Goal: Task Accomplishment & Management: Complete application form

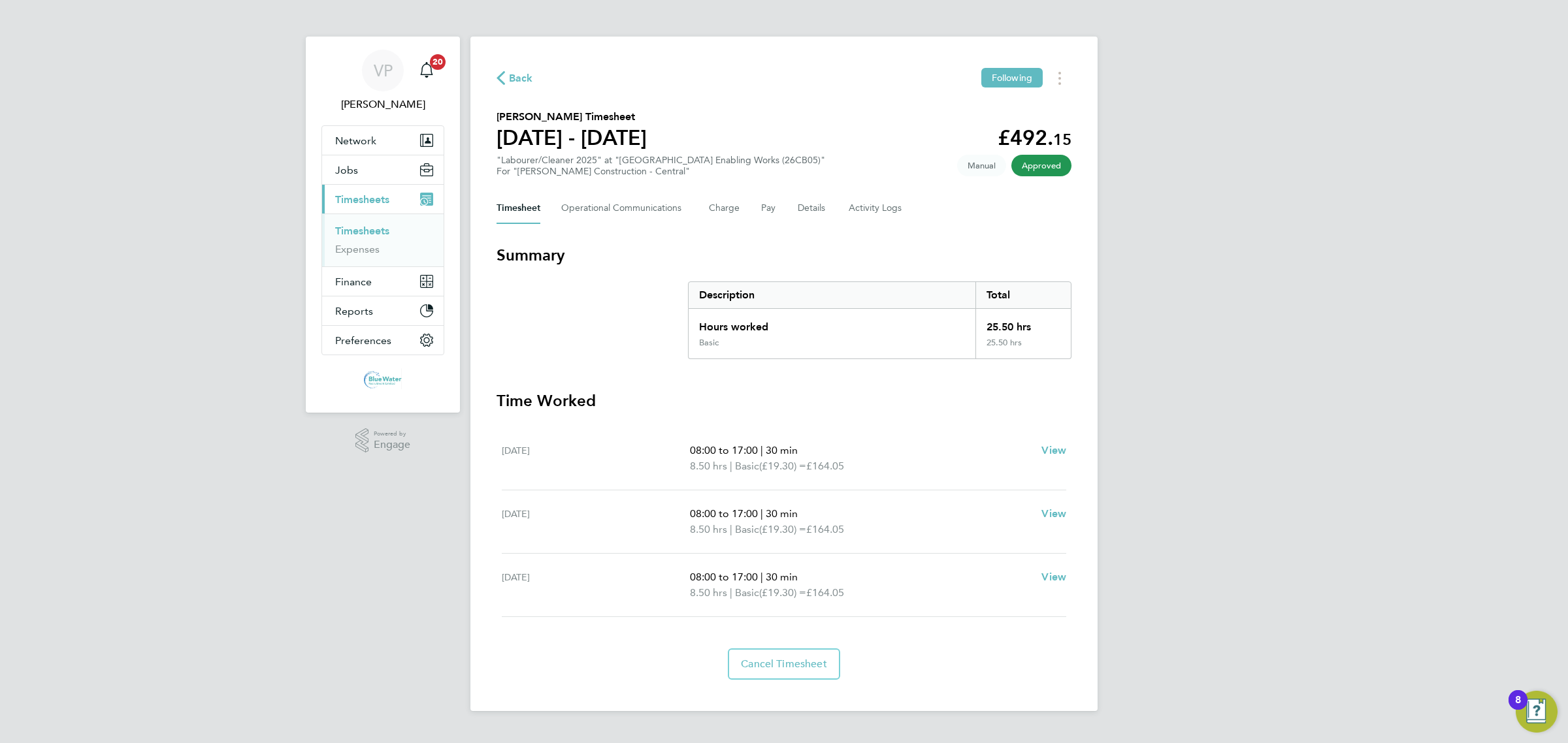
click at [366, 227] on link "Timesheets" at bounding box center [362, 231] width 54 height 12
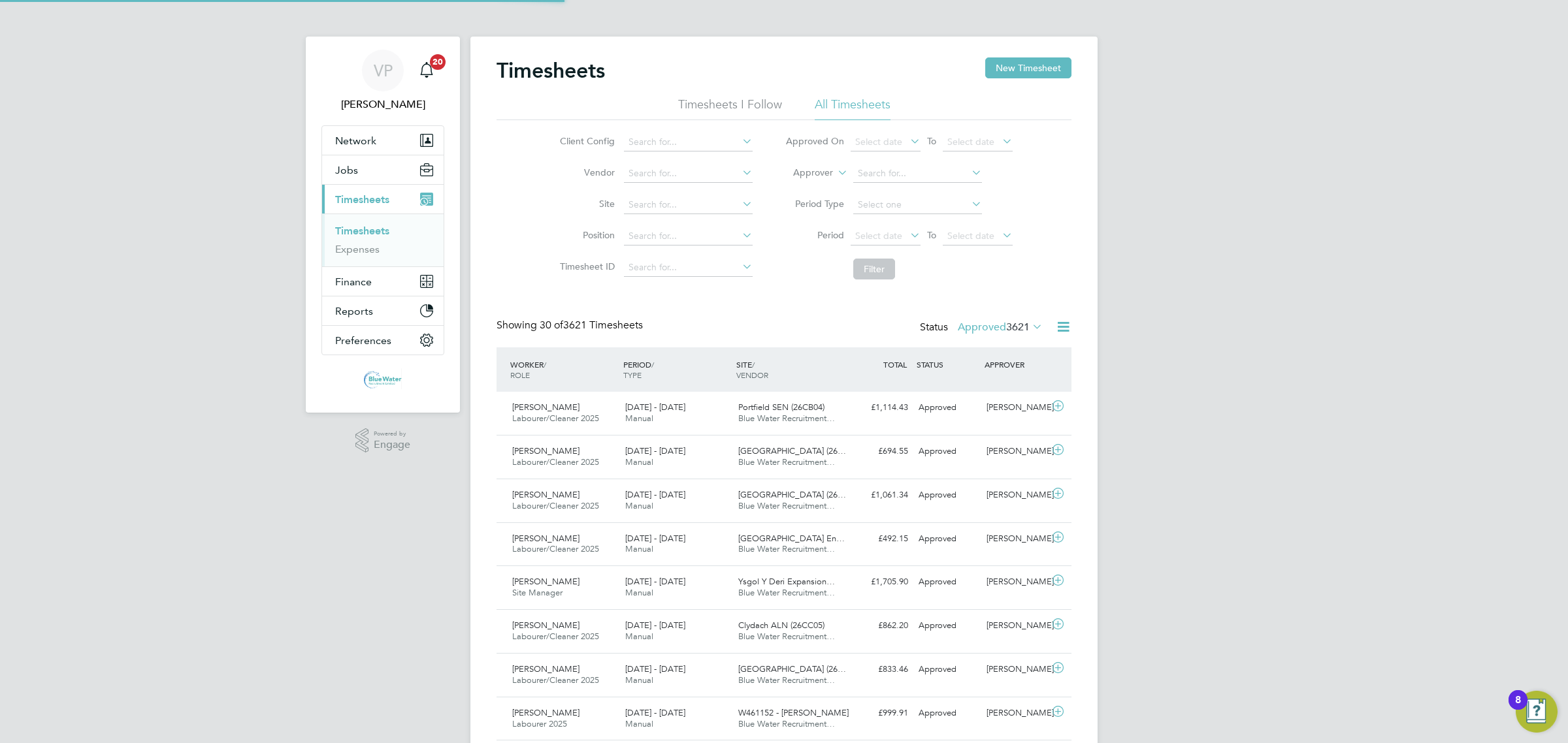
click at [1003, 322] on label "Approved 3621" at bounding box center [1000, 327] width 85 height 13
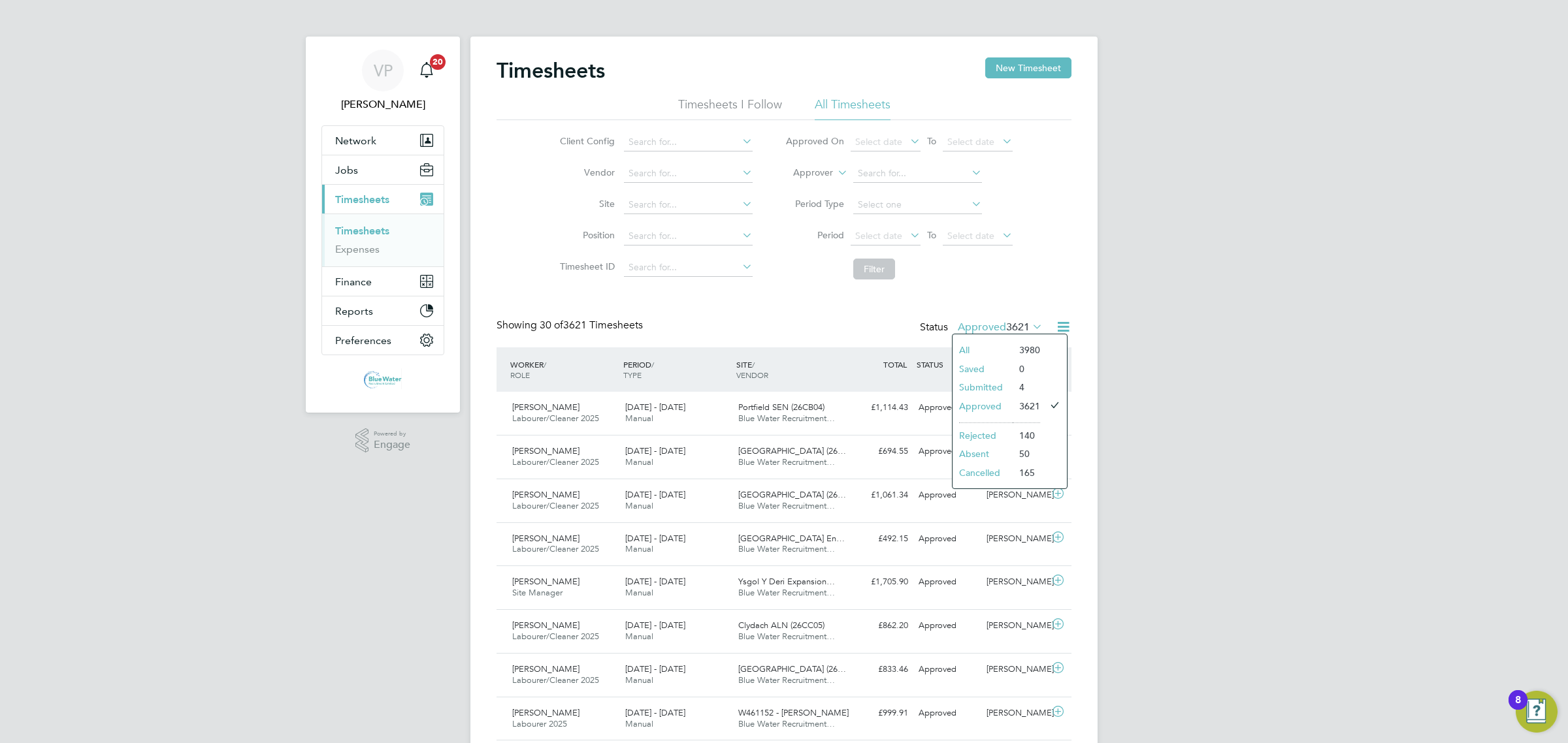
click at [1008, 385] on li "Submitted" at bounding box center [982, 387] width 60 height 19
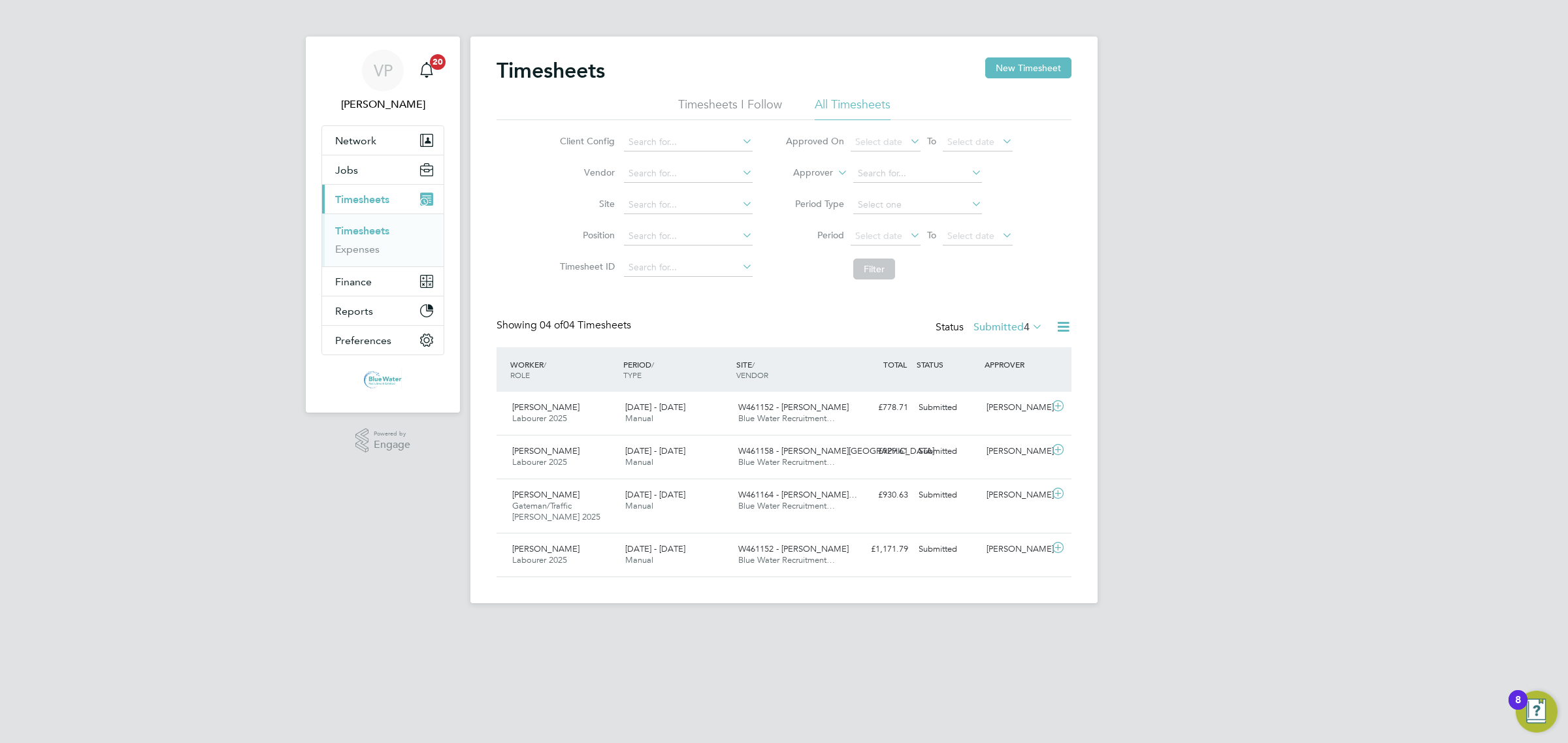
click at [985, 330] on label "Submitted 4" at bounding box center [1008, 327] width 69 height 13
click at [995, 408] on li "Approved" at bounding box center [990, 406] width 60 height 19
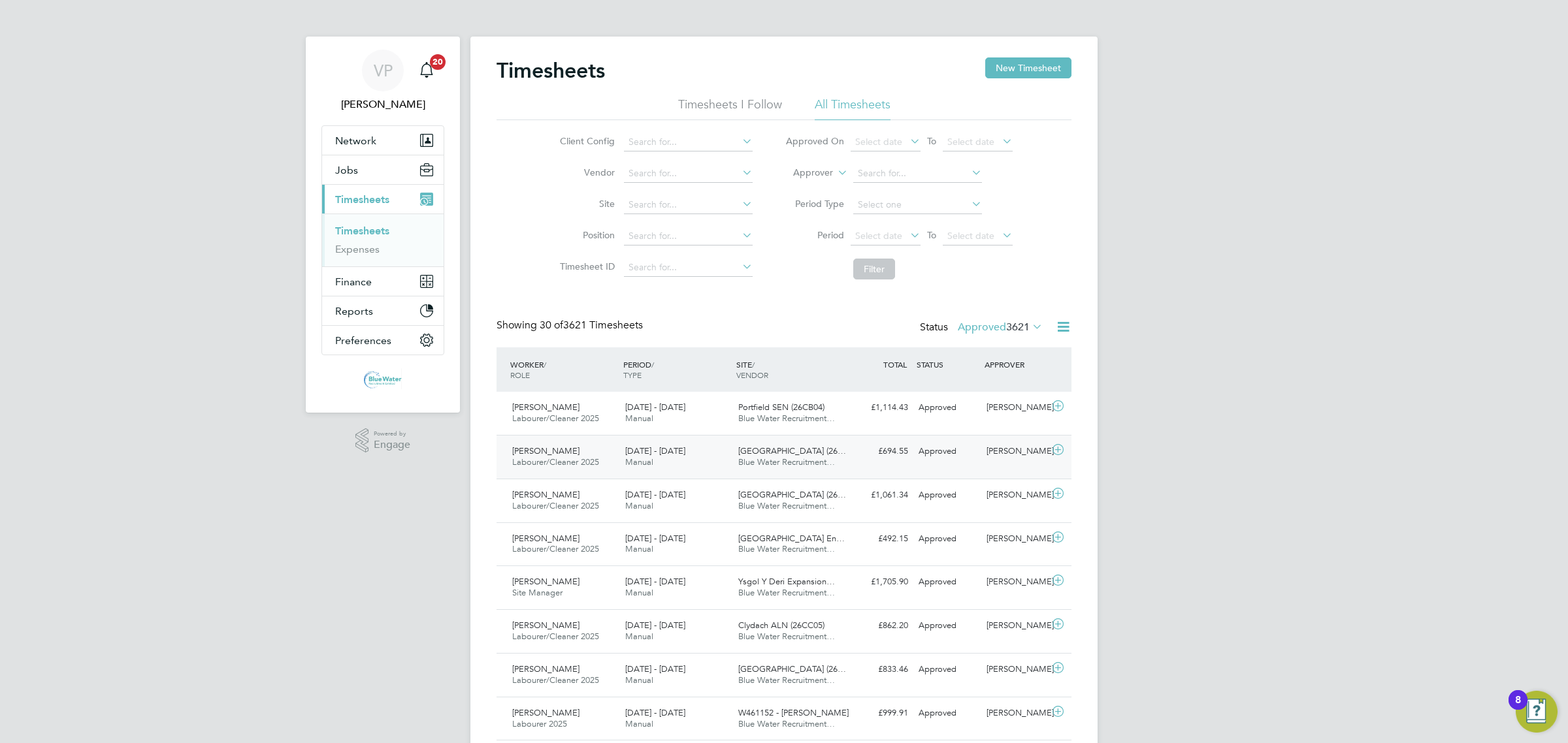
click at [807, 461] on span "Blue Water Recruitment…" at bounding box center [787, 462] width 97 height 11
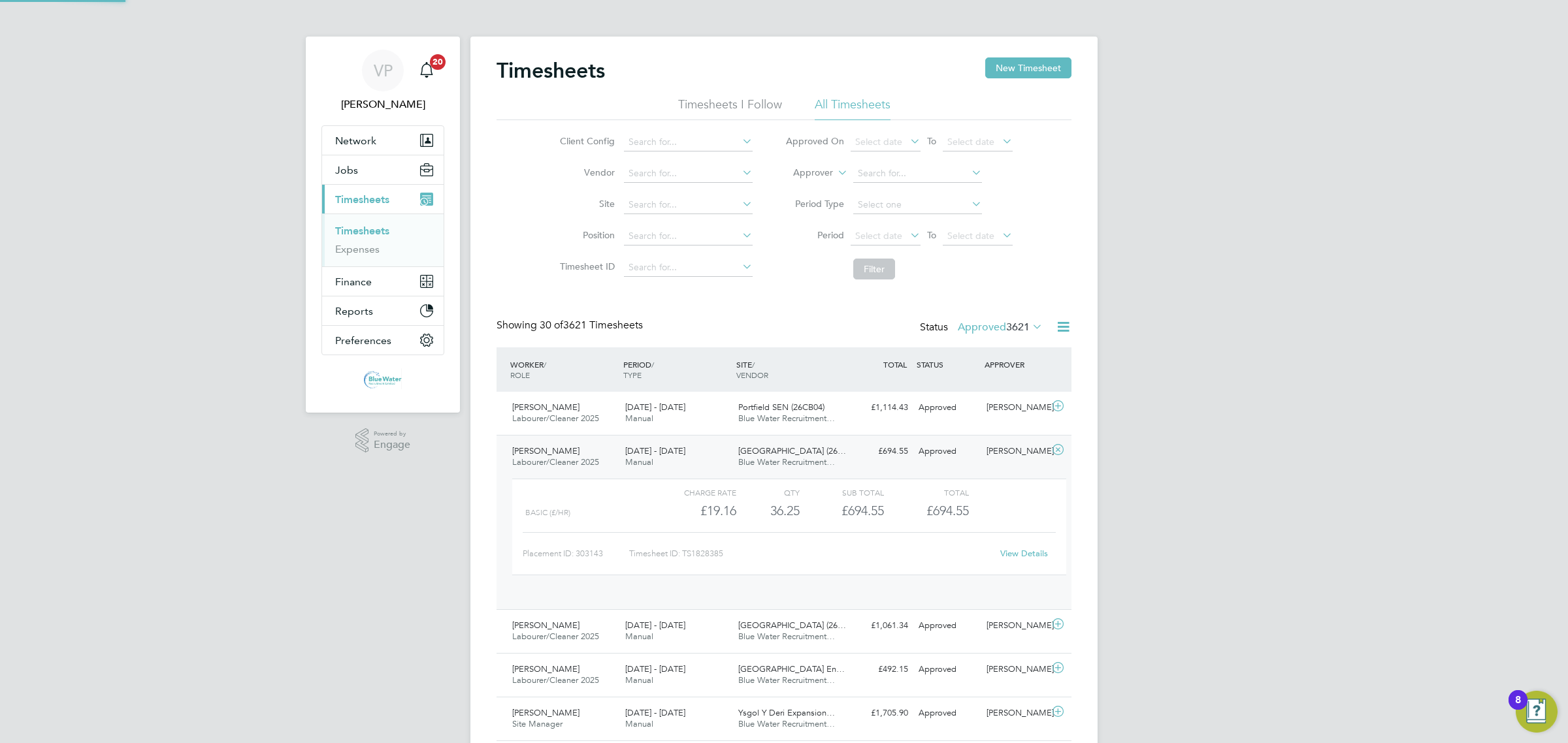
scroll to position [21, 128]
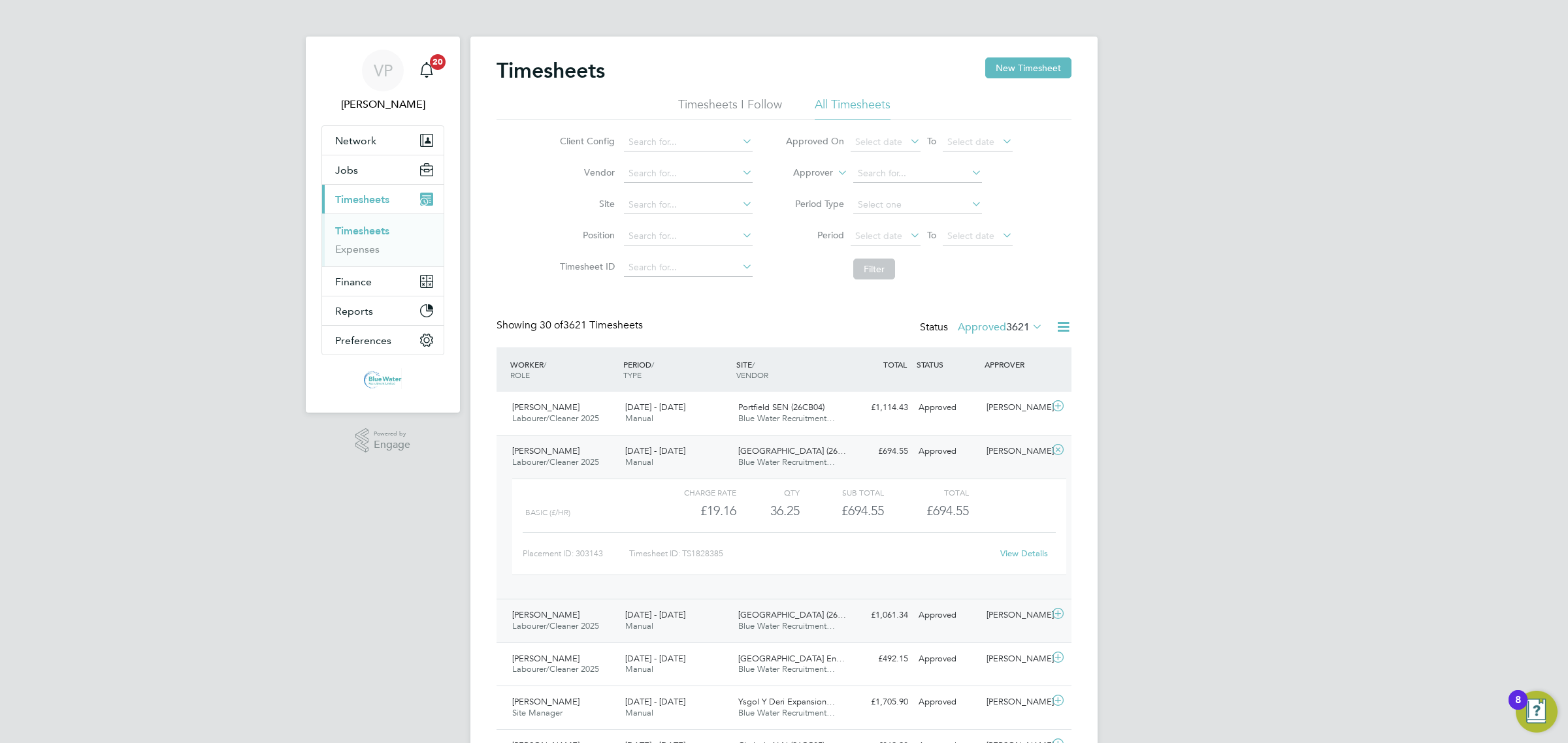
click at [822, 632] on div "Abergavenny School (26… Blue Water Recruitment…" at bounding box center [790, 620] width 113 height 32
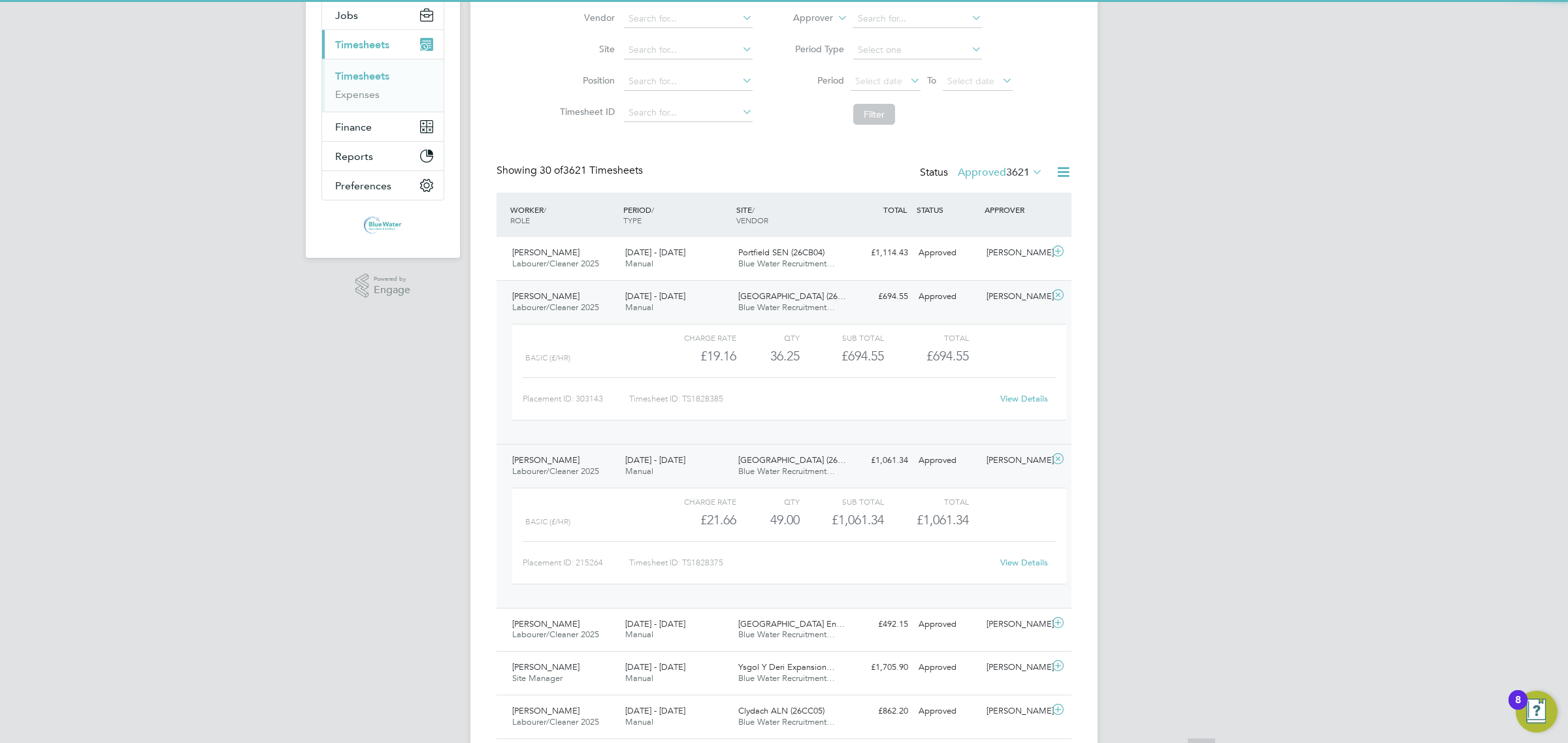
scroll to position [163, 0]
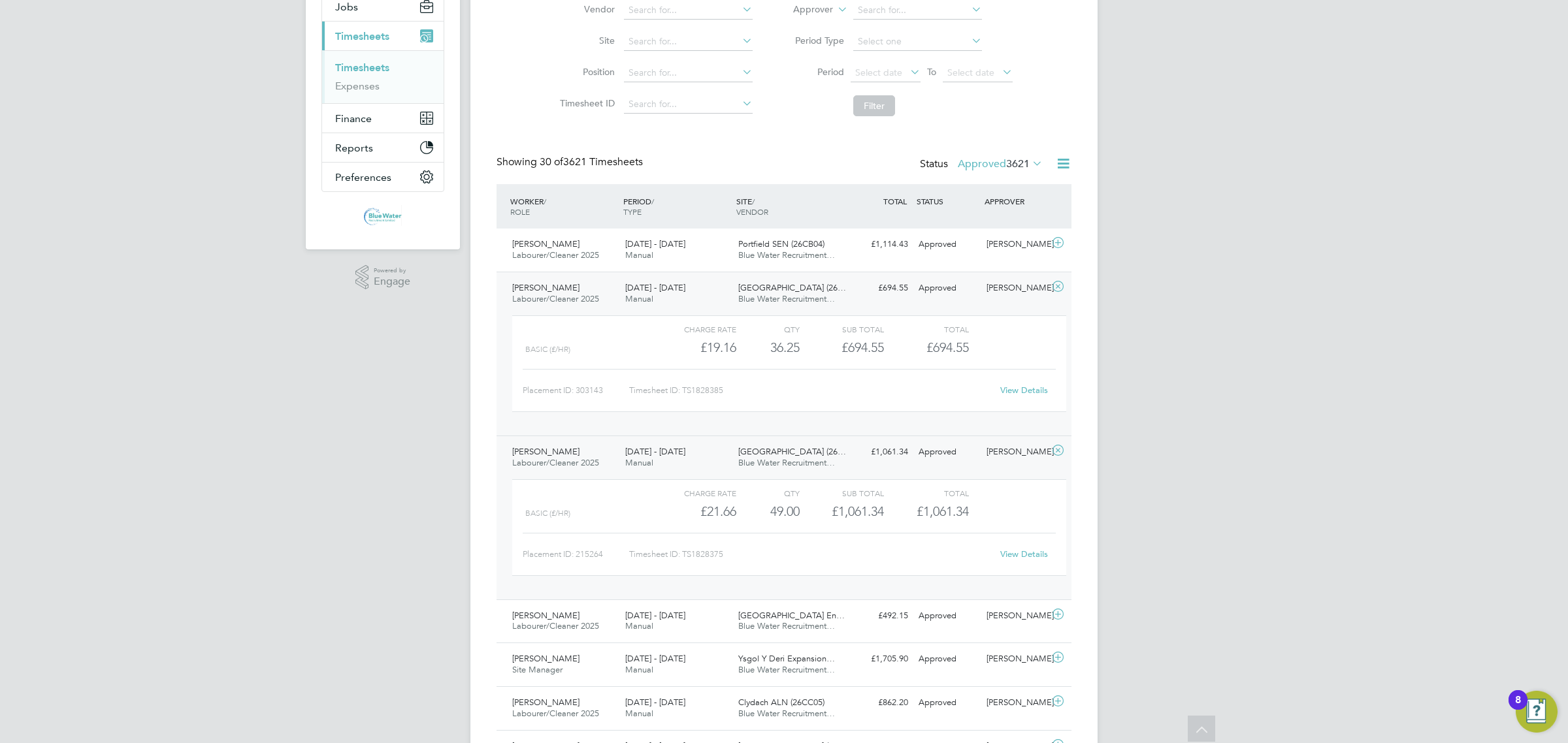
click at [623, 454] on div "20 - 26 Sep 2025 Manual" at bounding box center [676, 457] width 113 height 32
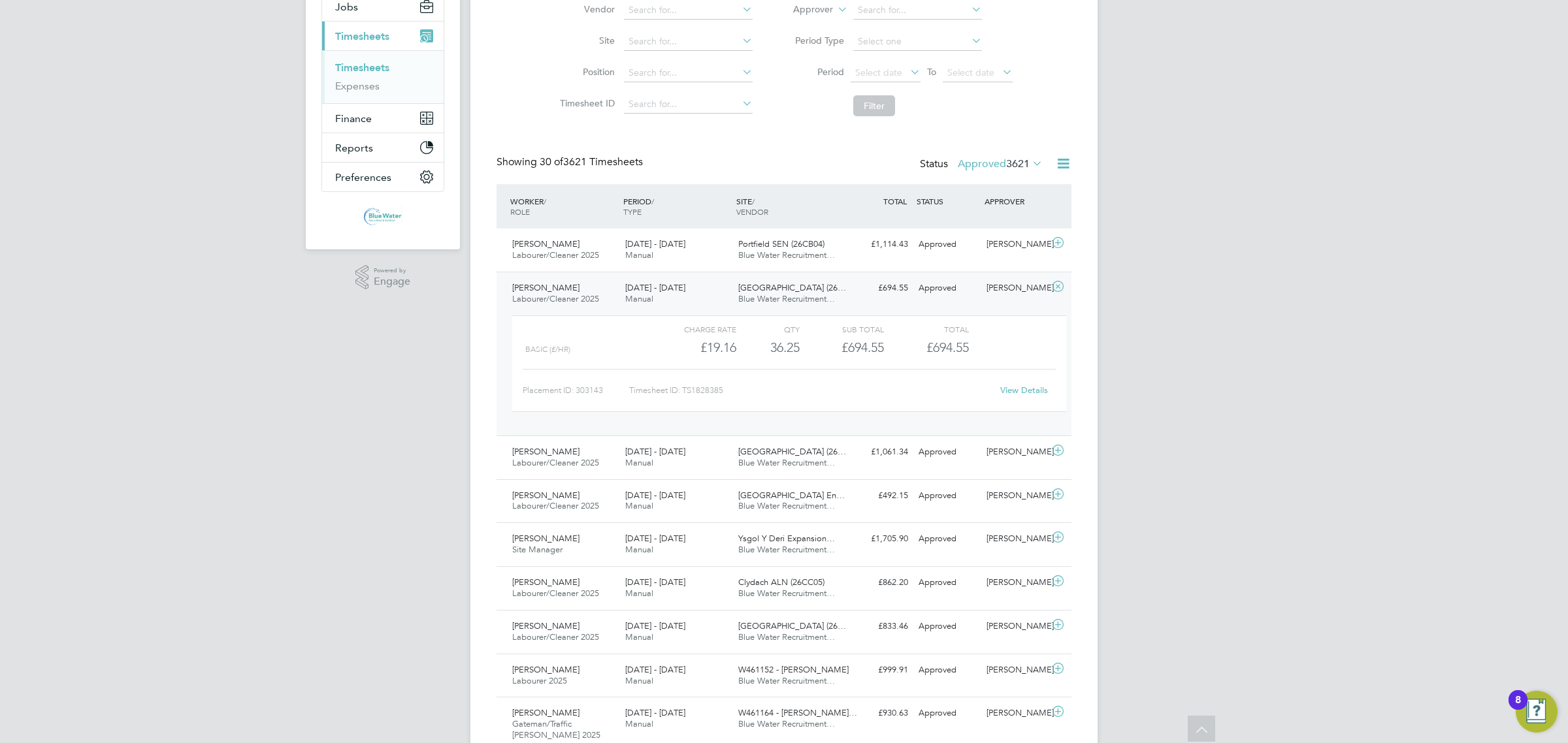
click at [645, 287] on span "[DATE] - [DATE]" at bounding box center [655, 287] width 60 height 11
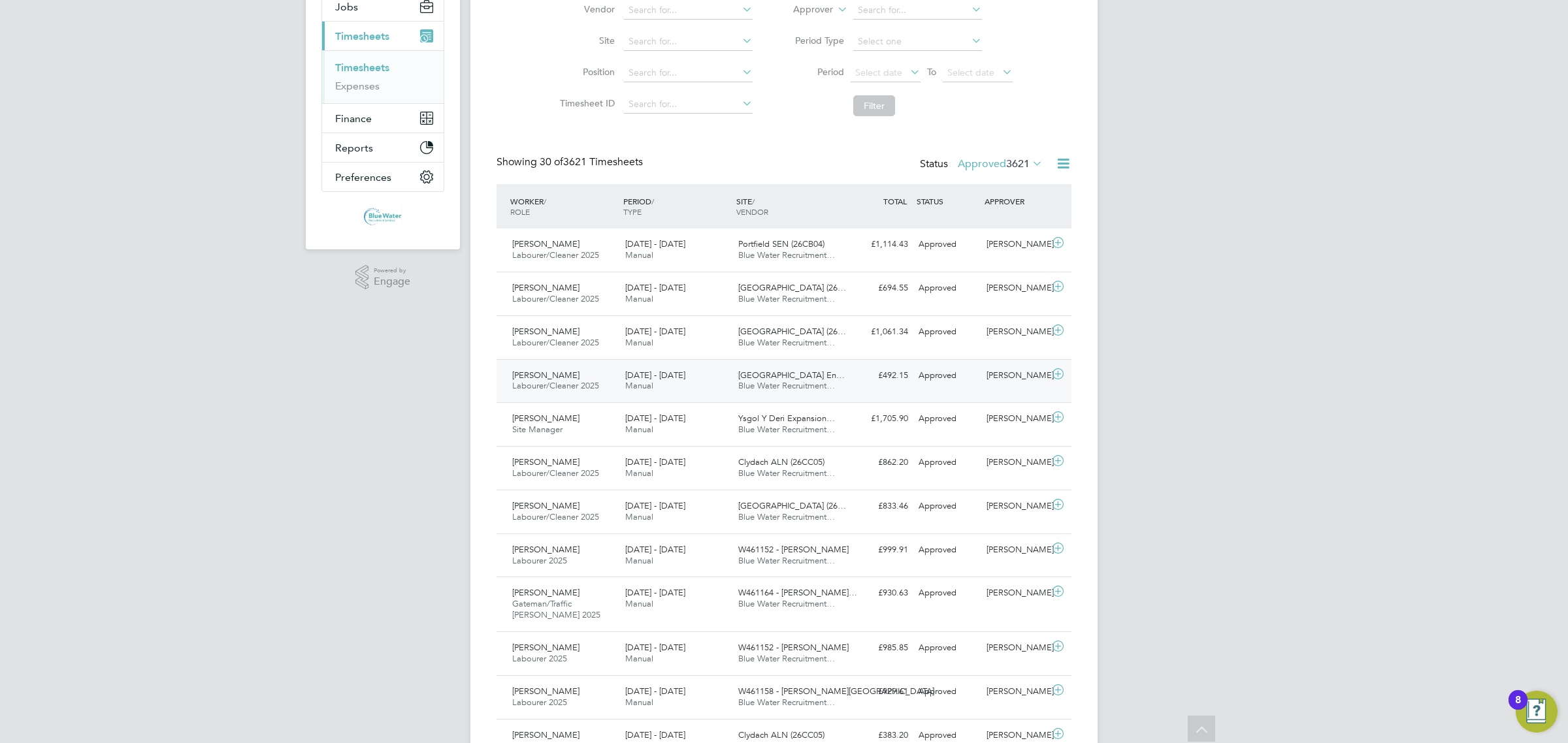
scroll to position [0, 0]
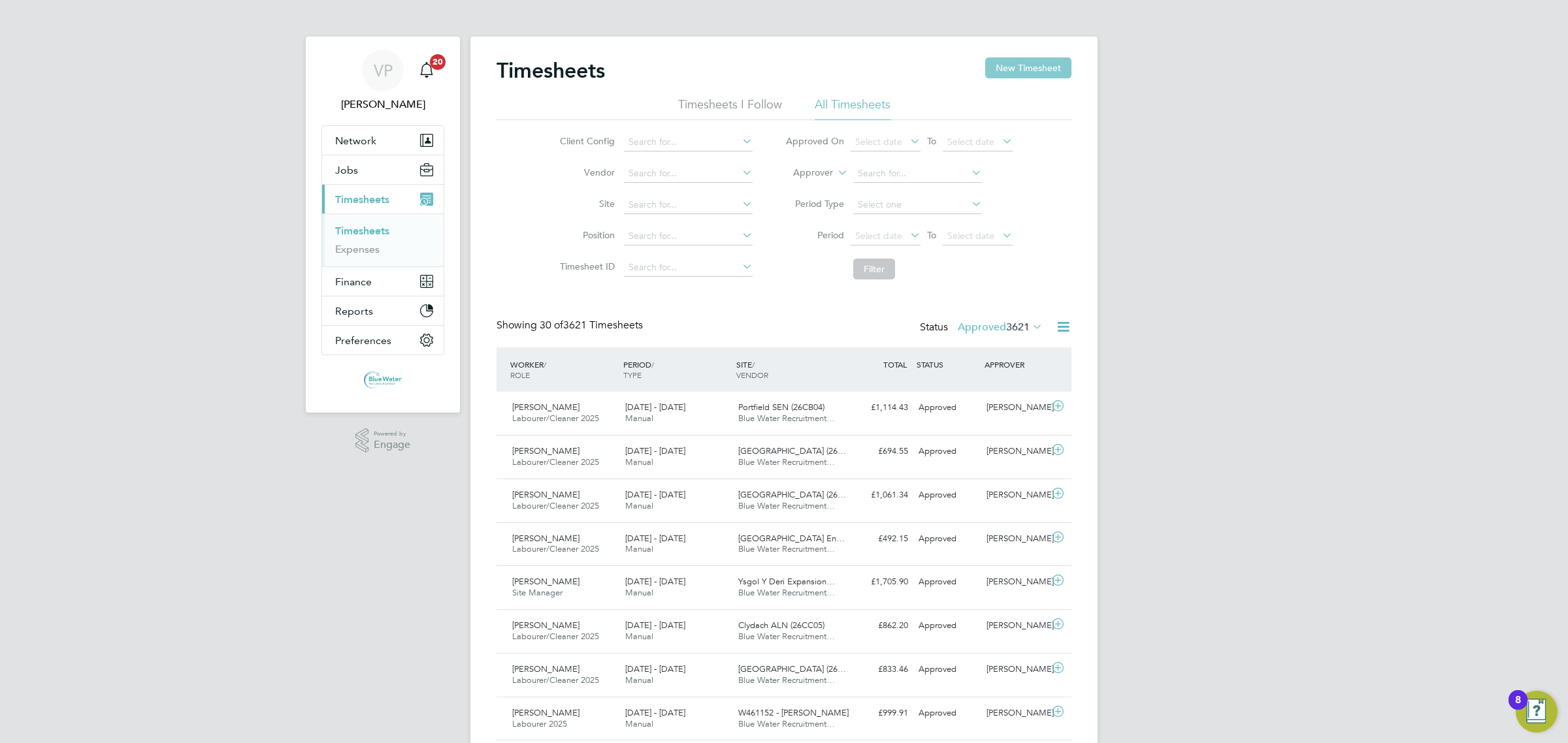
click at [1055, 66] on button "New Timesheet" at bounding box center [1028, 68] width 86 height 21
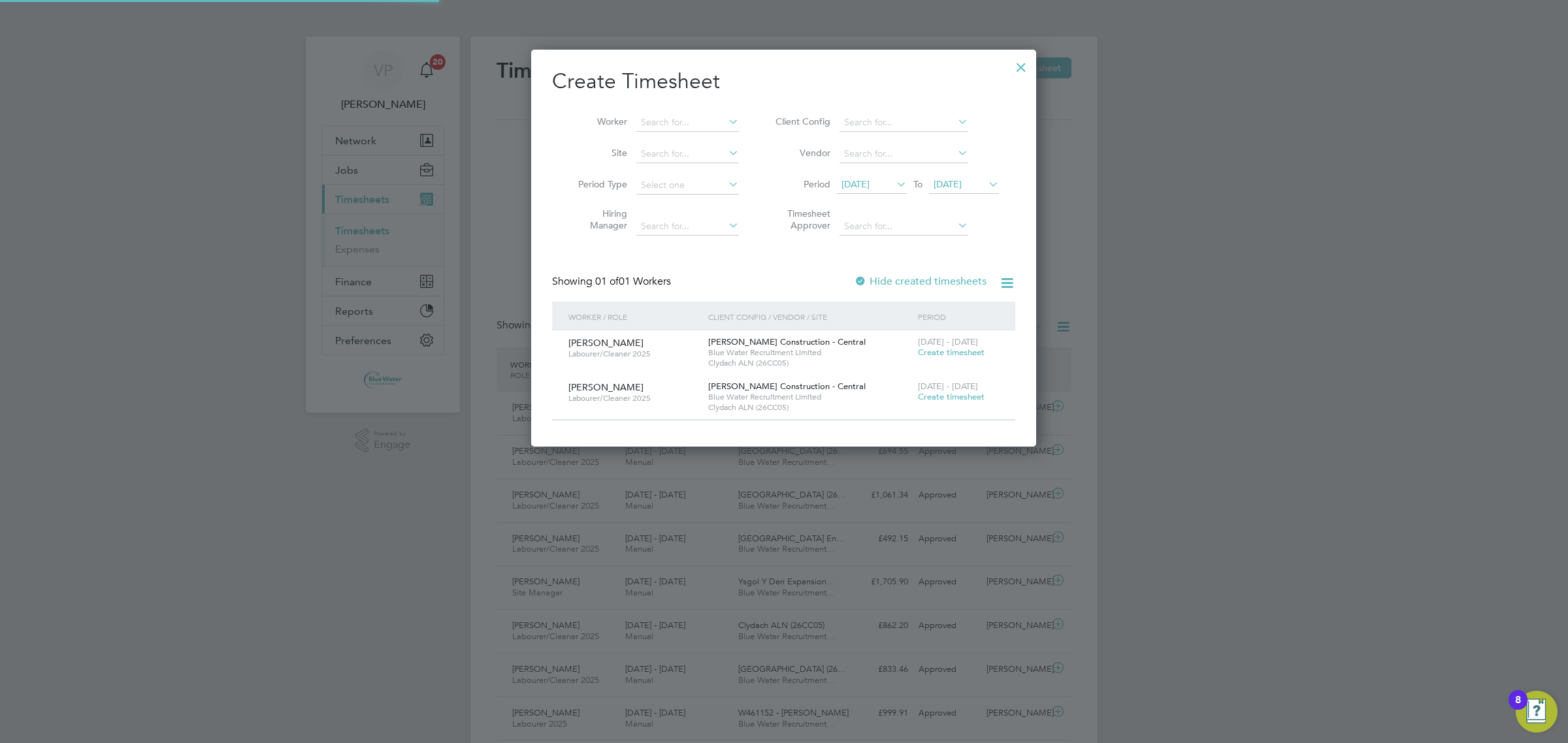
scroll to position [396, 505]
click at [870, 180] on span "12 Sep 2025" at bounding box center [855, 184] width 28 height 12
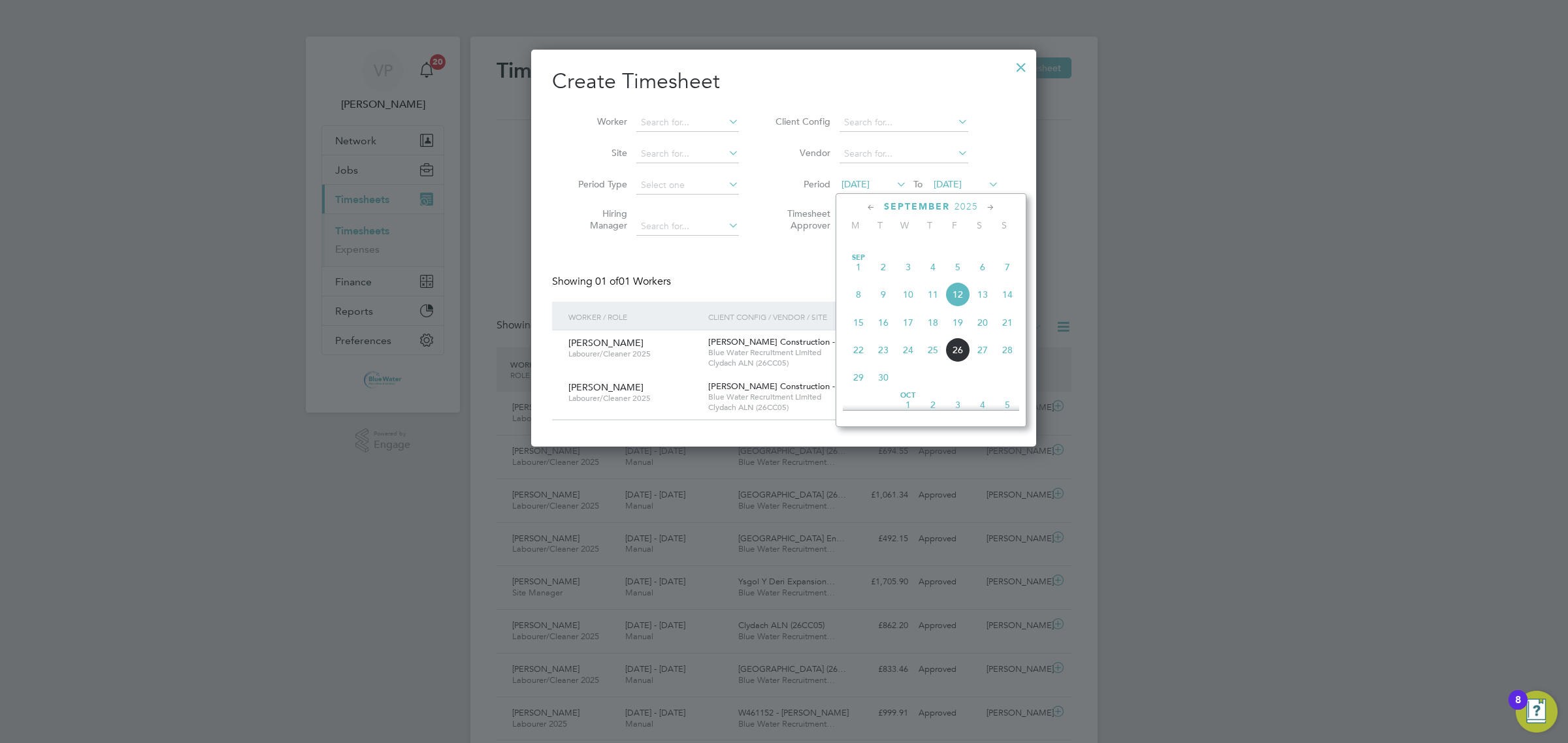
click at [854, 363] on span "22" at bounding box center [858, 350] width 25 height 25
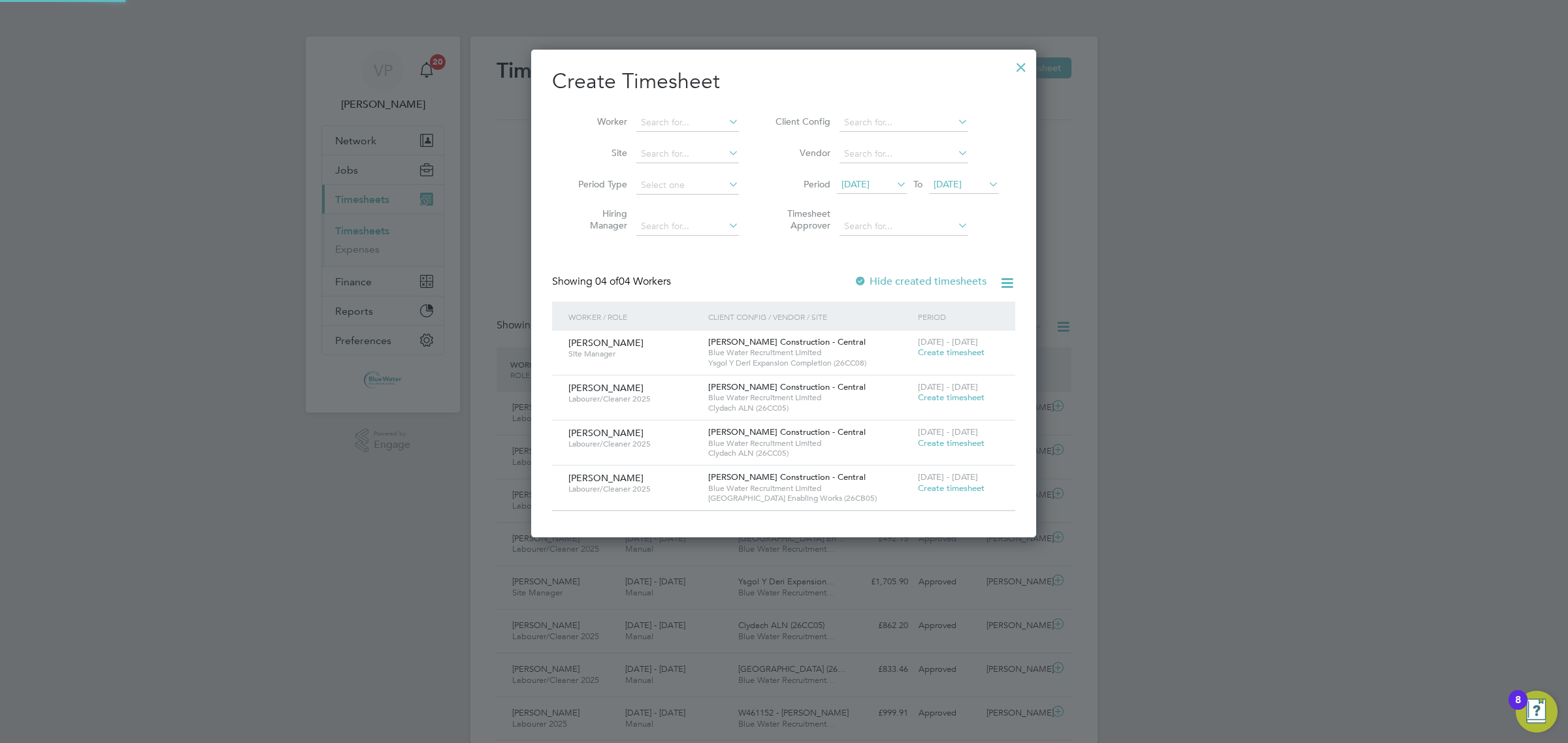
scroll to position [488, 505]
click at [961, 354] on span "Create timesheet" at bounding box center [951, 352] width 67 height 11
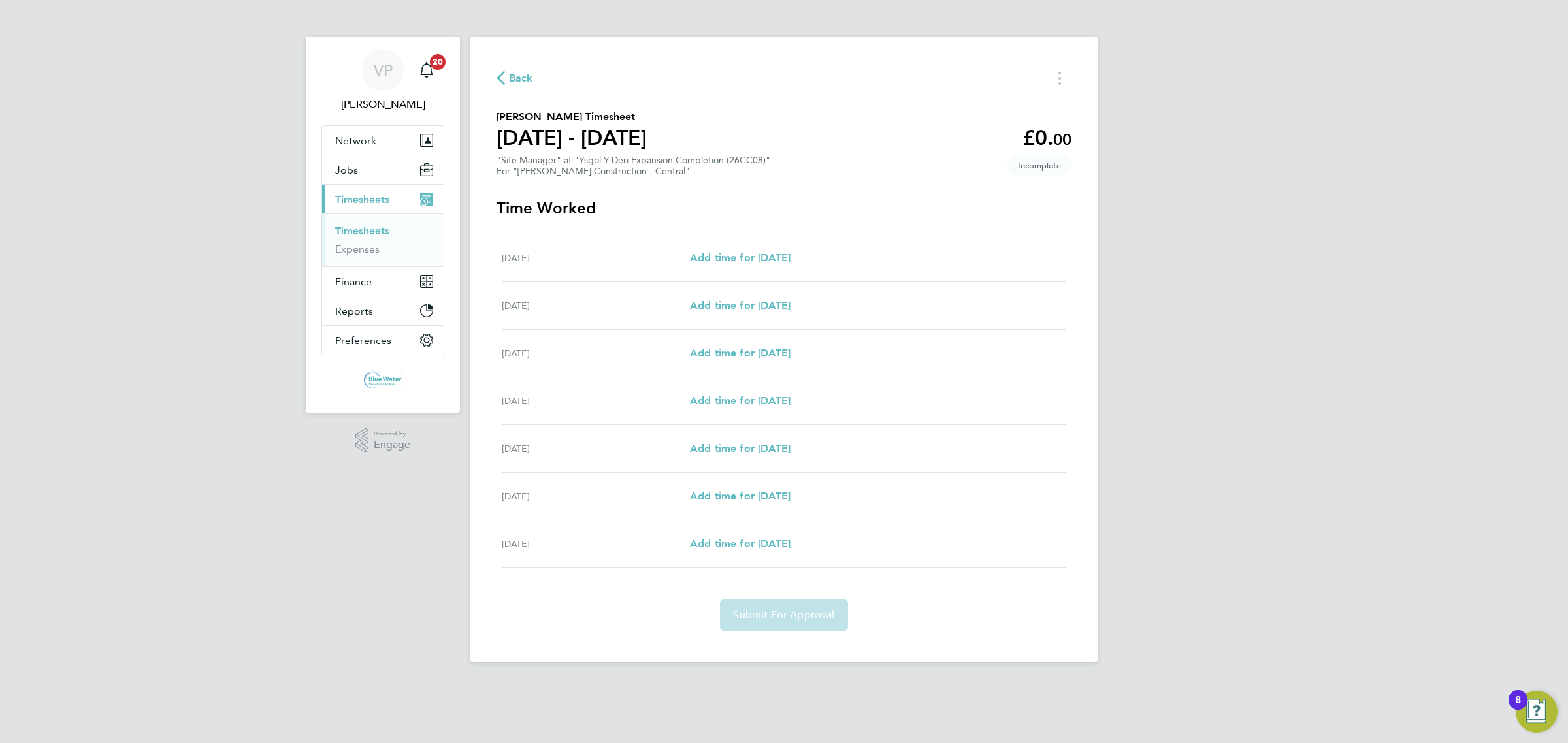
click at [739, 363] on div "Mon 22 Sep Add time for Mon 22 Sep Add time for Mon 22 Sep" at bounding box center [784, 353] width 565 height 48
click at [743, 354] on span "Add time for Mon 22 Sep" at bounding box center [740, 353] width 101 height 12
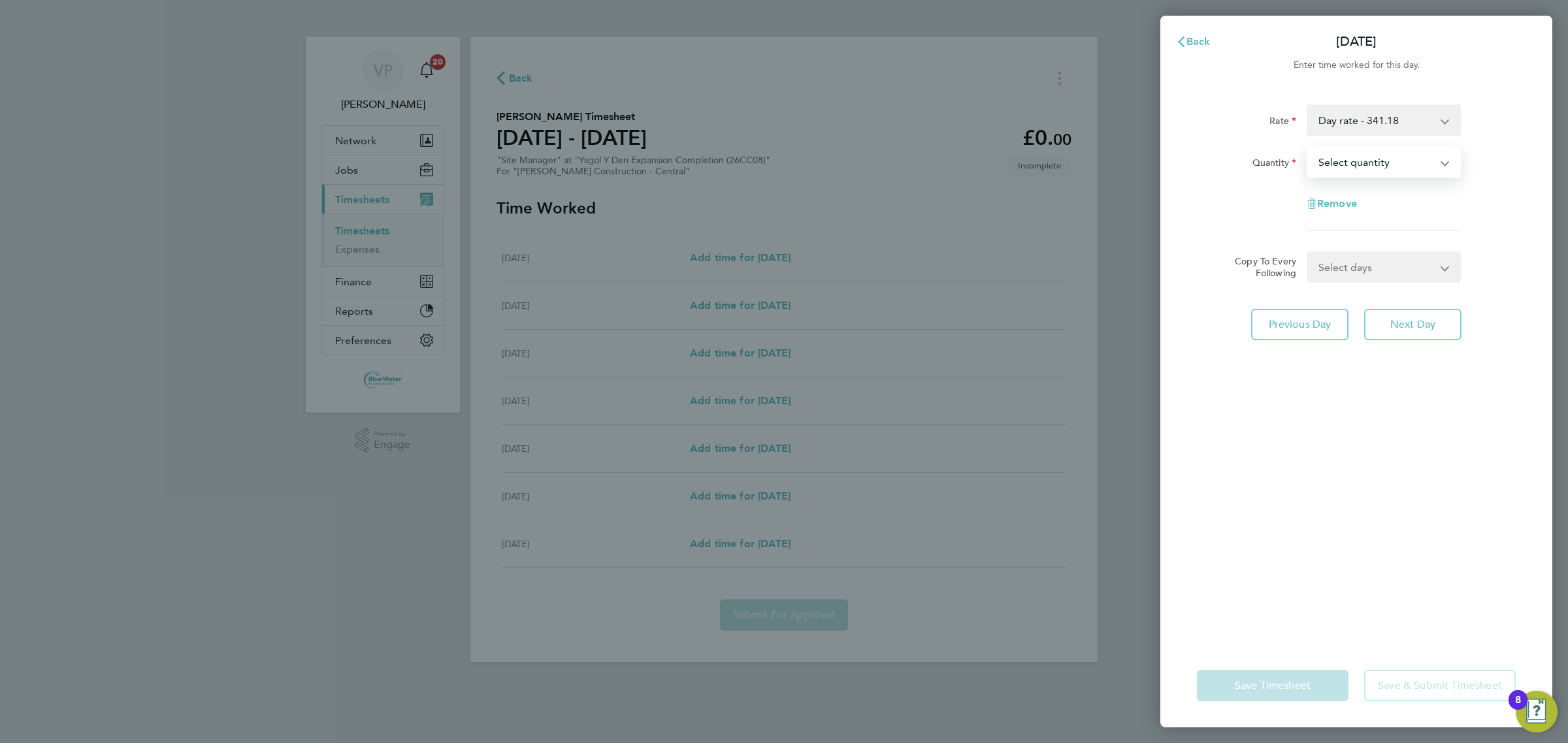
click at [1325, 160] on select "Select quantity 0.5 1" at bounding box center [1376, 162] width 136 height 29
select select "1"
click at [1308, 147] on select "Select quantity 0.5 1" at bounding box center [1376, 162] width 136 height 29
click at [1343, 266] on select "Select days Day Tuesday Wednesday Thursday Friday" at bounding box center [1376, 267] width 137 height 29
select select "DAY"
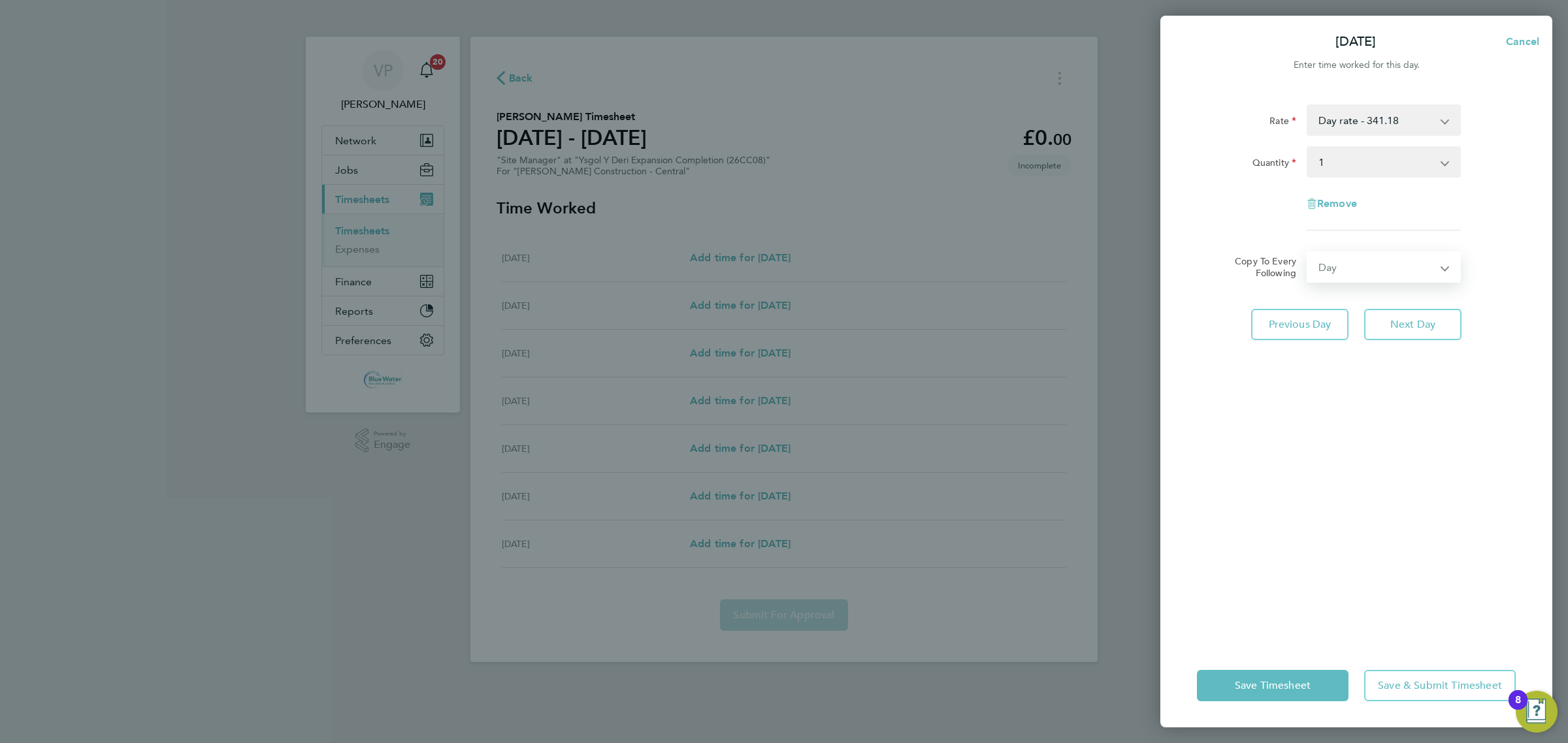
click at [1308, 253] on select "Select days Day Tuesday Wednesday Thursday Friday" at bounding box center [1376, 267] width 137 height 29
select select "2025-09-26"
click at [1283, 666] on div "Save Timesheet Save & Submit Timesheet" at bounding box center [1356, 685] width 392 height 83
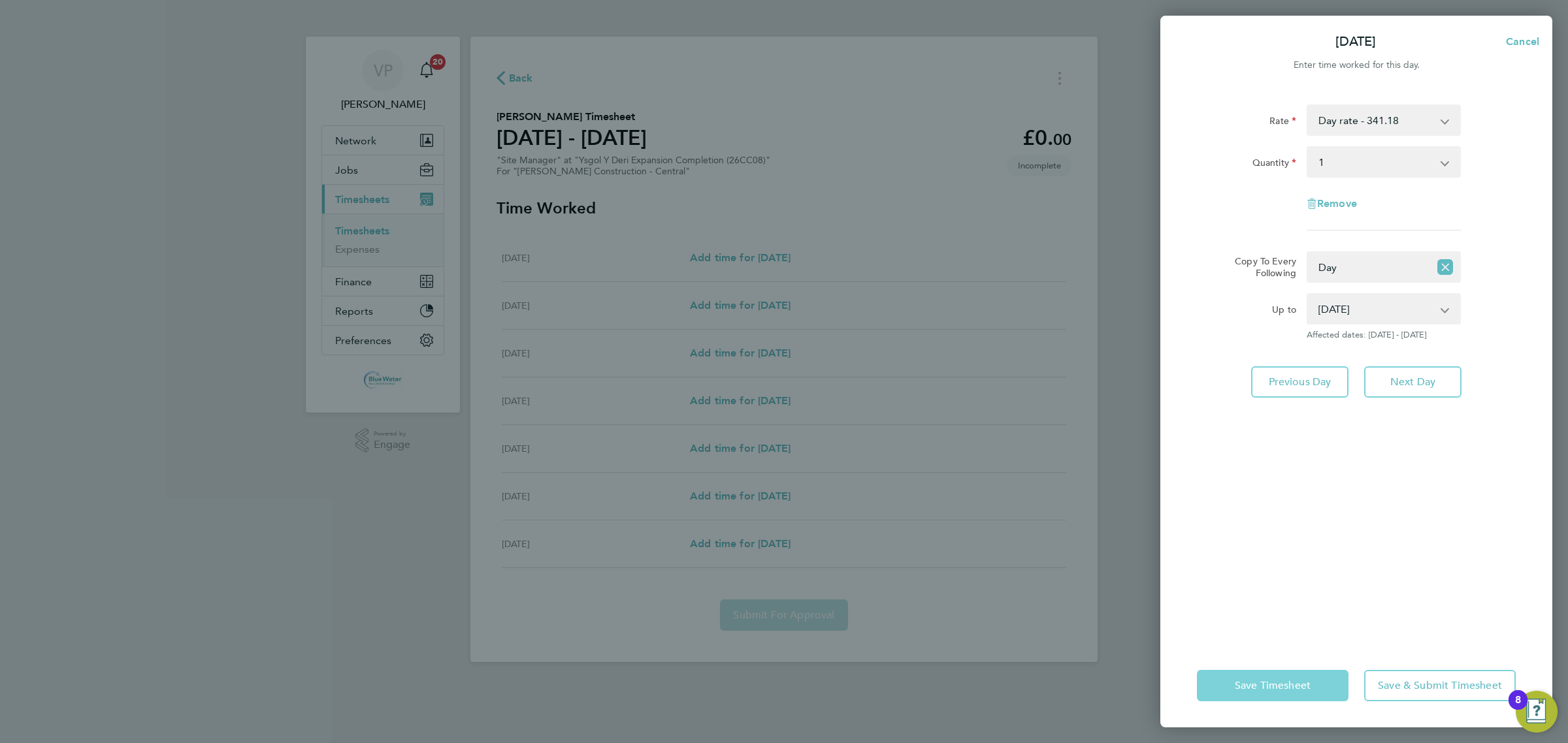
click at [1259, 679] on span "Save Timesheet" at bounding box center [1273, 685] width 76 height 13
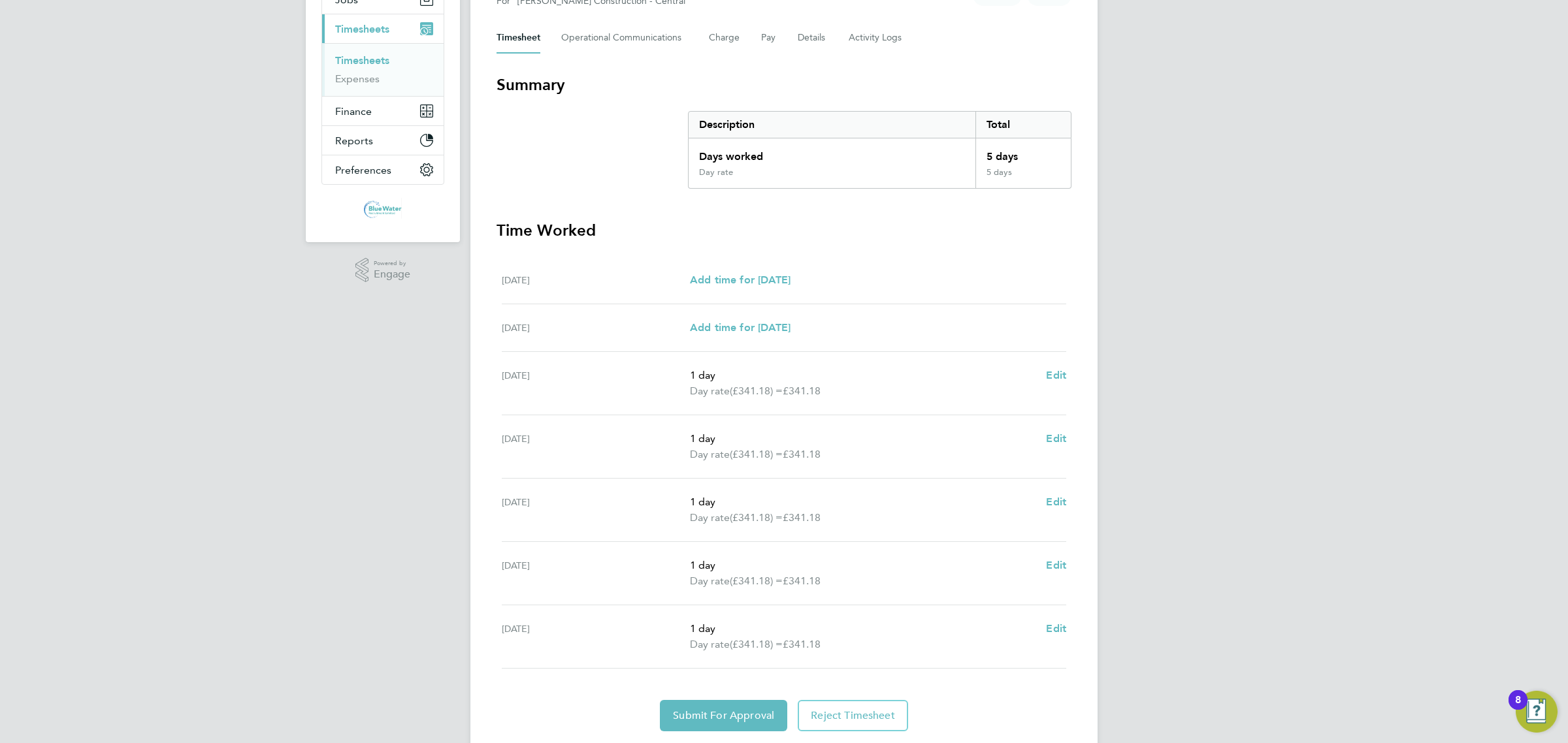
scroll to position [212, 0]
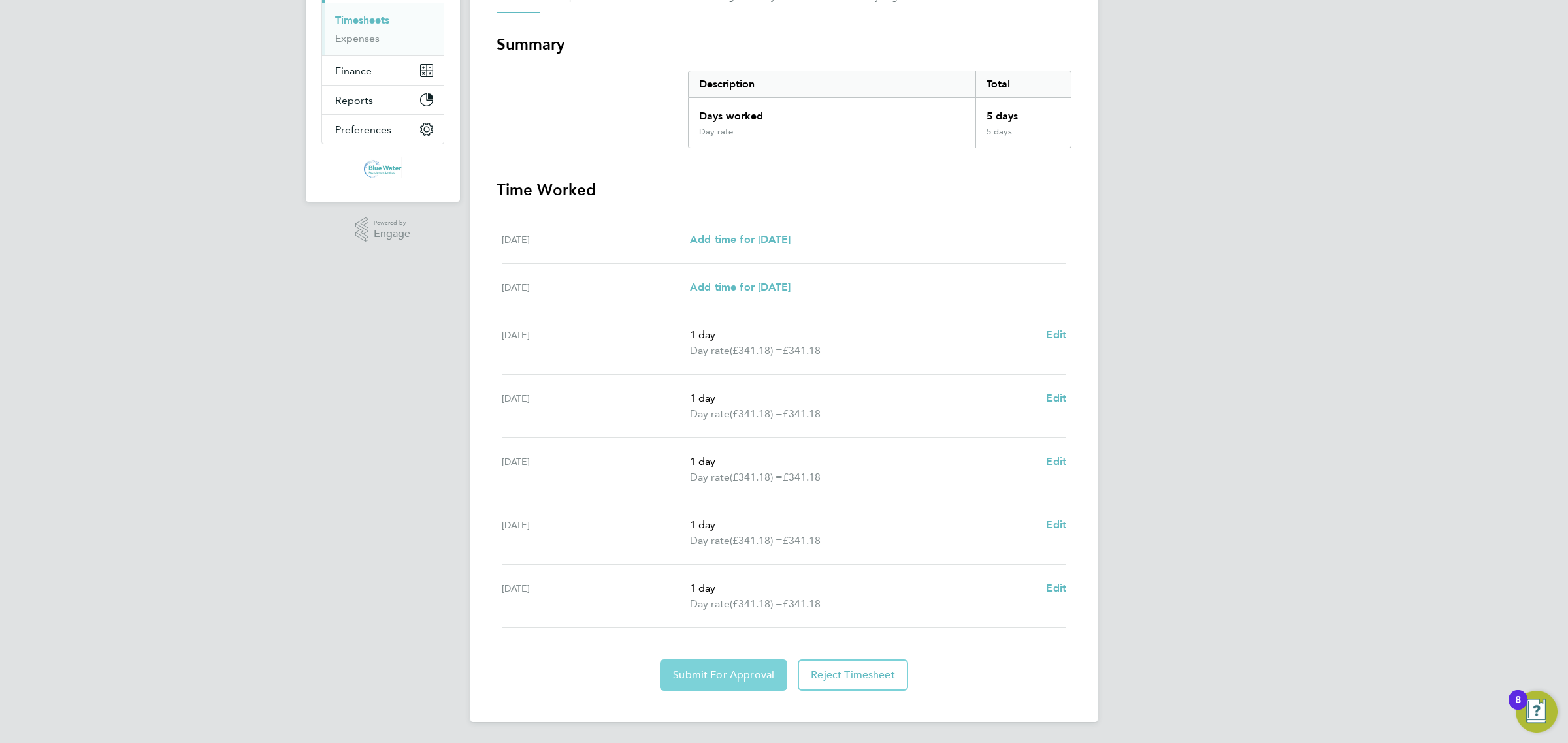
click at [697, 674] on span "Submit For Approval" at bounding box center [723, 675] width 101 height 13
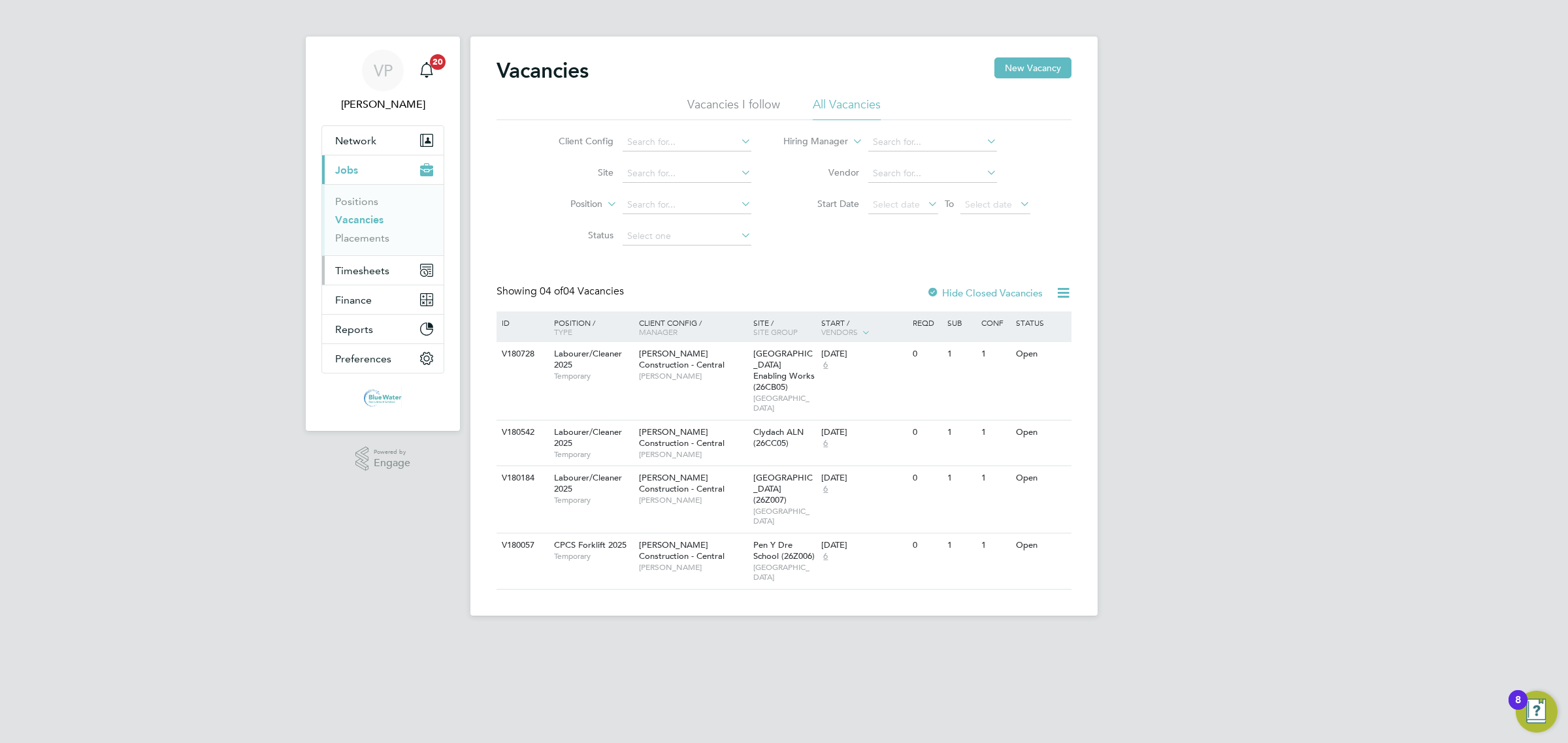
click at [376, 273] on span "Timesheets" at bounding box center [362, 271] width 54 height 12
click at [377, 230] on link "Timesheets" at bounding box center [362, 231] width 54 height 12
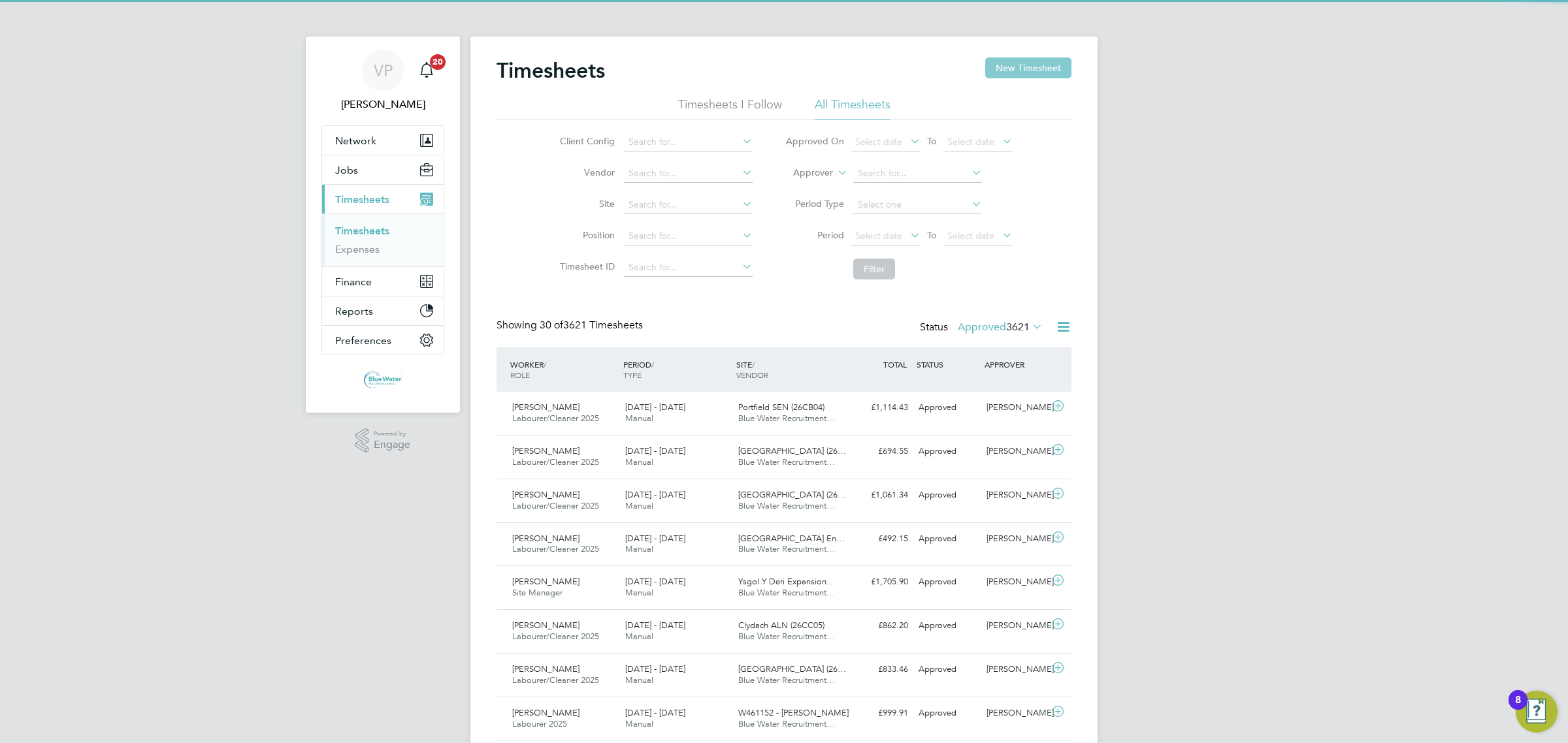
click at [1016, 63] on button "New Timesheet" at bounding box center [1028, 68] width 86 height 21
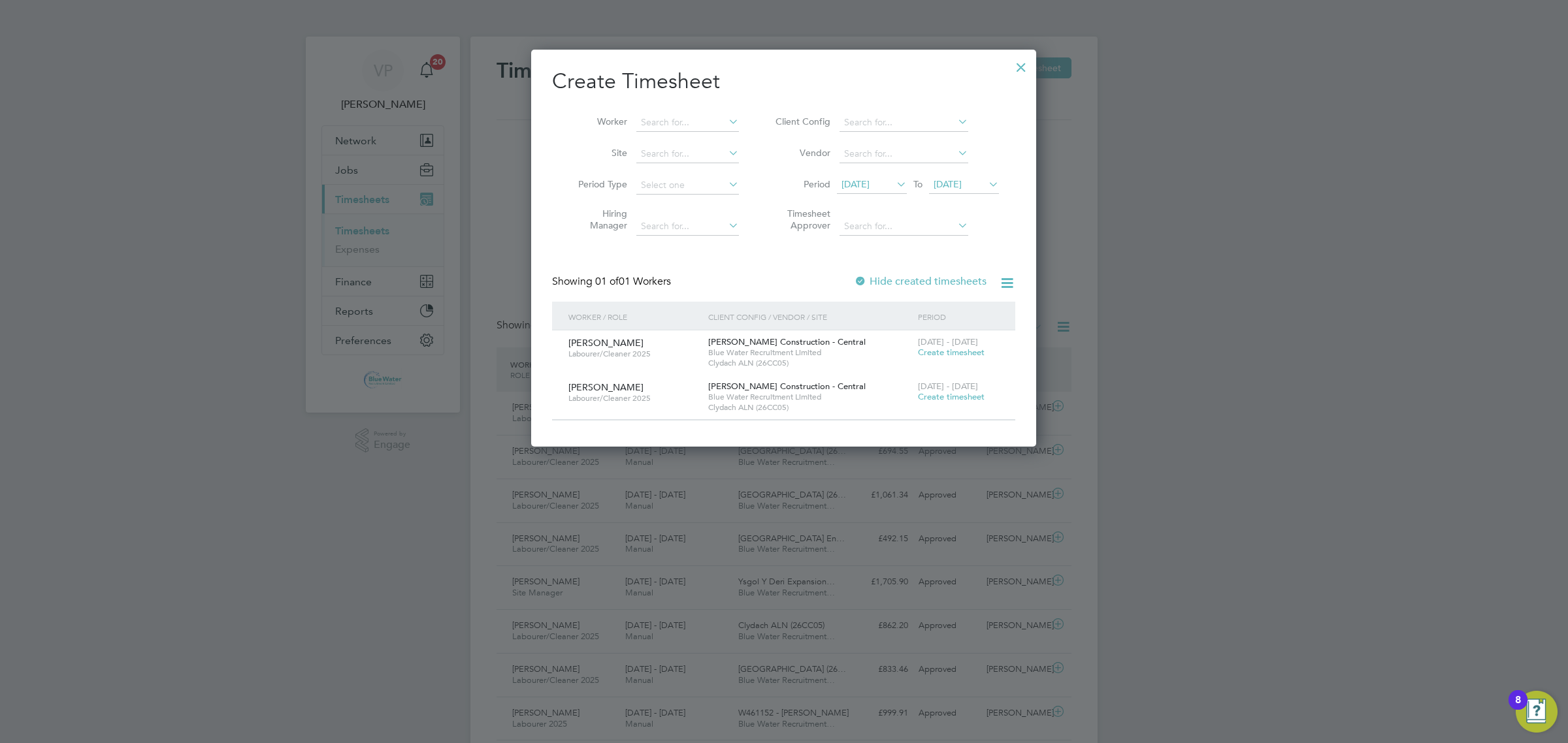
click at [870, 183] on span "12 Sep 2025" at bounding box center [855, 184] width 28 height 12
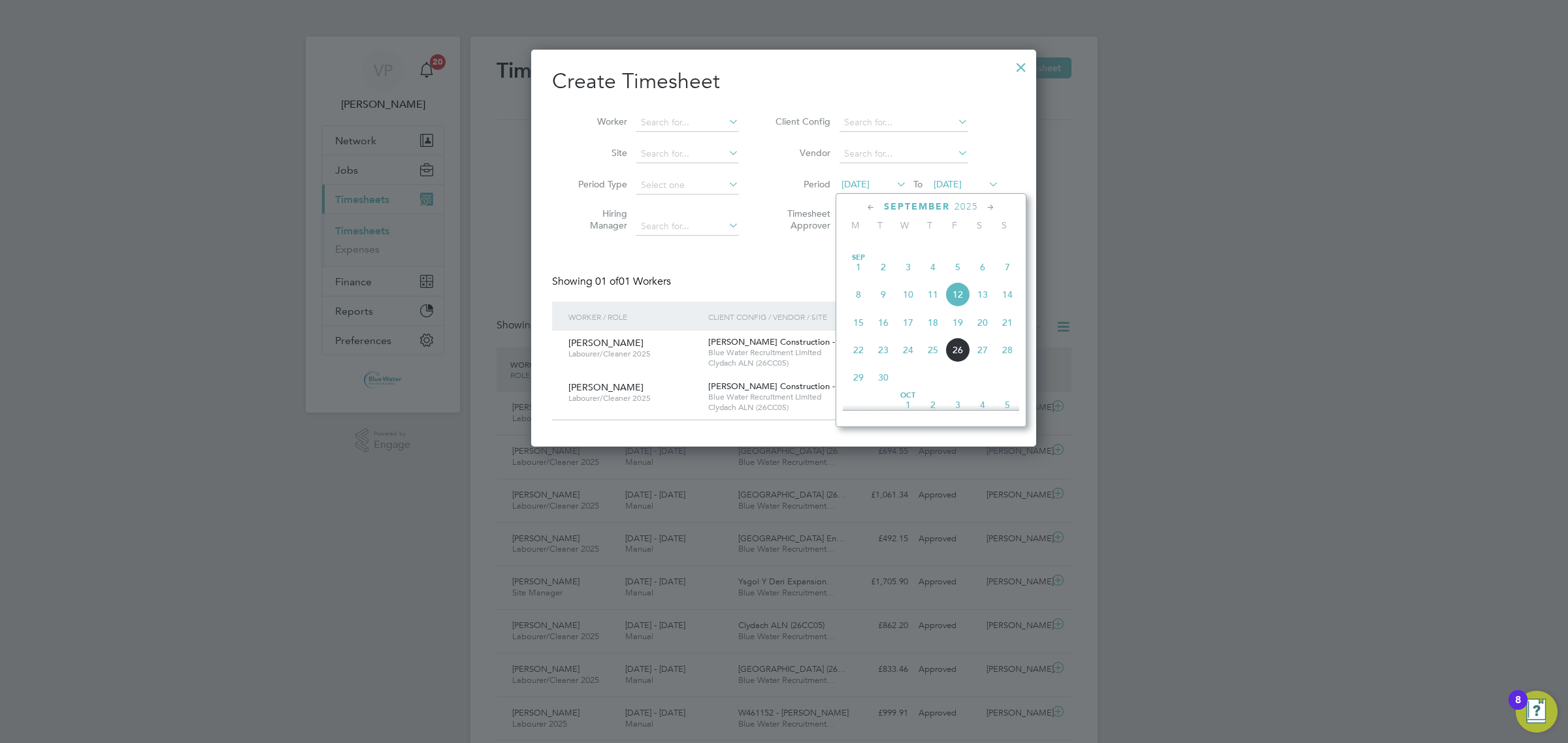
click at [860, 363] on span "22" at bounding box center [858, 350] width 25 height 25
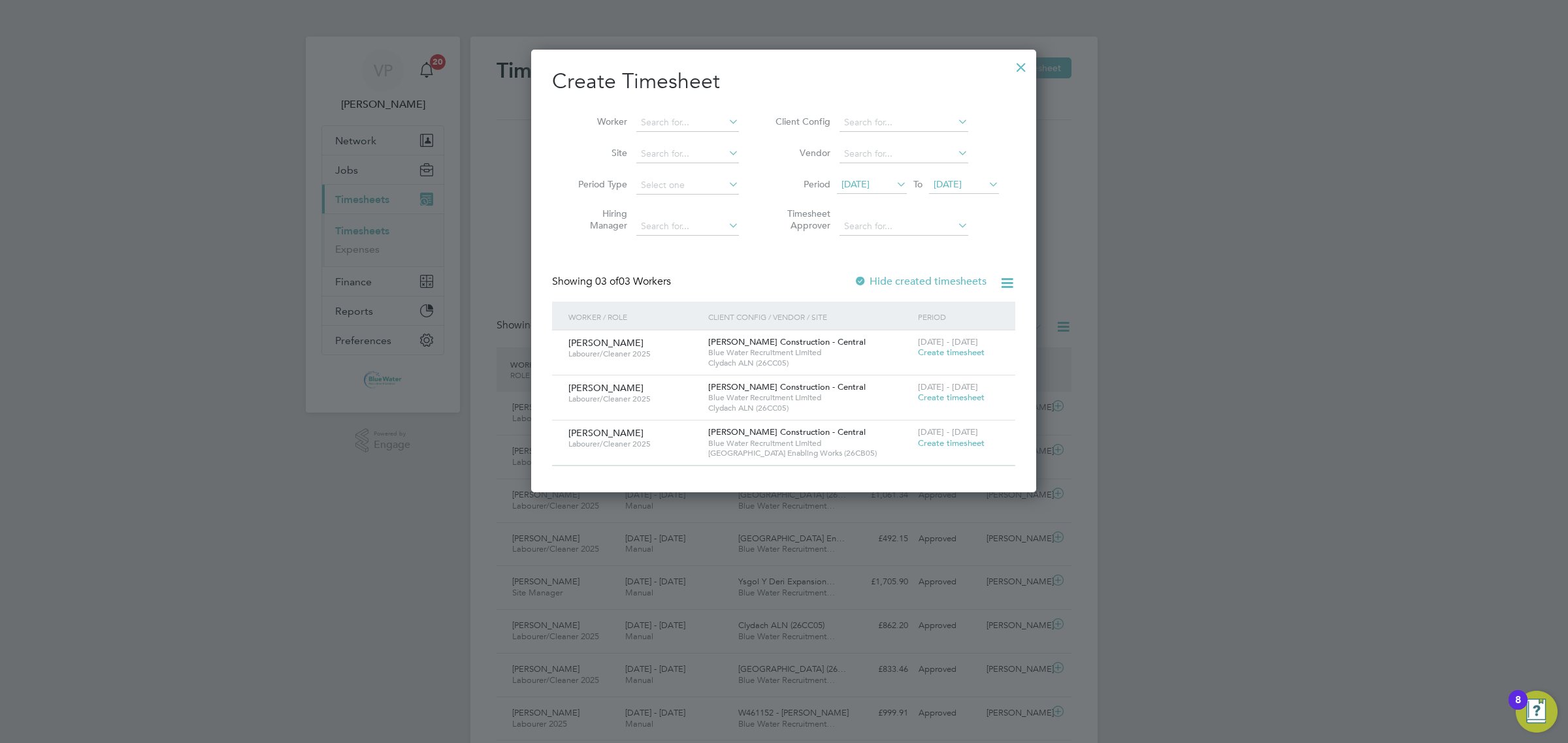
click at [939, 352] on span "Create timesheet" at bounding box center [951, 352] width 67 height 11
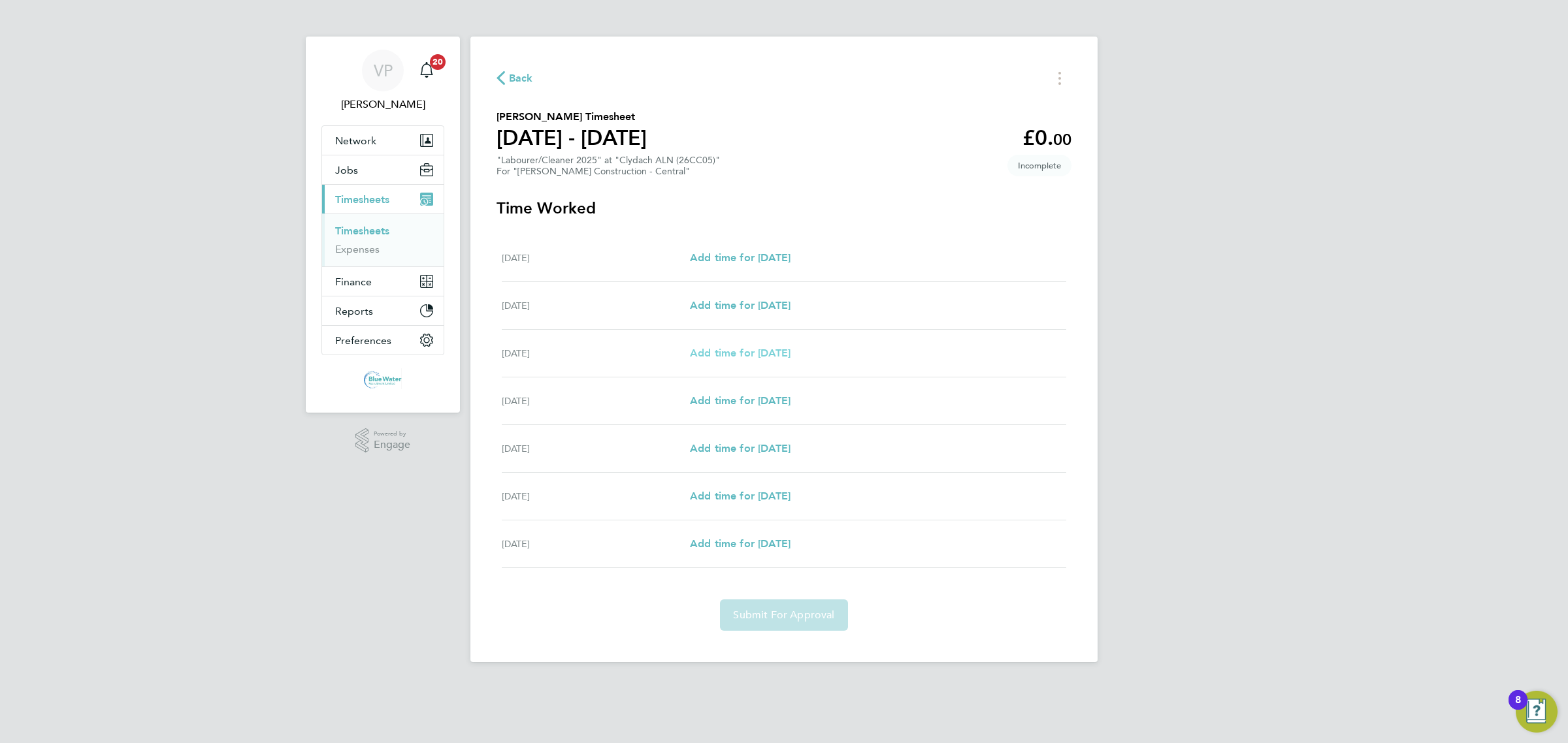
click at [748, 354] on span "Add time for Mon 22 Sep" at bounding box center [740, 353] width 101 height 12
select select "30"
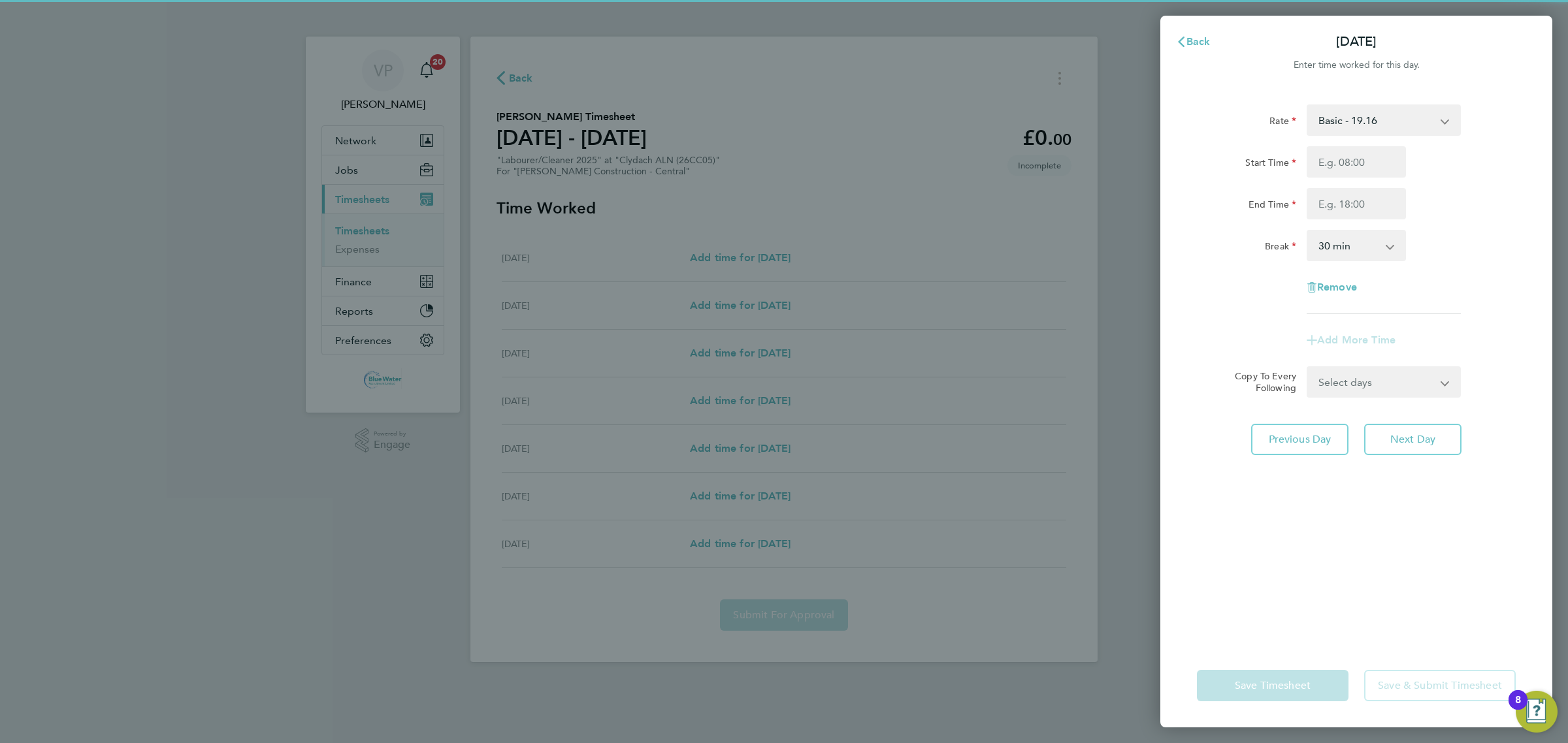
drag, startPoint x: 1305, startPoint y: 172, endPoint x: 1315, endPoint y: 167, distance: 11.2
click at [1307, 171] on div at bounding box center [1356, 161] width 110 height 31
click at [1317, 165] on input "Start Time" at bounding box center [1356, 161] width 99 height 31
type input "07:30"
click at [1318, 203] on input "End Time" at bounding box center [1356, 203] width 99 height 31
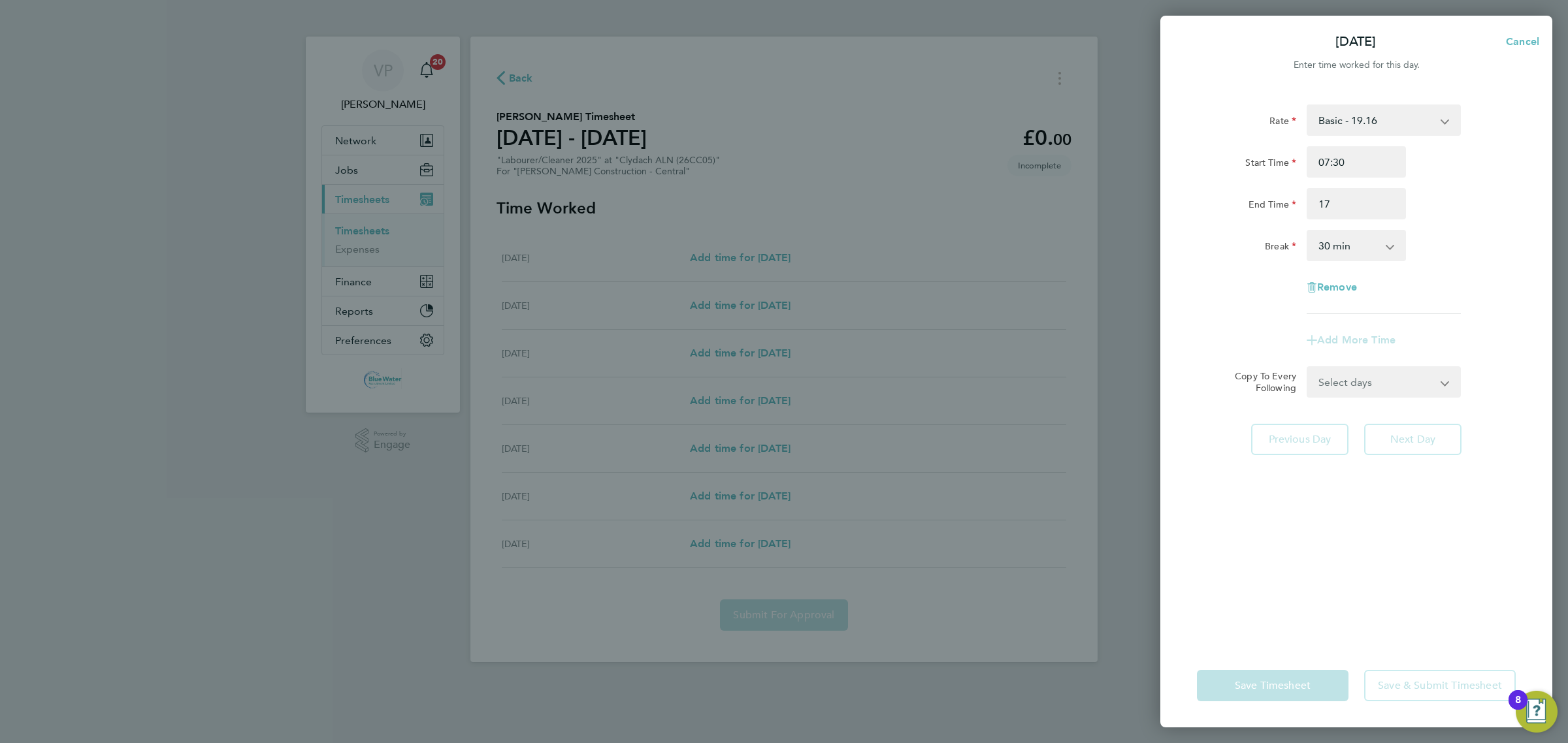
type input "17:00"
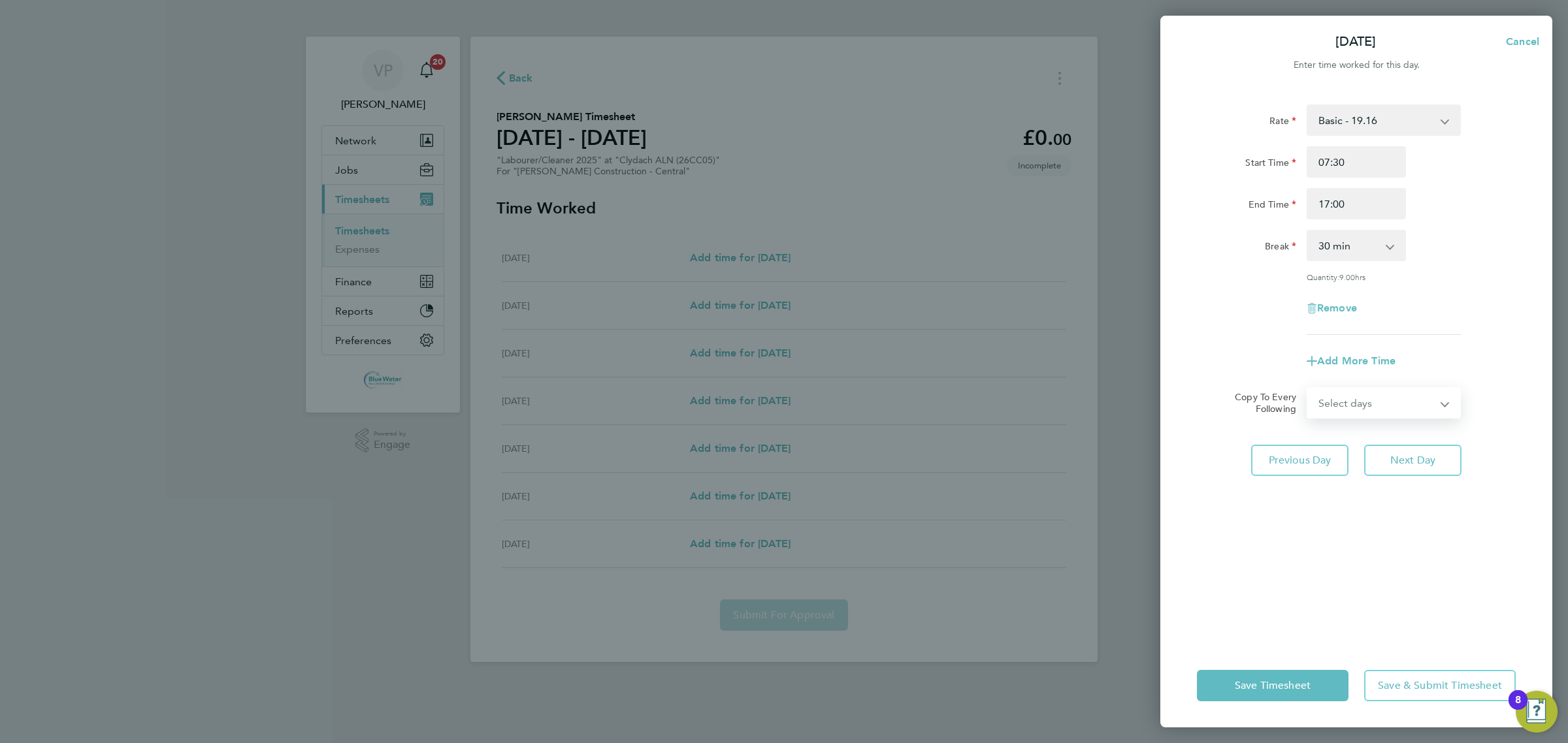
click at [1316, 389] on select "Select days Day Tuesday Wednesday Thursday Friday" at bounding box center [1376, 403] width 137 height 29
select select "DAY"
click at [1308, 389] on select "Select days Day Tuesday Wednesday Thursday Friday" at bounding box center [1376, 403] width 137 height 29
select select "2025-09-26"
click at [1419, 524] on button "Next Day" at bounding box center [1412, 518] width 97 height 31
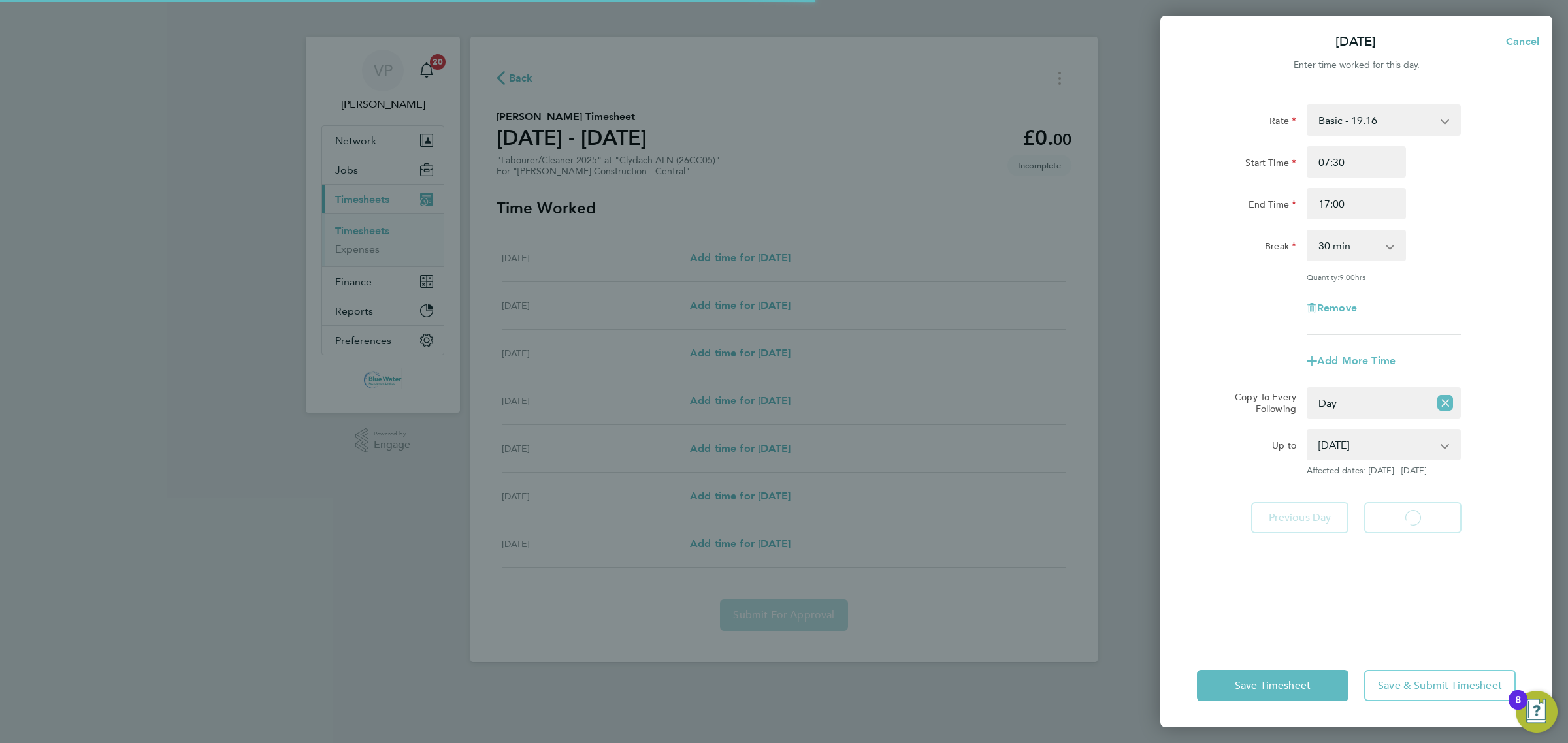
select select "30"
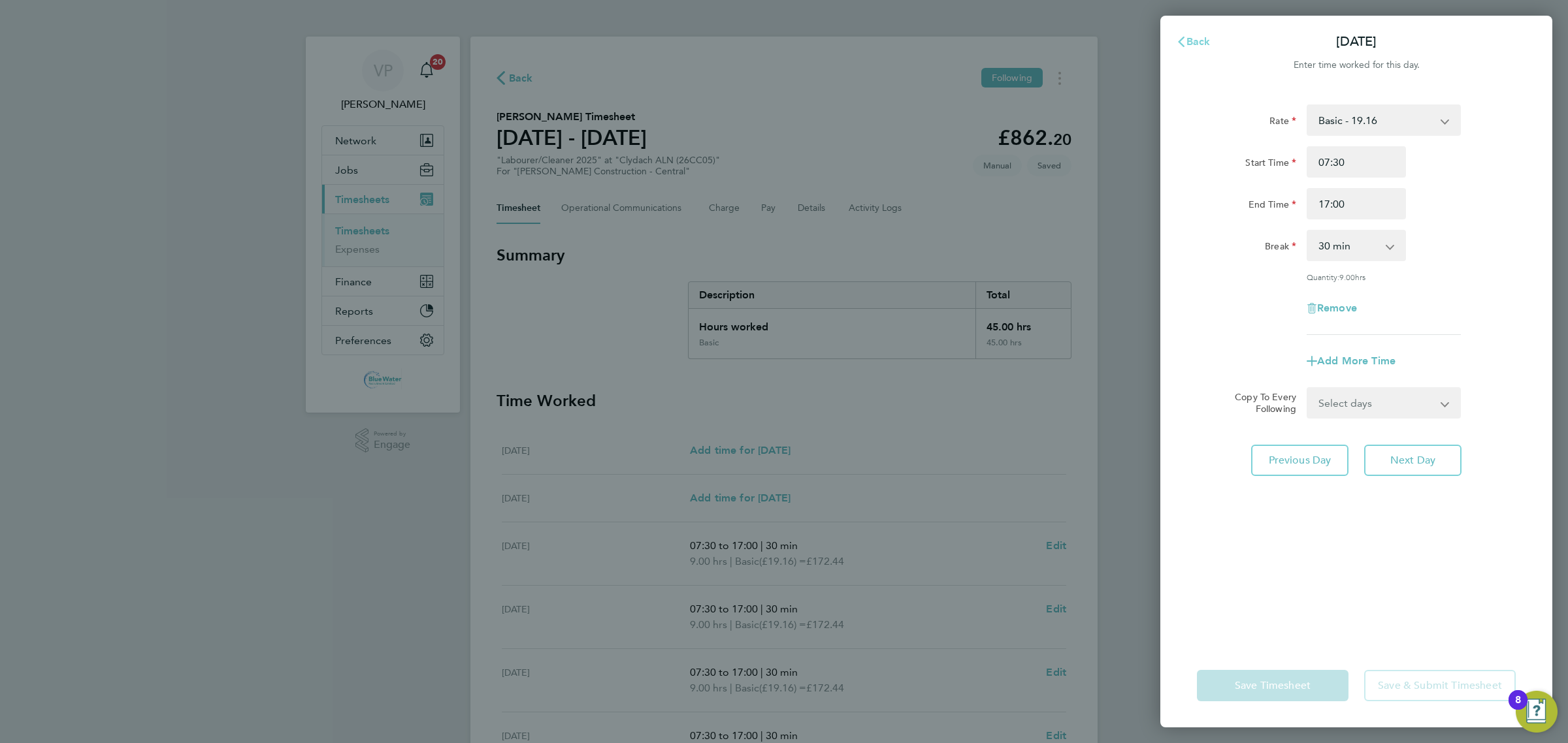
click at [1200, 46] on button "Back" at bounding box center [1193, 42] width 61 height 26
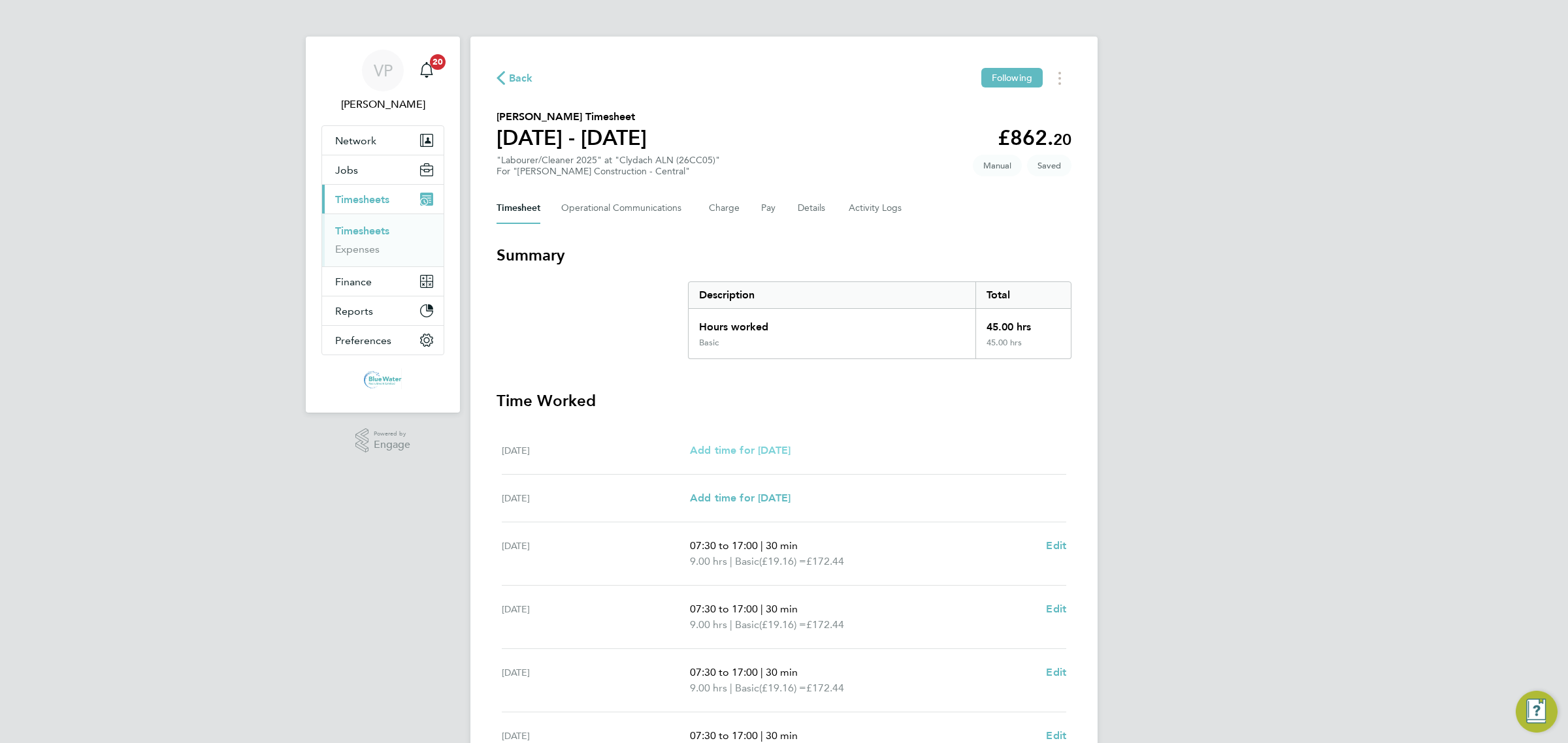
click at [777, 454] on span "Add time for [DATE]" at bounding box center [740, 450] width 101 height 12
select select "30"
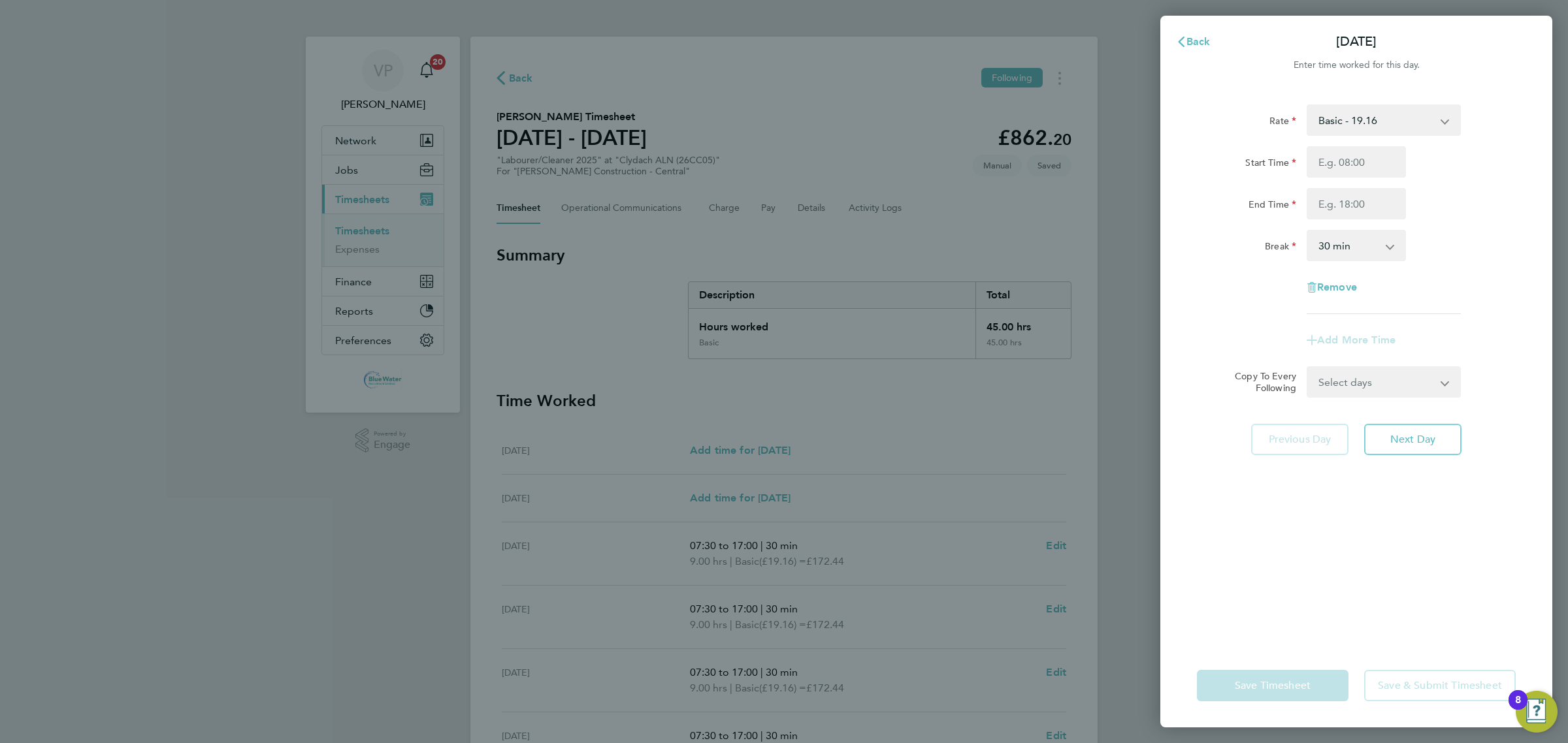
click at [1373, 118] on select "Basic - 19.16" at bounding box center [1376, 120] width 136 height 29
click at [1223, 39] on app-form-button "Back" at bounding box center [1193, 42] width 66 height 26
click at [1191, 43] on span "Back" at bounding box center [1198, 41] width 24 height 12
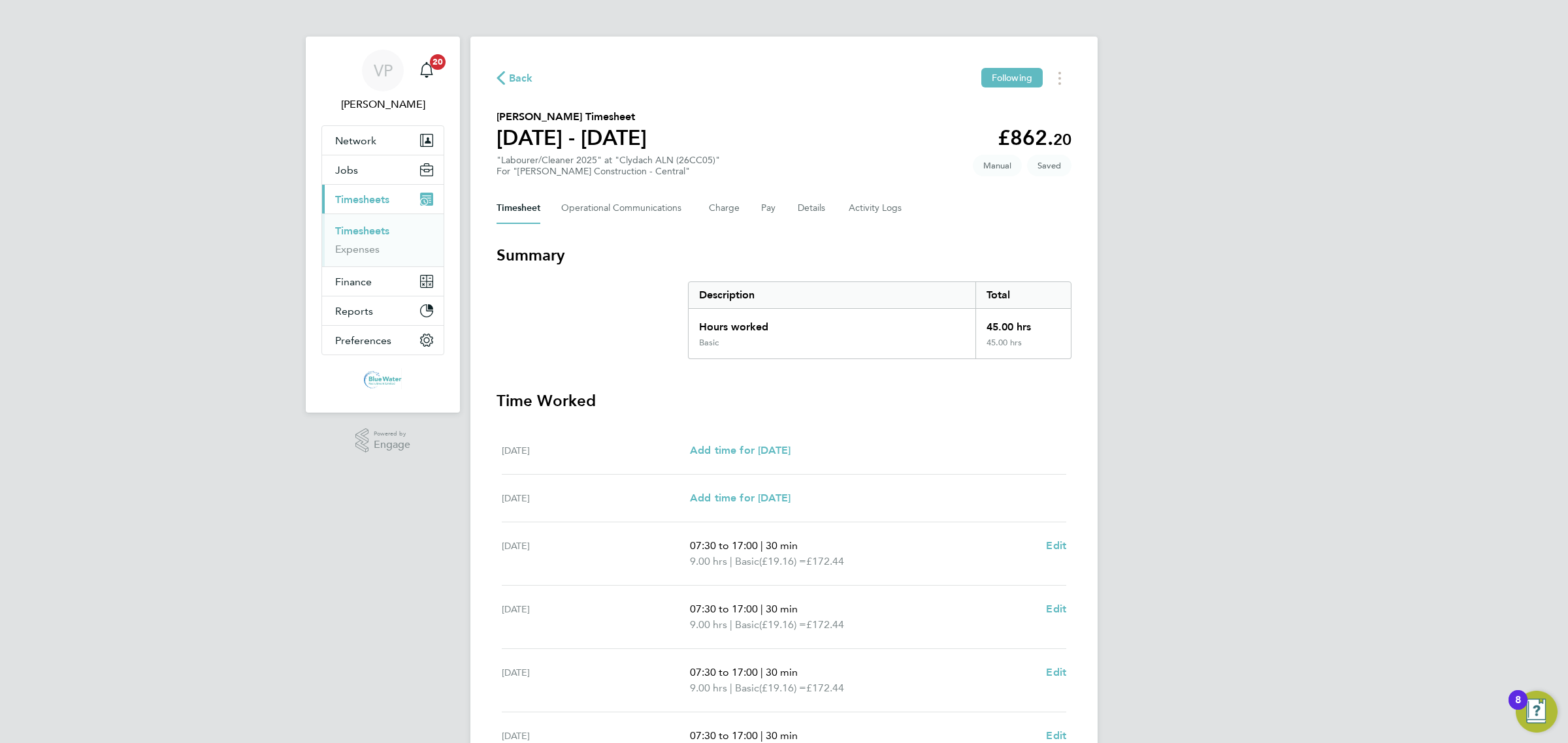
click at [503, 70] on button "Back" at bounding box center [514, 78] width 37 height 17
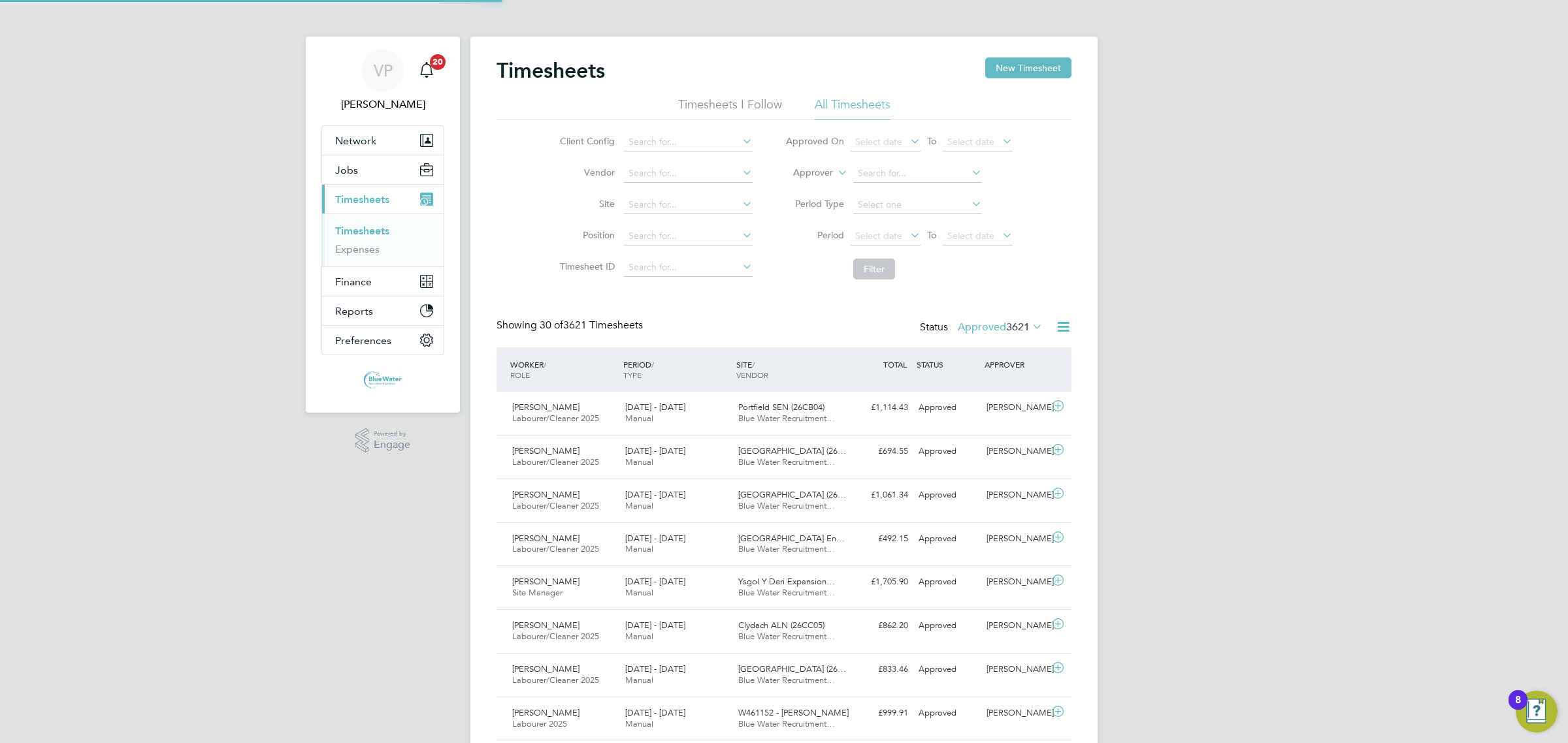
scroll to position [32, 113]
click at [1023, 66] on button "New Timesheet" at bounding box center [1028, 68] width 86 height 21
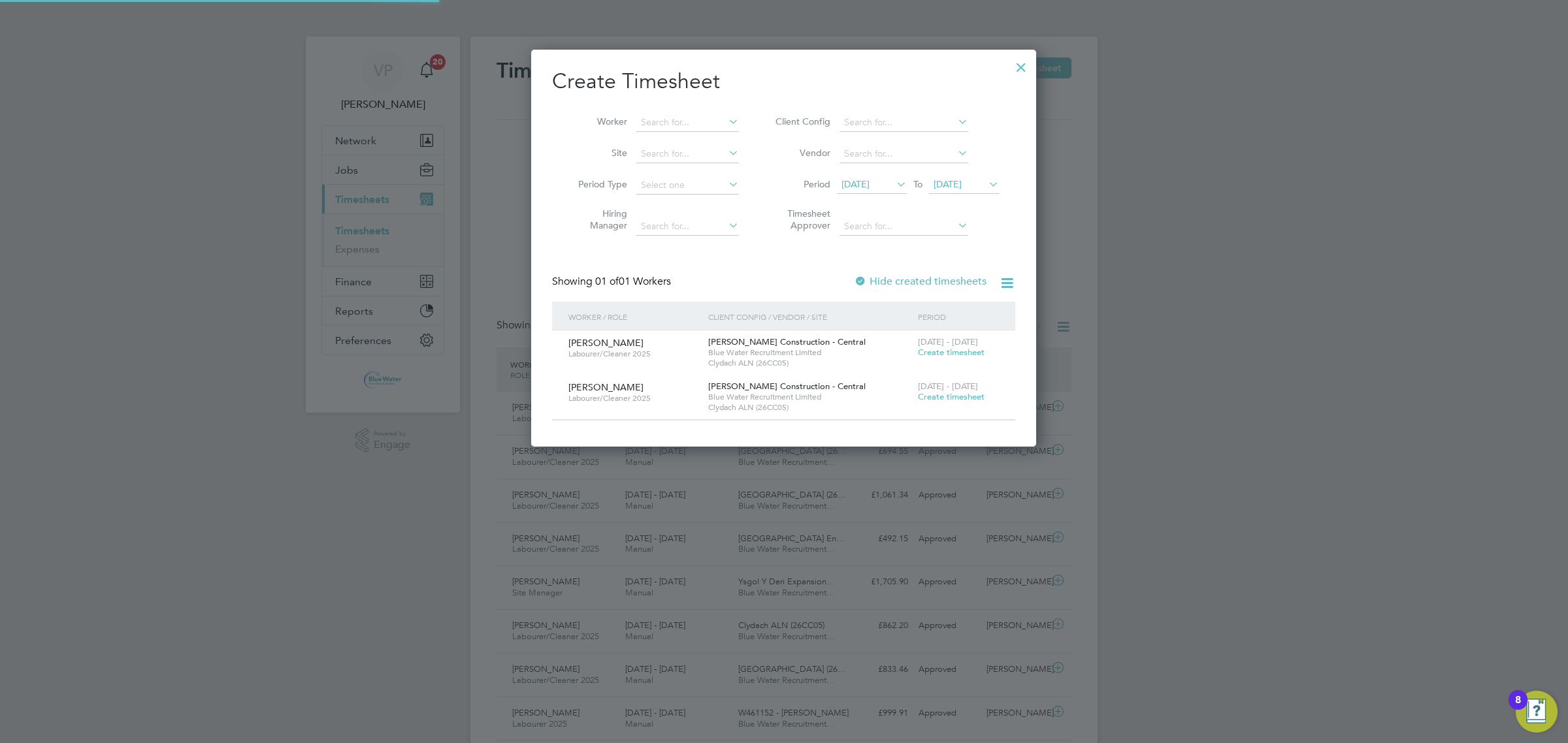
click at [890, 176] on span "12 Sep 2025" at bounding box center [872, 185] width 70 height 18
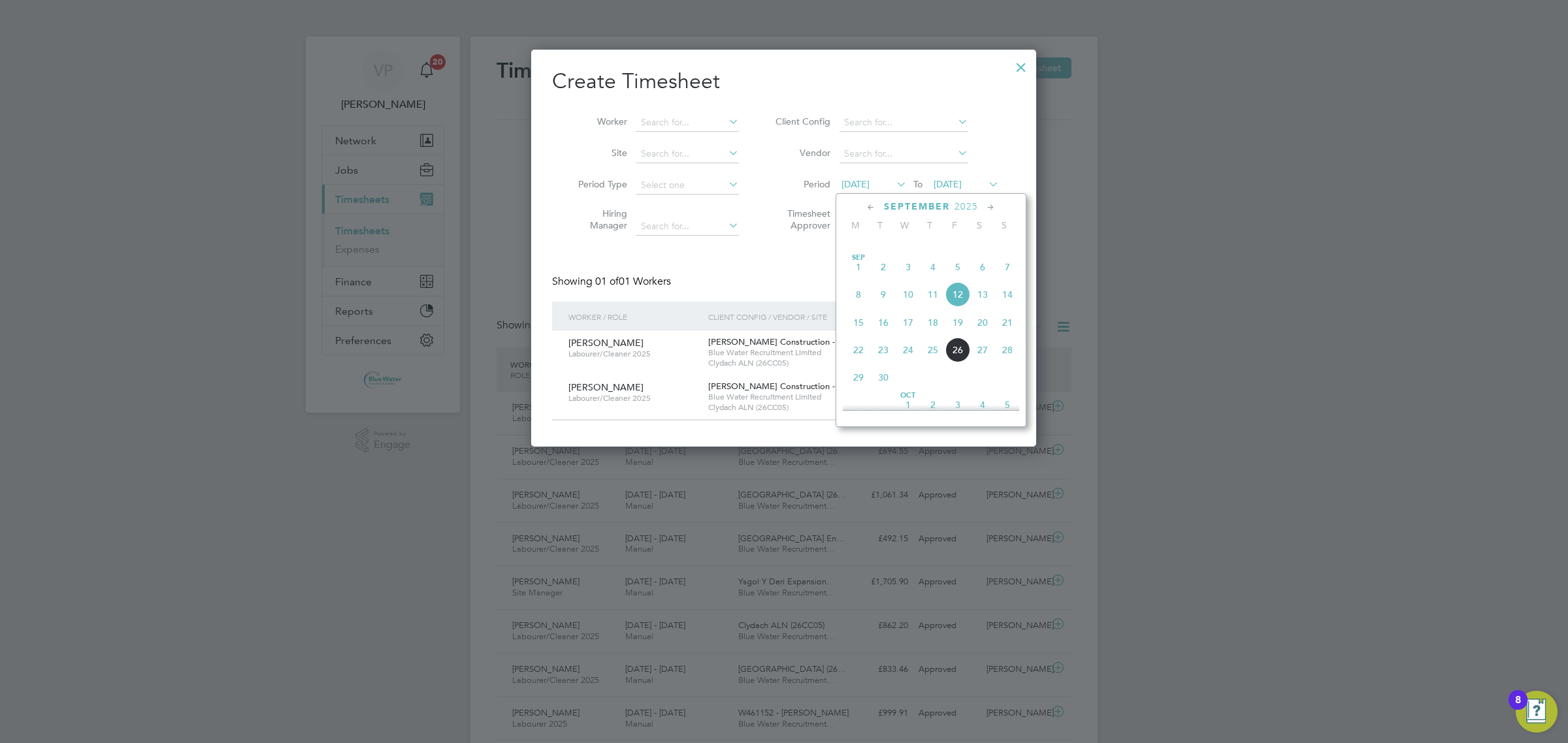
click at [843, 373] on div "Sep 1 2 3 4 5 6 7 8 9 10 11 12 13 14 15 16 17 18 19 20 21 22 23 24 25 26 27 28 …" at bounding box center [938, 323] width 192 height 138
click at [847, 363] on span "22" at bounding box center [858, 350] width 25 height 25
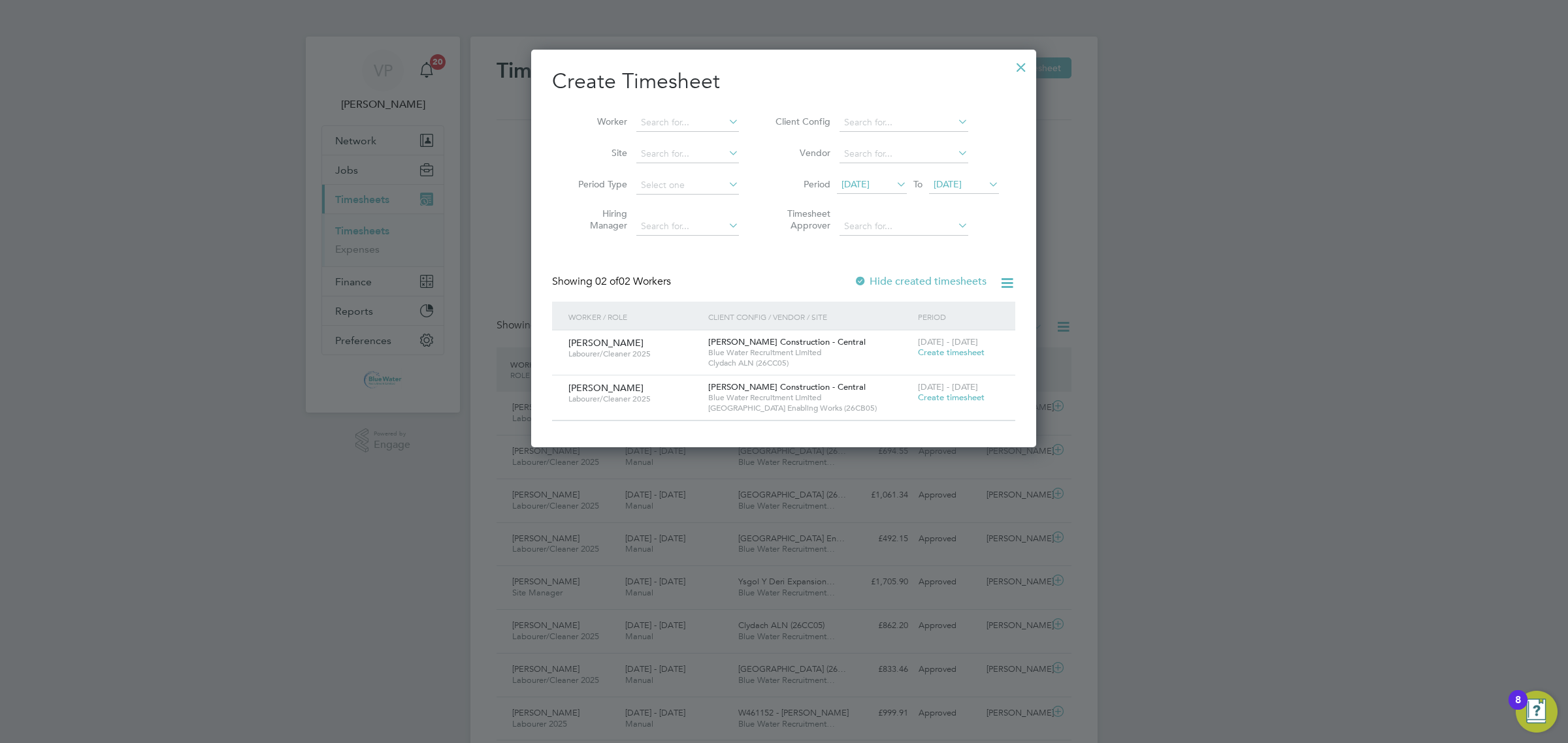
click at [942, 394] on span "Create timesheet" at bounding box center [951, 397] width 67 height 11
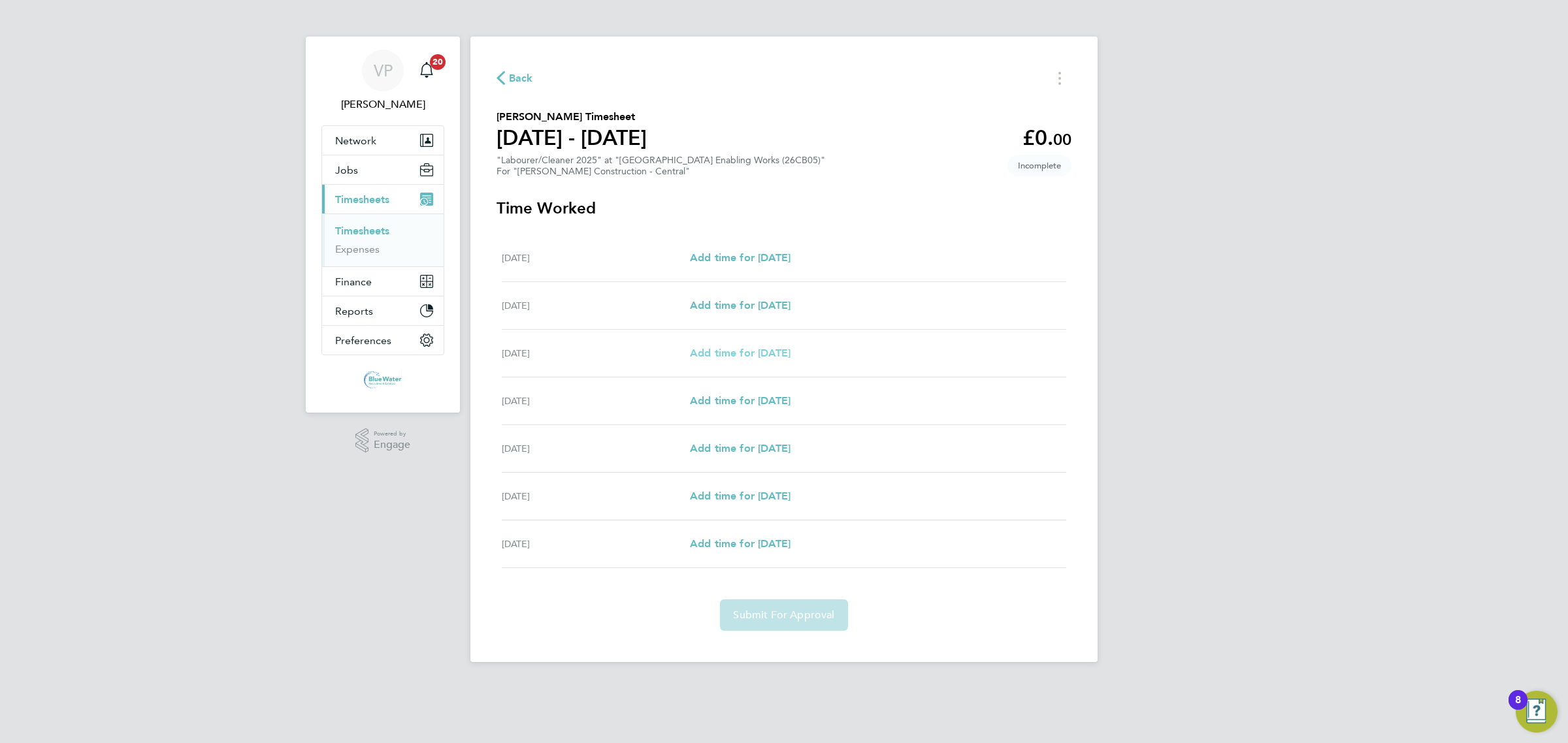
click at [712, 351] on span "Add time for Mon 22 Sep" at bounding box center [740, 353] width 101 height 12
select select "30"
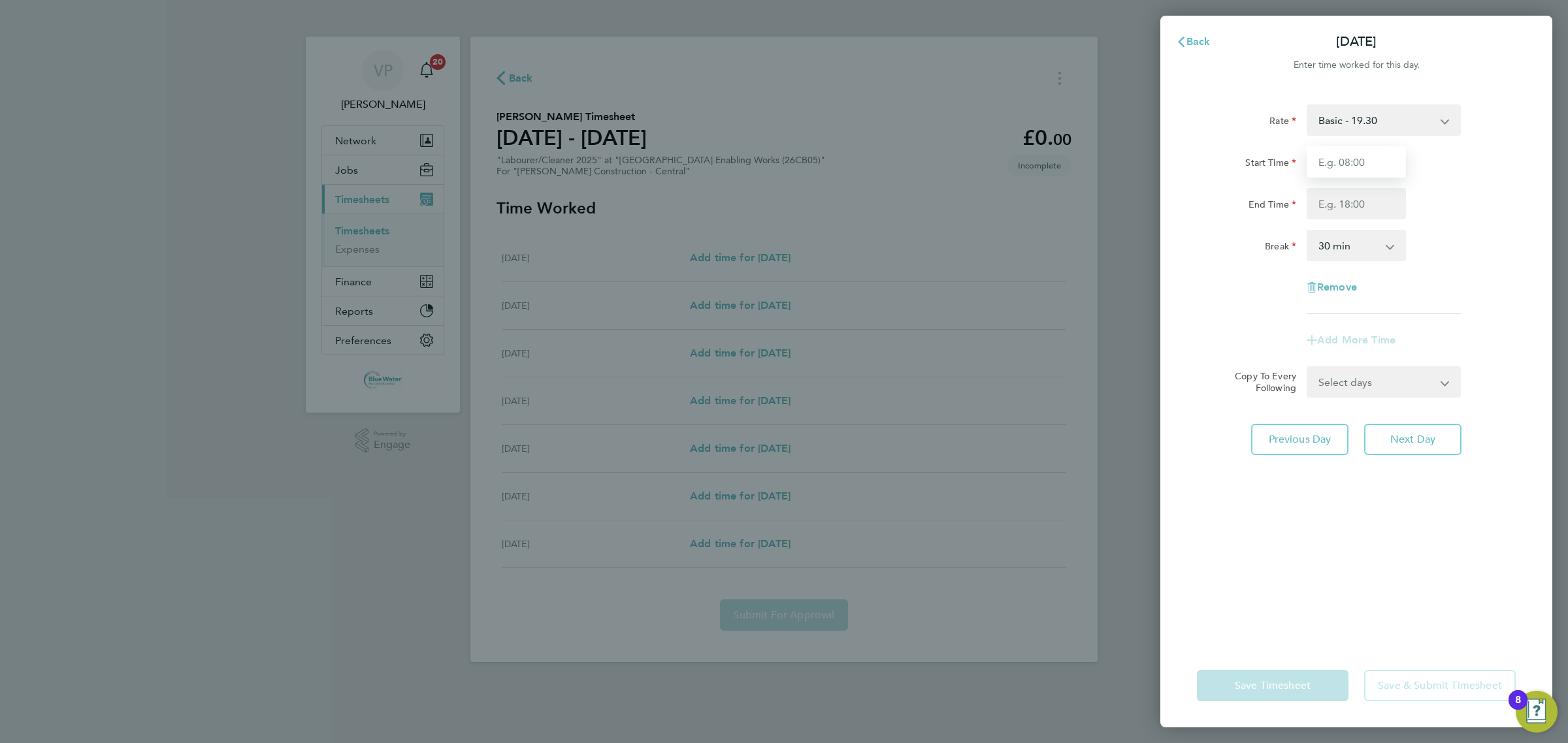
click at [1356, 156] on input "Start Time" at bounding box center [1356, 161] width 99 height 31
type input "07:30"
click at [1327, 198] on input "End Time" at bounding box center [1356, 203] width 99 height 31
type input "17:00"
click at [1264, 265] on div "Rate Basic - 19.30 Start Time 07:30 End Time 17:00 Break 0 min 15 min 30 min 45…" at bounding box center [1356, 210] width 319 height 210
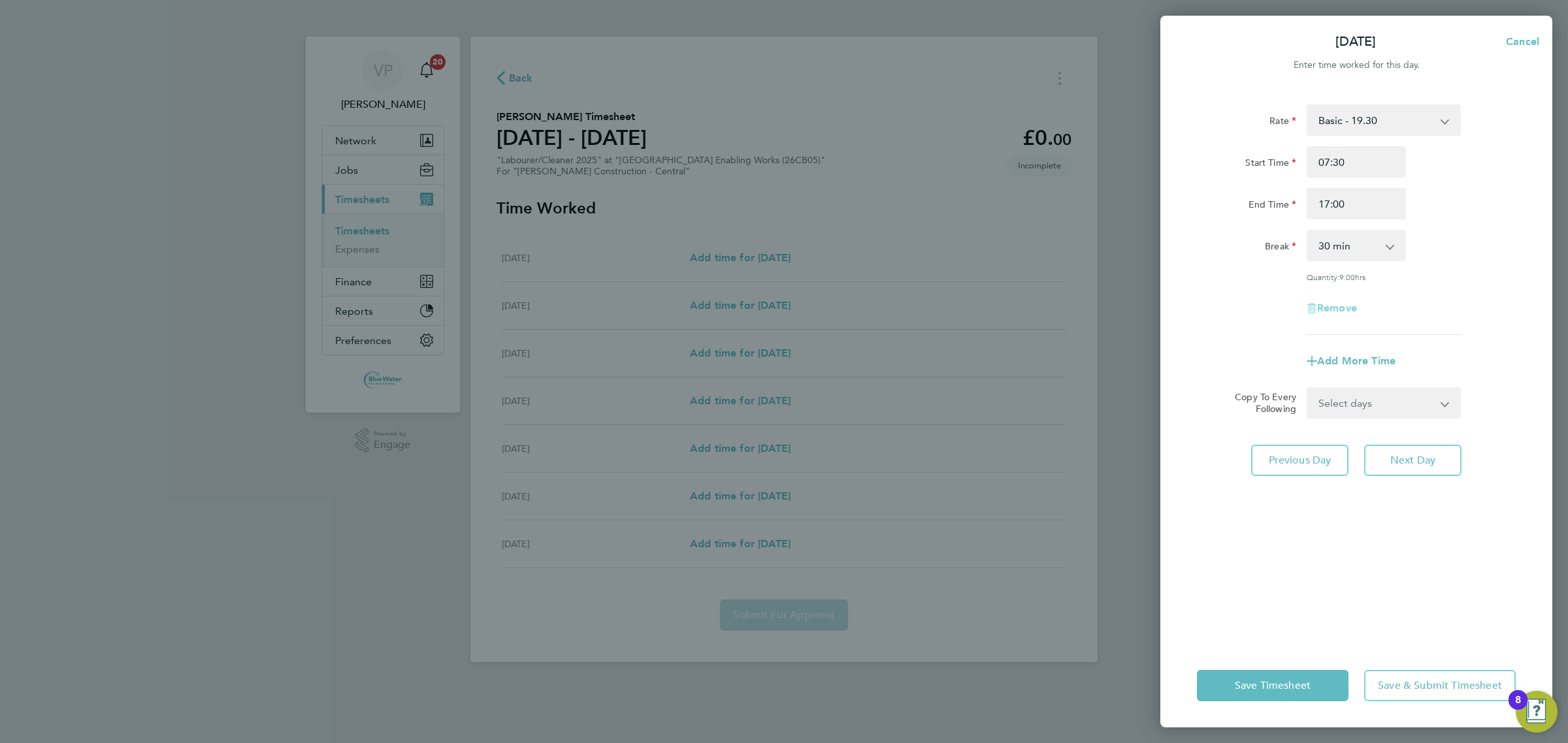
click at [1343, 311] on span "Remove" at bounding box center [1337, 308] width 40 height 12
select select "null"
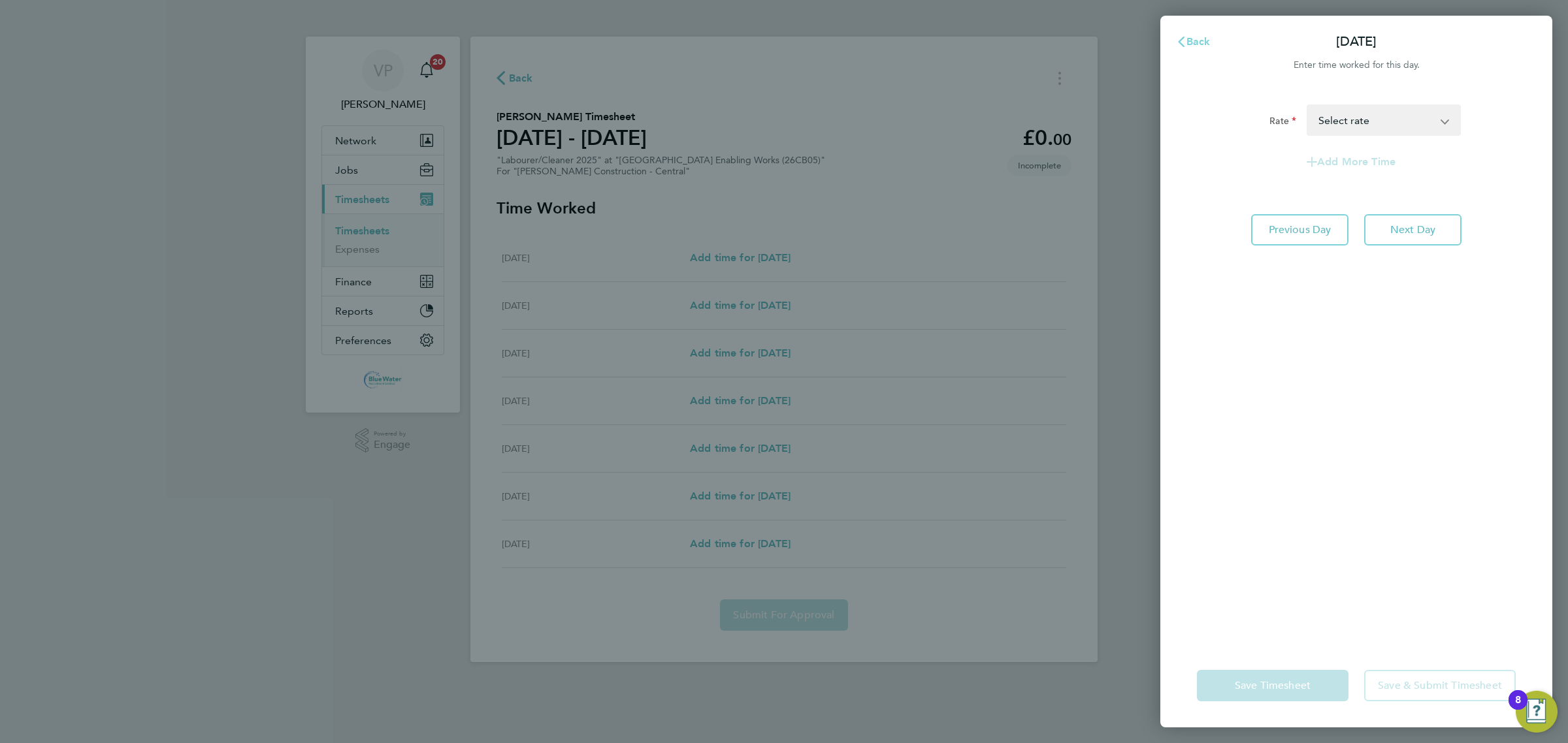
click at [1192, 37] on span "Back" at bounding box center [1198, 41] width 24 height 12
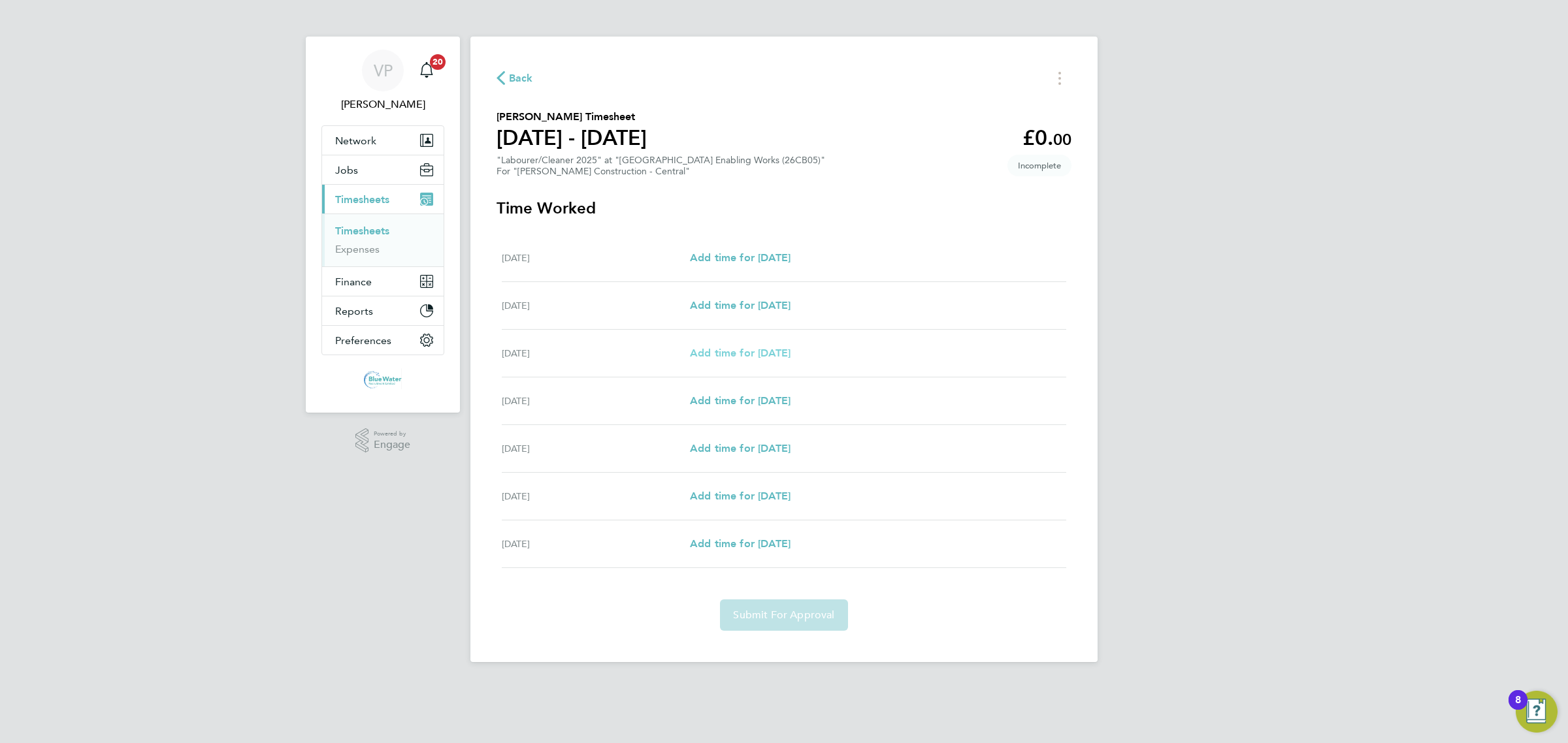
click at [777, 352] on span "Add time for Mon 22 Sep" at bounding box center [740, 353] width 101 height 12
select select "30"
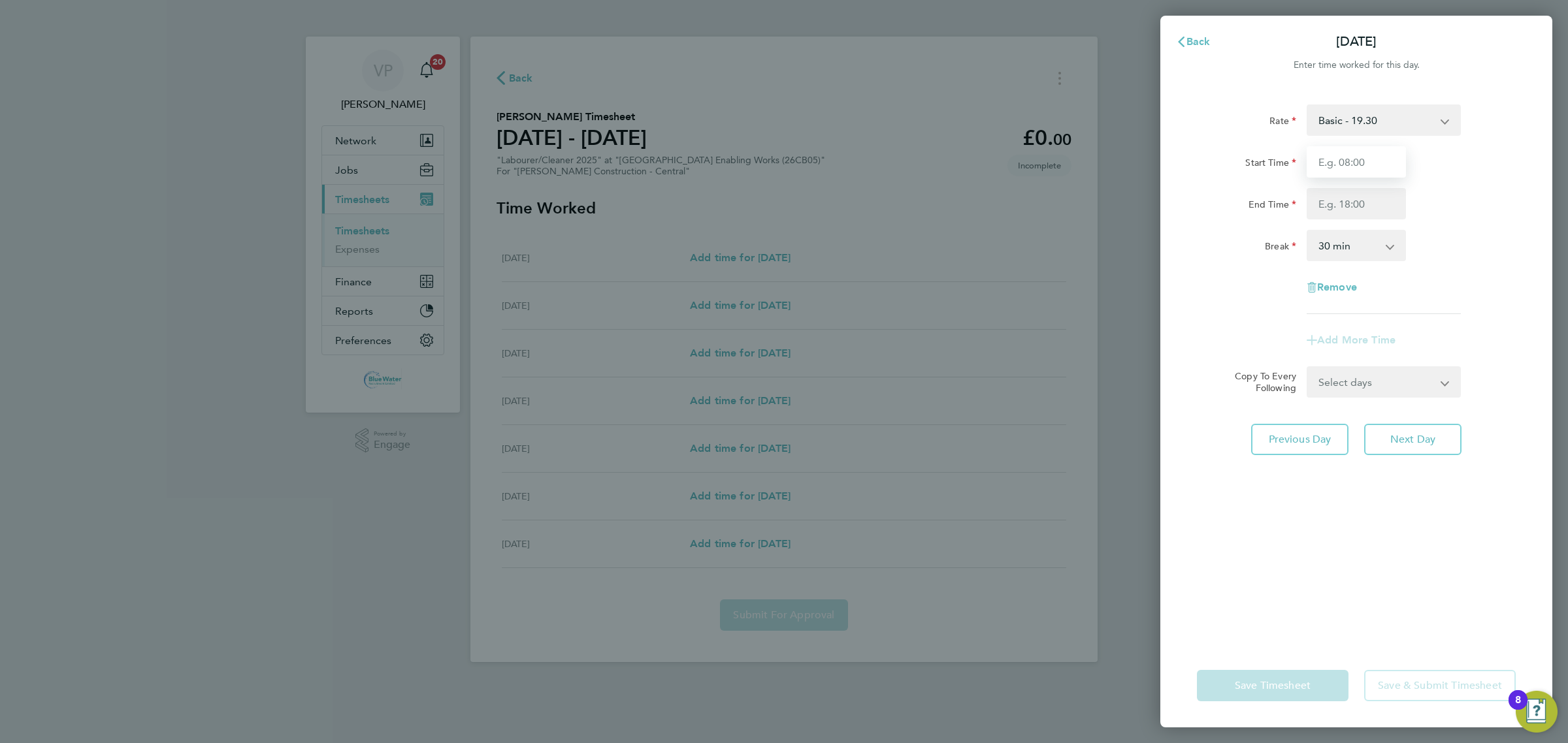
click at [1324, 167] on input "Start Time" at bounding box center [1356, 161] width 99 height 31
type input "07:30"
click at [1317, 211] on input "End Time" at bounding box center [1356, 203] width 99 height 31
type input "17:00"
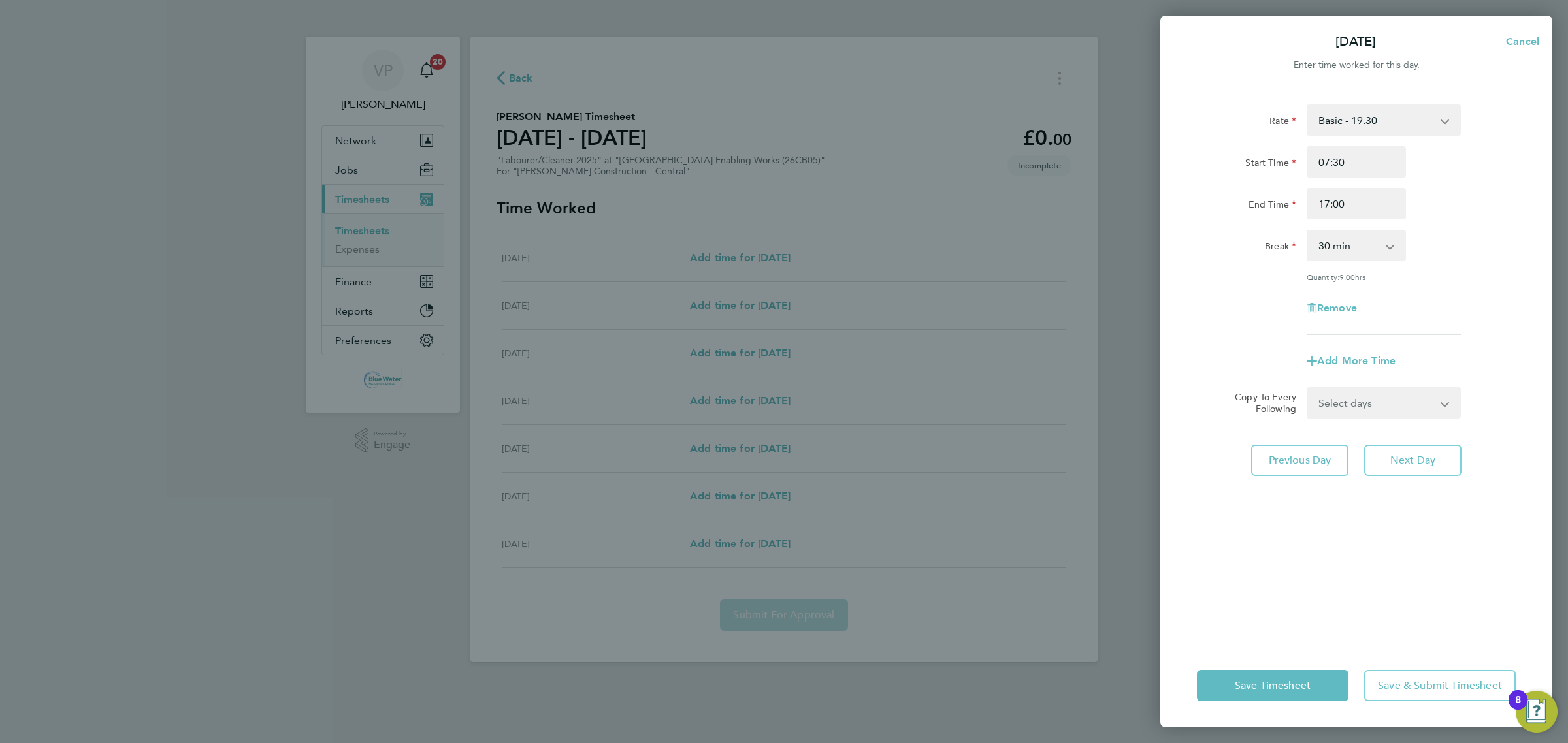
click at [1269, 285] on div "Rate Basic - 19.30 Start Time 07:30 End Time 17:00 Break 0 min 15 min 30 min 45…" at bounding box center [1356, 220] width 319 height 230
click at [1356, 397] on select "Select days Day Tuesday Wednesday Thursday Friday" at bounding box center [1376, 403] width 137 height 29
select select "TUE"
click at [1308, 389] on select "Select days Day Tuesday Wednesday Thursday Friday" at bounding box center [1376, 403] width 137 height 29
select select "2025-09-26"
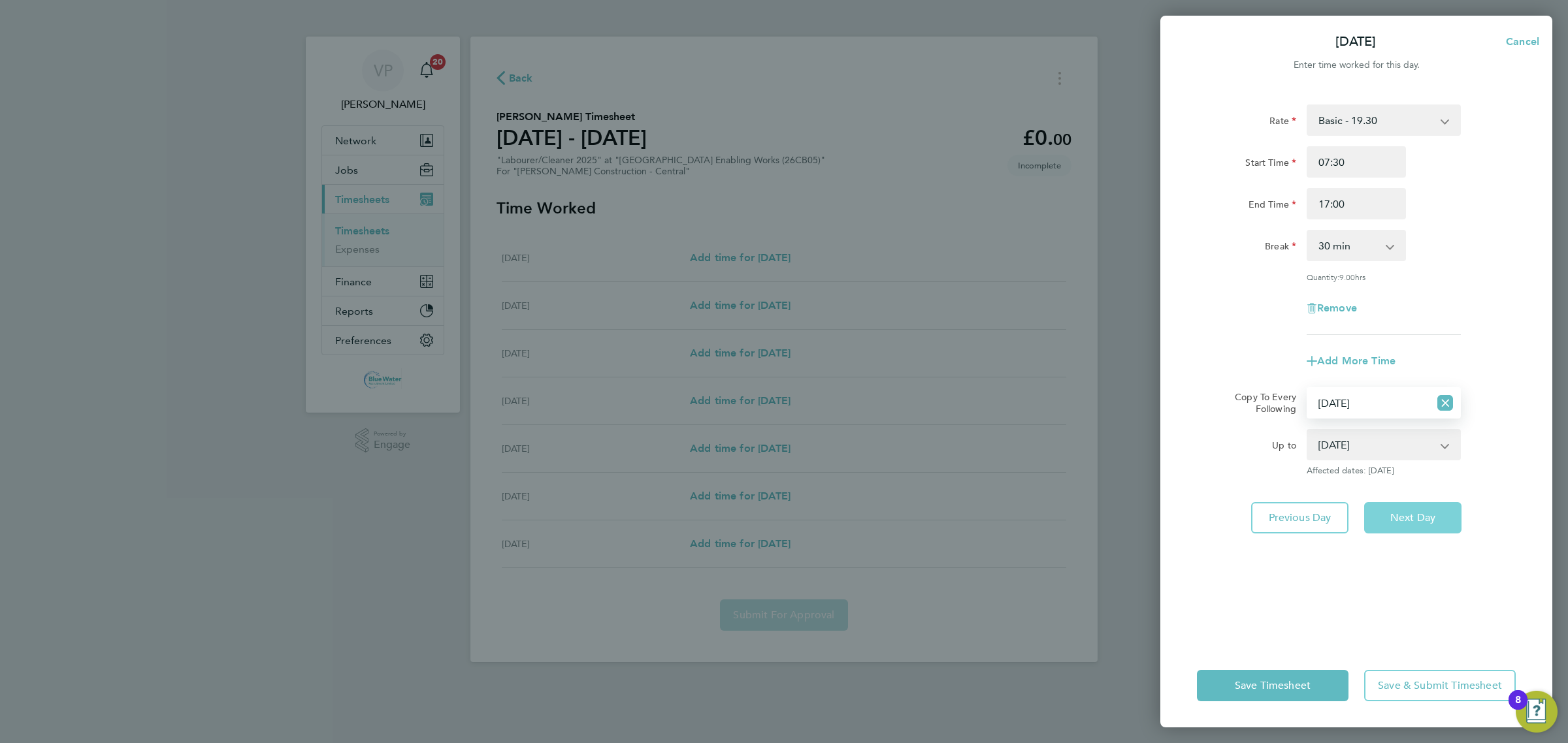
click at [1401, 521] on span "Next Day" at bounding box center [1412, 518] width 45 height 13
select select "30"
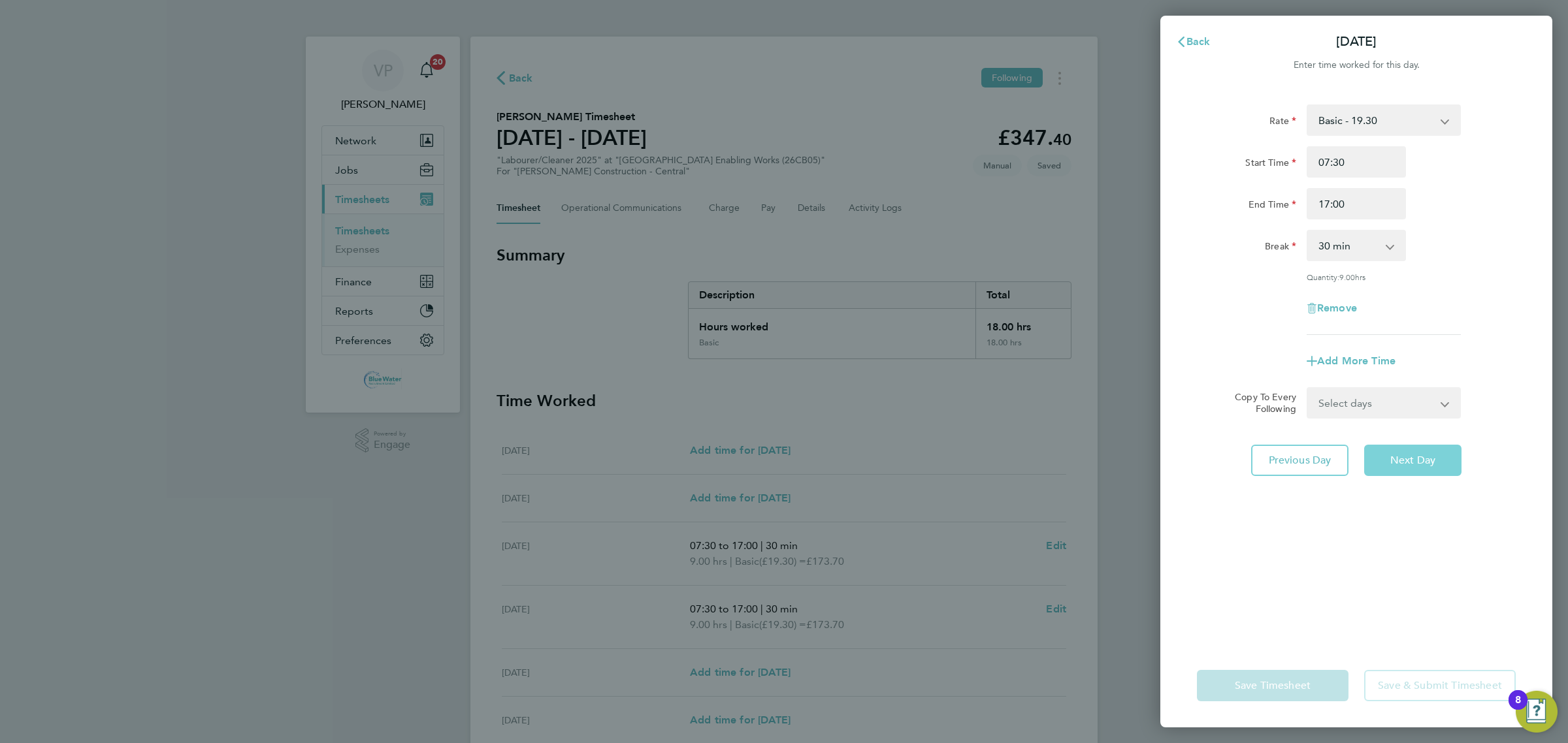
click at [1416, 465] on span "Next Day" at bounding box center [1412, 460] width 45 height 13
select select "30"
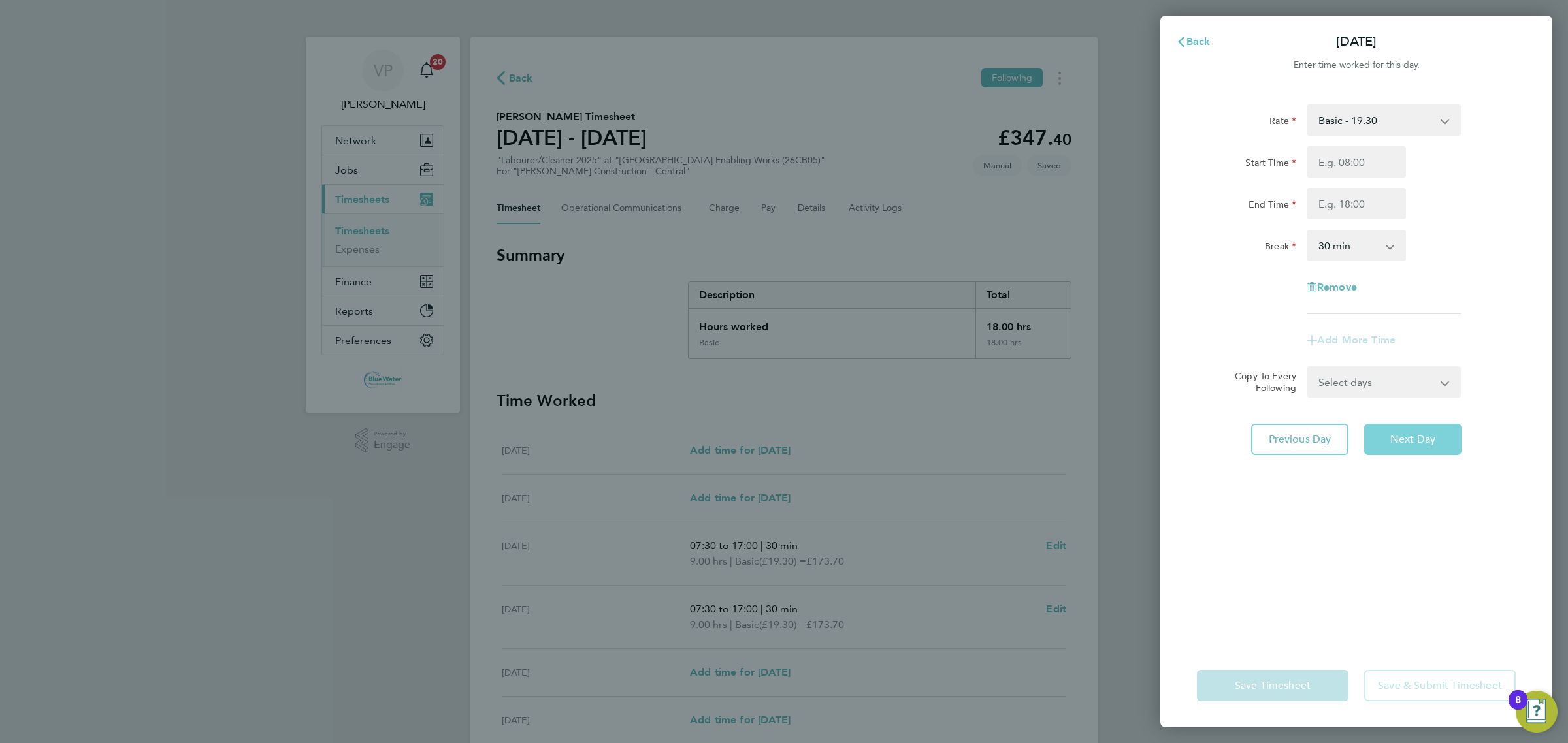
click at [1416, 438] on span "Next Day" at bounding box center [1412, 439] width 45 height 13
select select "30"
click at [1406, 436] on span "Next Day" at bounding box center [1412, 439] width 45 height 13
select select "30"
click at [1335, 173] on div "Start Time End Time" at bounding box center [1356, 183] width 329 height 73
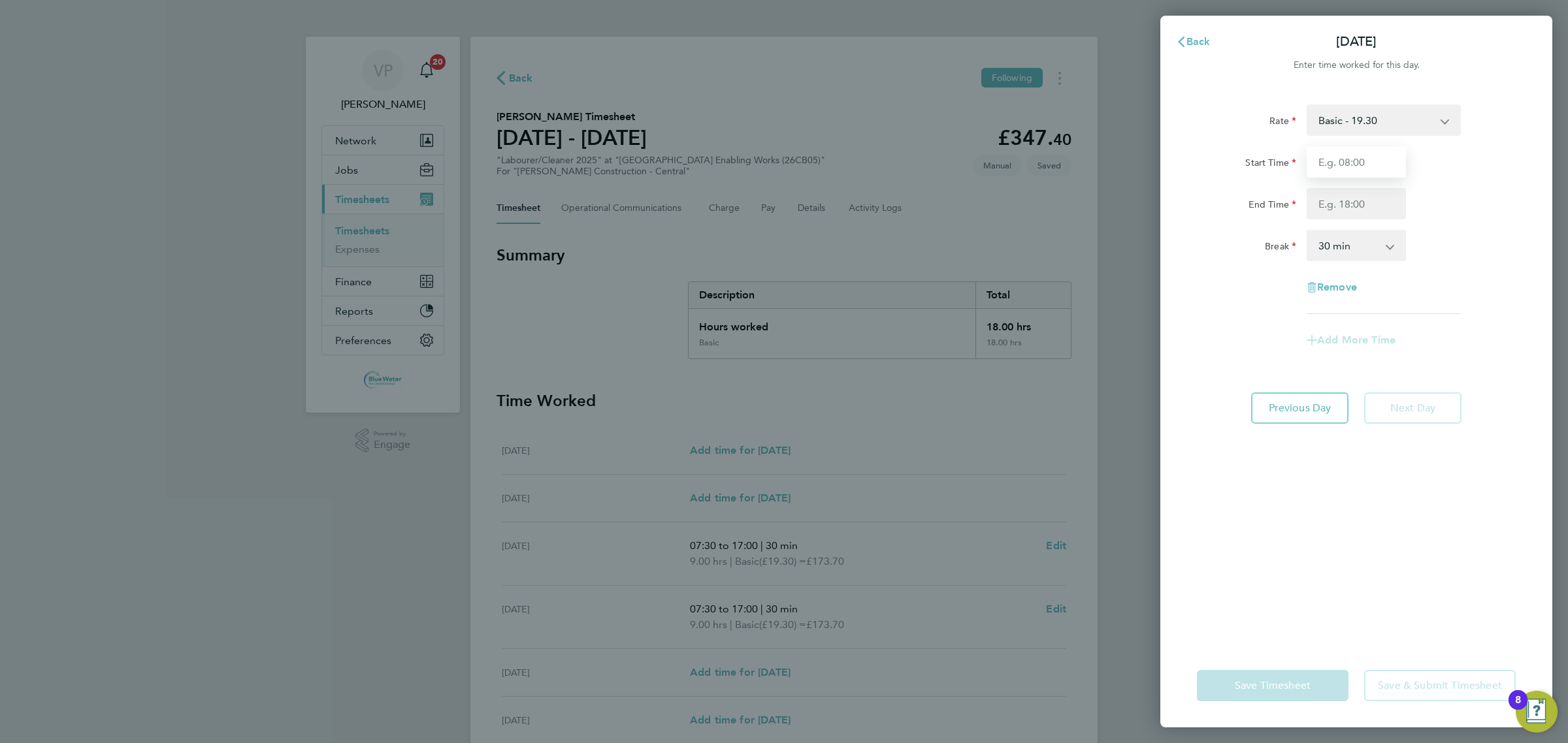
click at [1335, 170] on input "Start Time" at bounding box center [1356, 161] width 99 height 31
click at [1335, 171] on input "Start Time" at bounding box center [1356, 161] width 99 height 31
type input "07:30"
click at [1327, 201] on input "End Time" at bounding box center [1356, 203] width 99 height 31
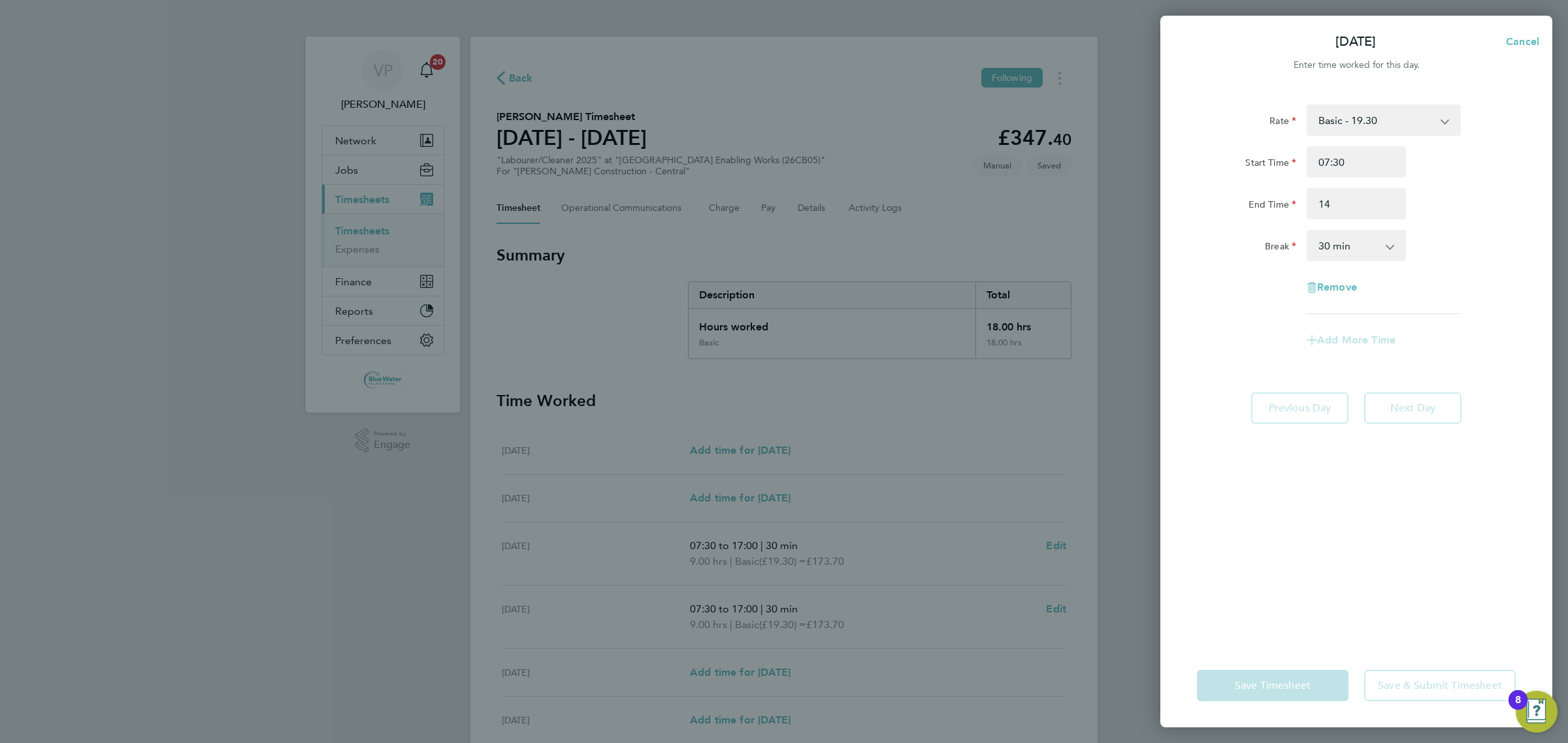
type input "14:00"
click at [1223, 341] on app-timesheet-line-form-group "Rate Basic - 19.30 Start Time 07:30 End Time 14:00 Break 0 min 15 min 30 min 45…" at bounding box center [1356, 230] width 319 height 252
click at [1280, 680] on span "Save Timesheet" at bounding box center [1273, 685] width 76 height 13
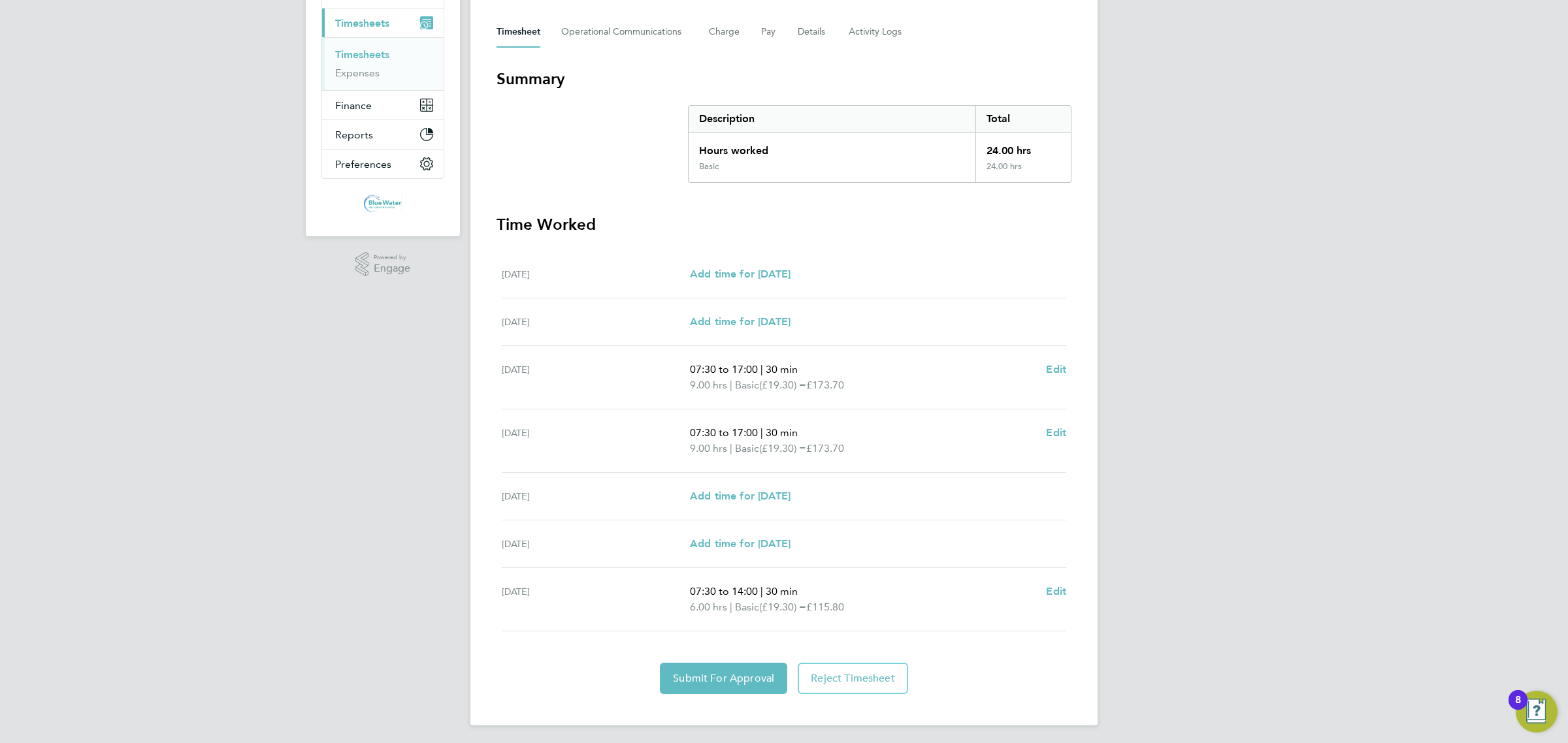
scroll to position [180, 0]
click at [761, 673] on span "Submit For Approval" at bounding box center [723, 675] width 101 height 13
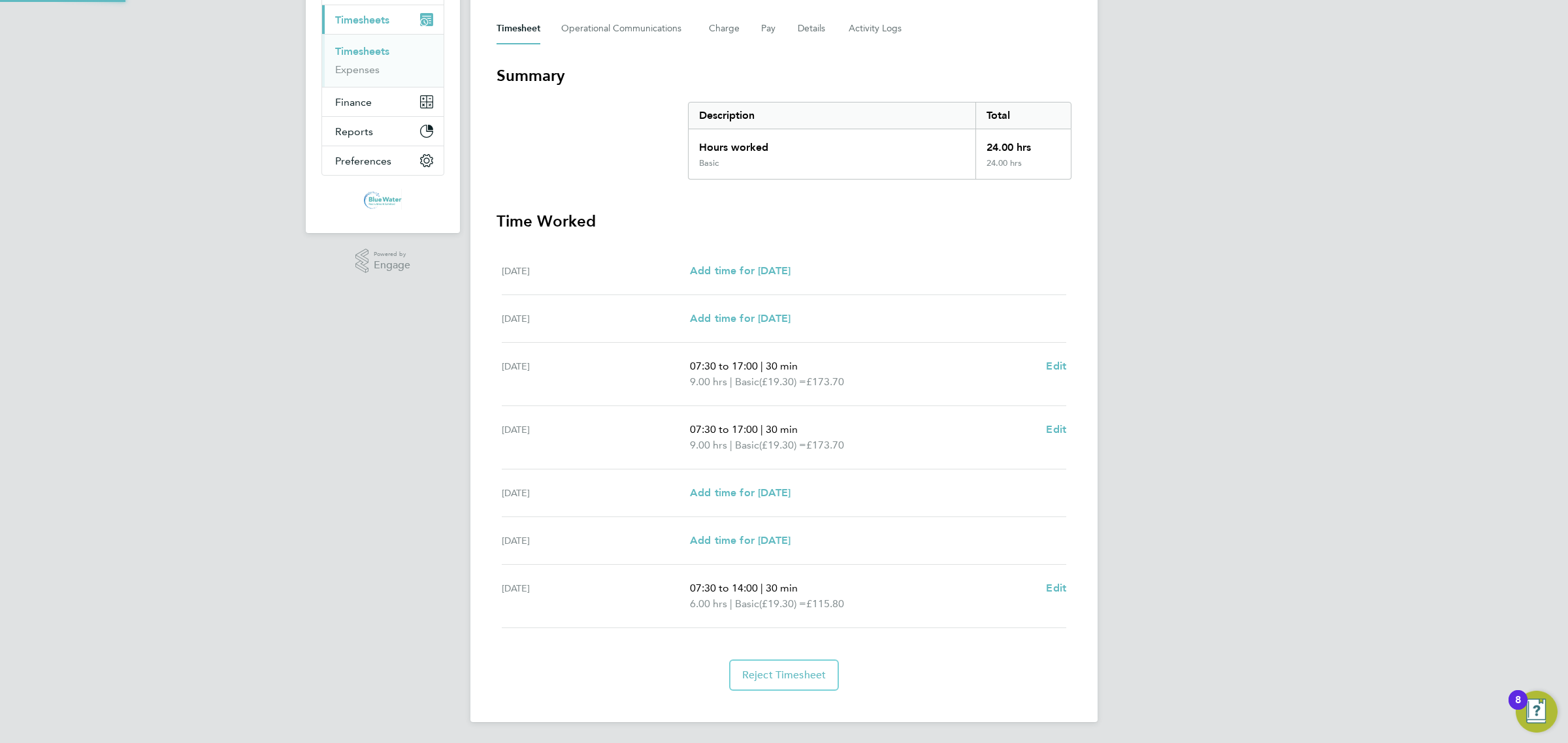
scroll to position [180, 0]
click at [341, 56] on link "Timesheets" at bounding box center [362, 51] width 54 height 12
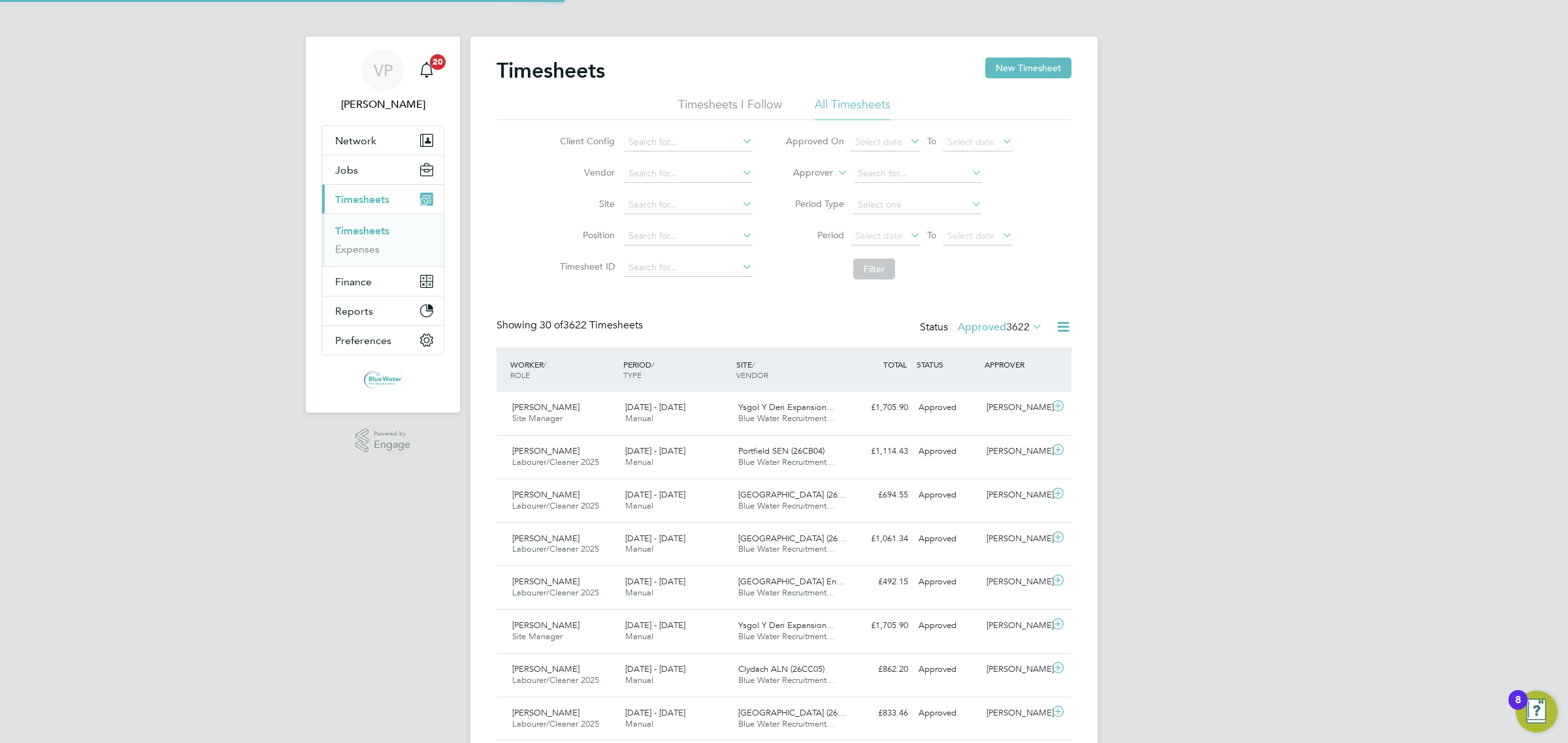
scroll to position [6, 6]
click at [1016, 328] on span "3622" at bounding box center [1018, 327] width 23 height 13
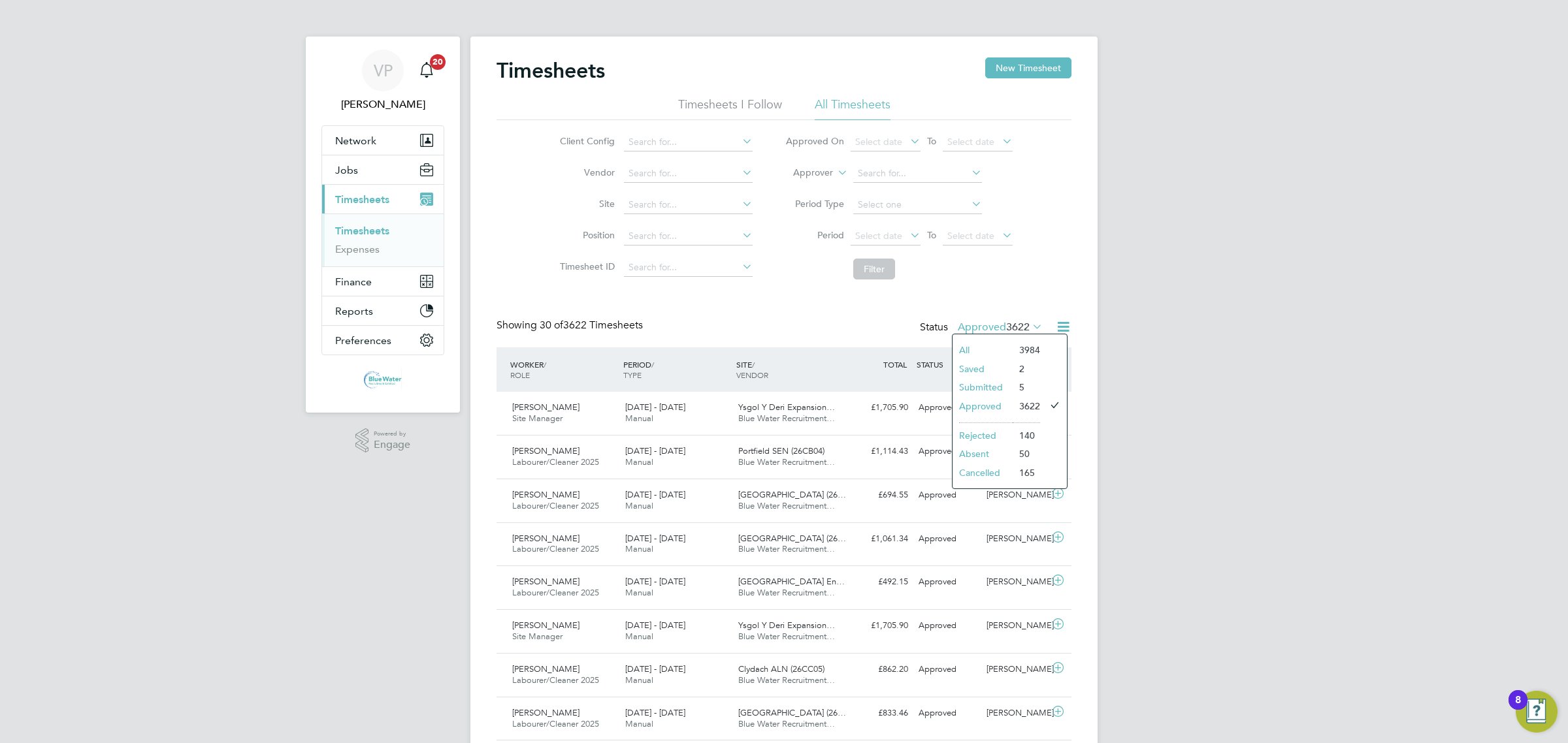
click at [996, 391] on li "Submitted" at bounding box center [982, 387] width 60 height 19
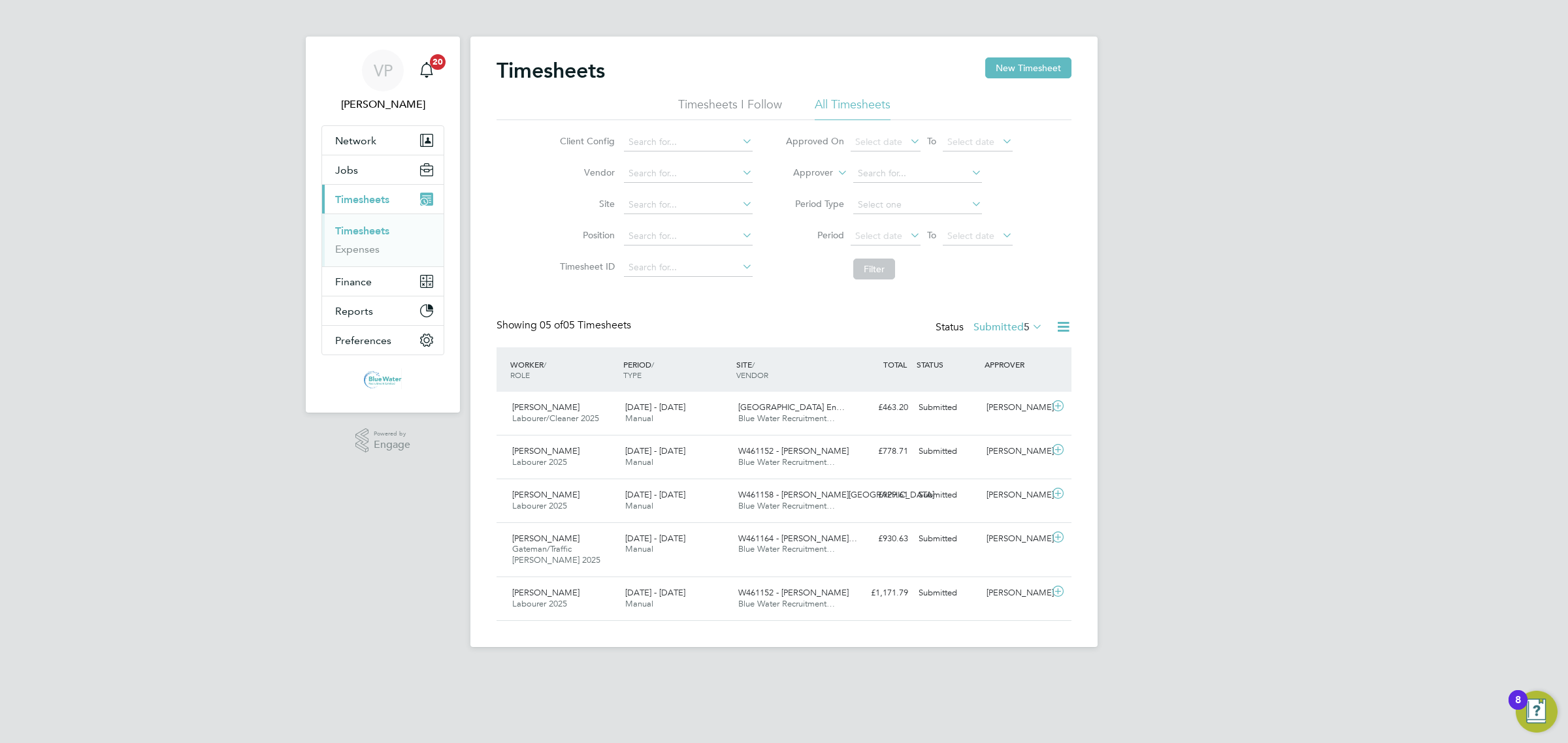
click at [1008, 322] on label "Submitted 5" at bounding box center [1008, 327] width 69 height 13
click at [997, 369] on li "Saved" at bounding box center [990, 369] width 60 height 19
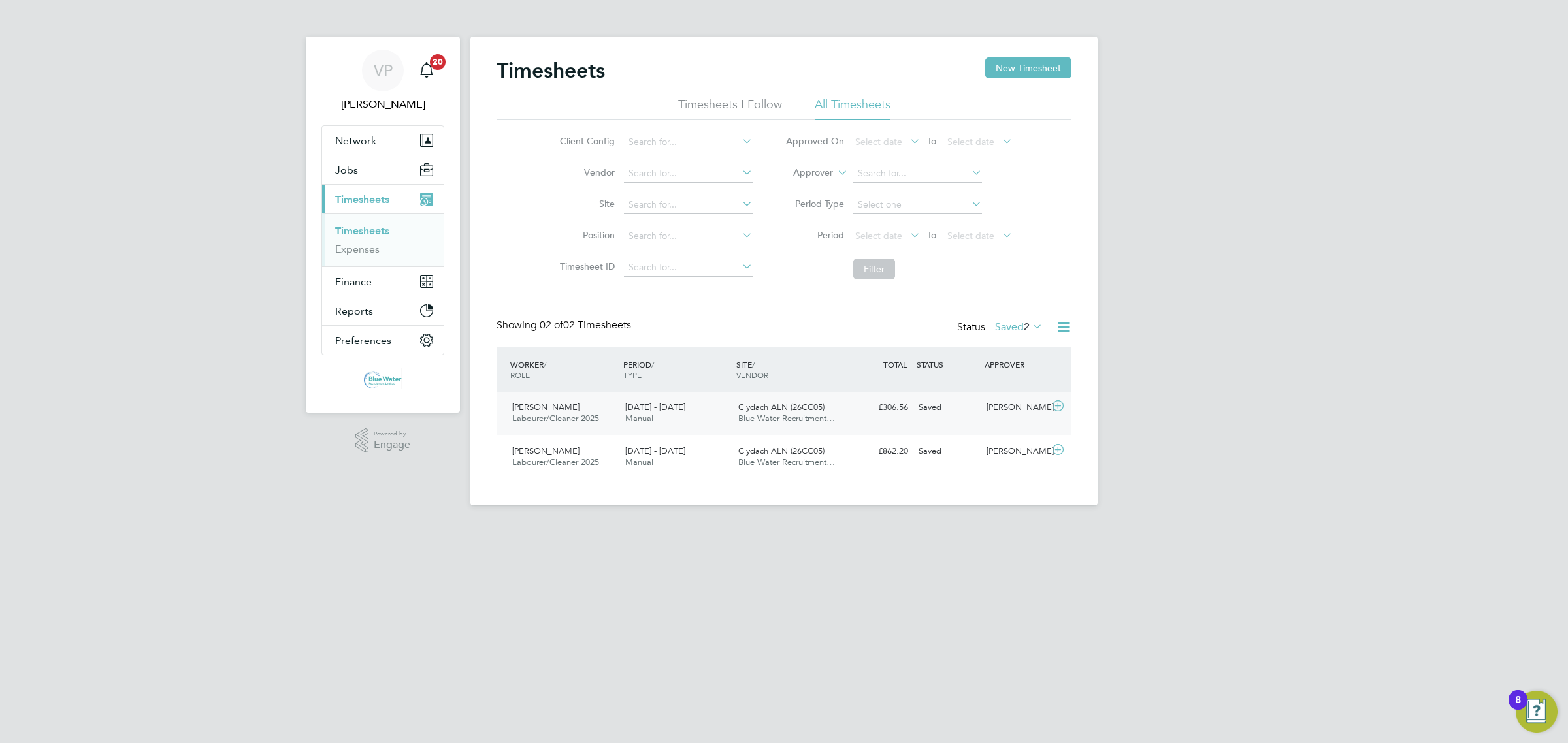
click at [781, 420] on span "Blue Water Recruitment…" at bounding box center [787, 418] width 97 height 11
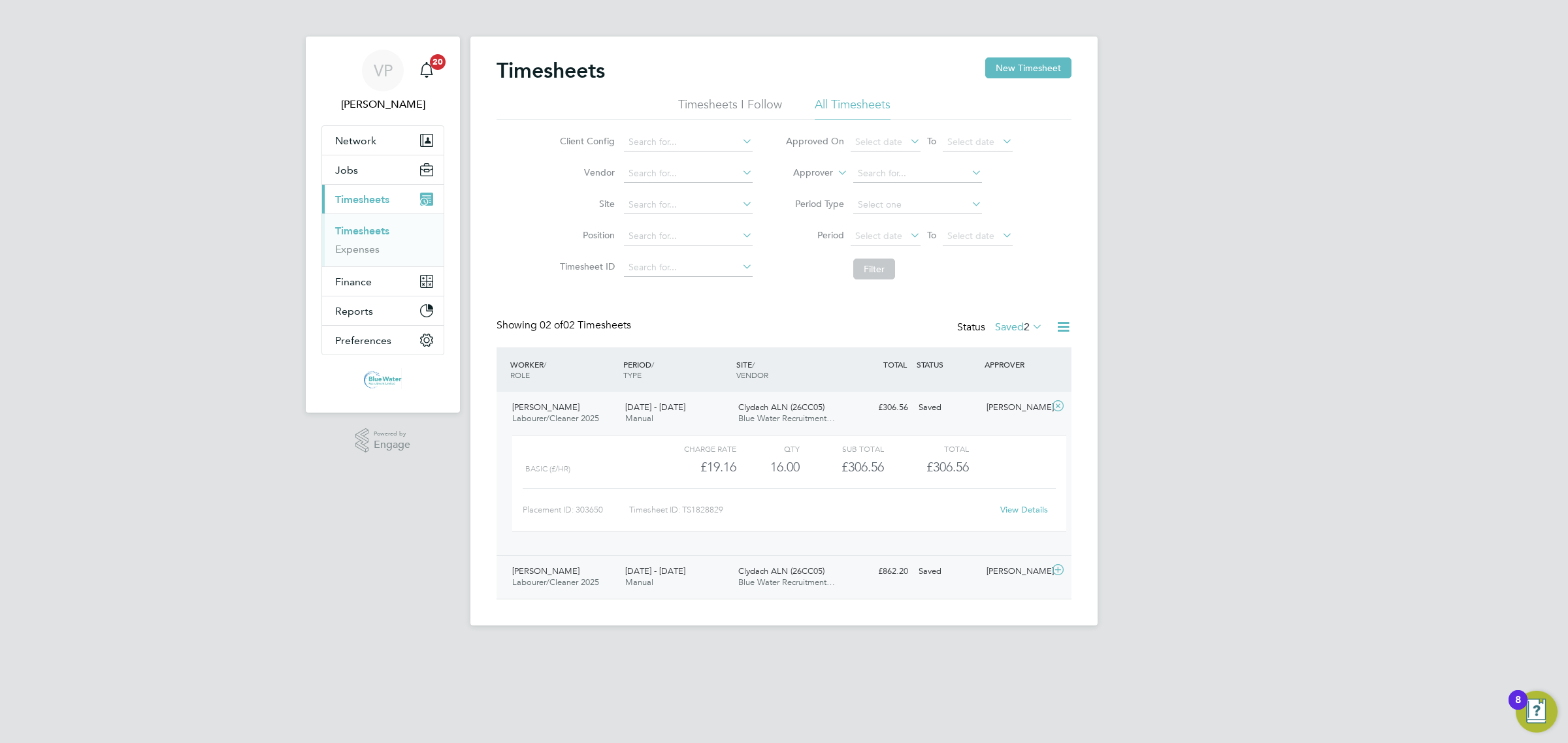
click at [767, 572] on span "Clydach ALN (26CC05)" at bounding box center [781, 571] width 86 height 11
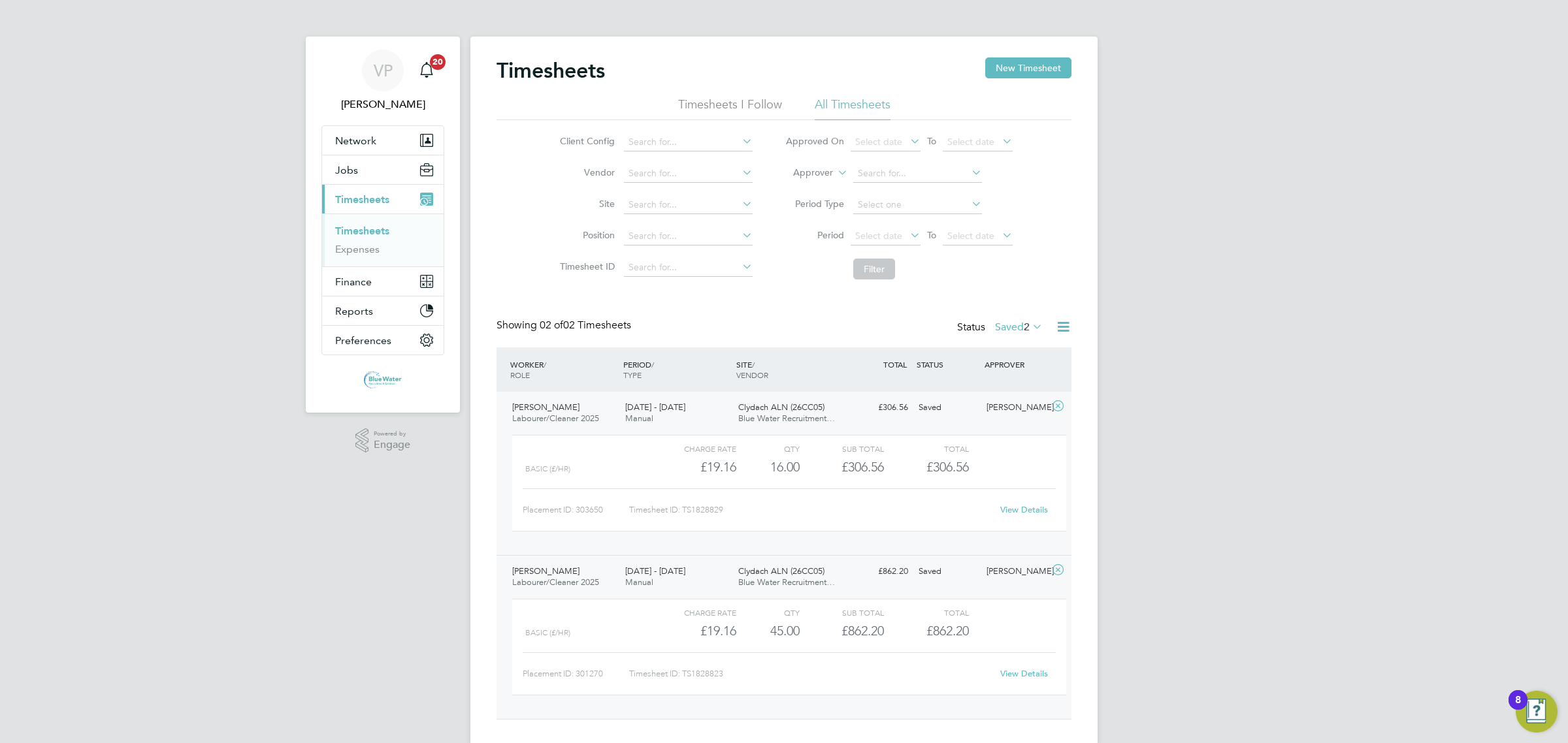
click at [1043, 674] on link "View Details" at bounding box center [1023, 673] width 48 height 11
click at [881, 410] on div "£306.56 Saved" at bounding box center [879, 407] width 68 height 21
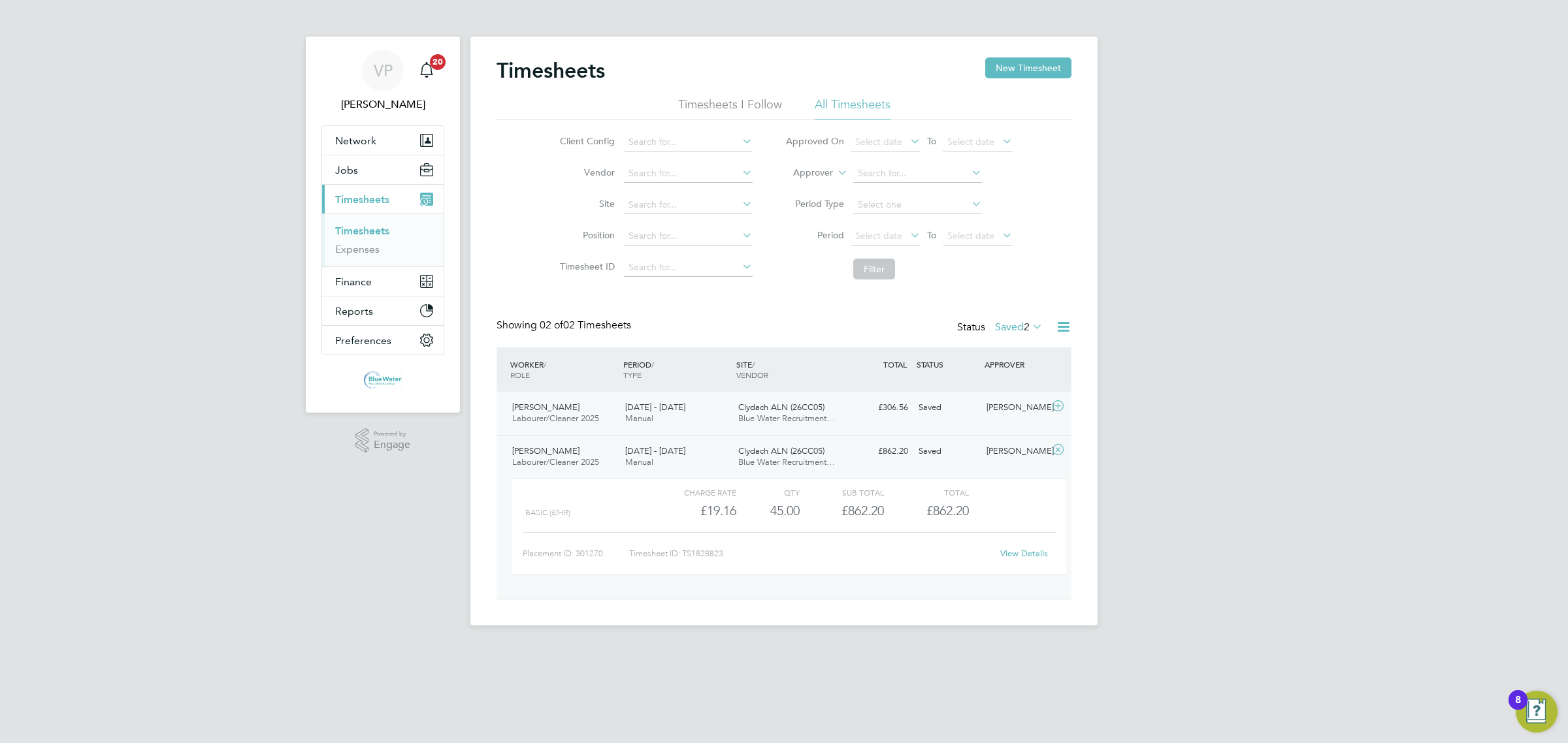
click at [881, 410] on div "£306.56 Saved" at bounding box center [879, 407] width 68 height 21
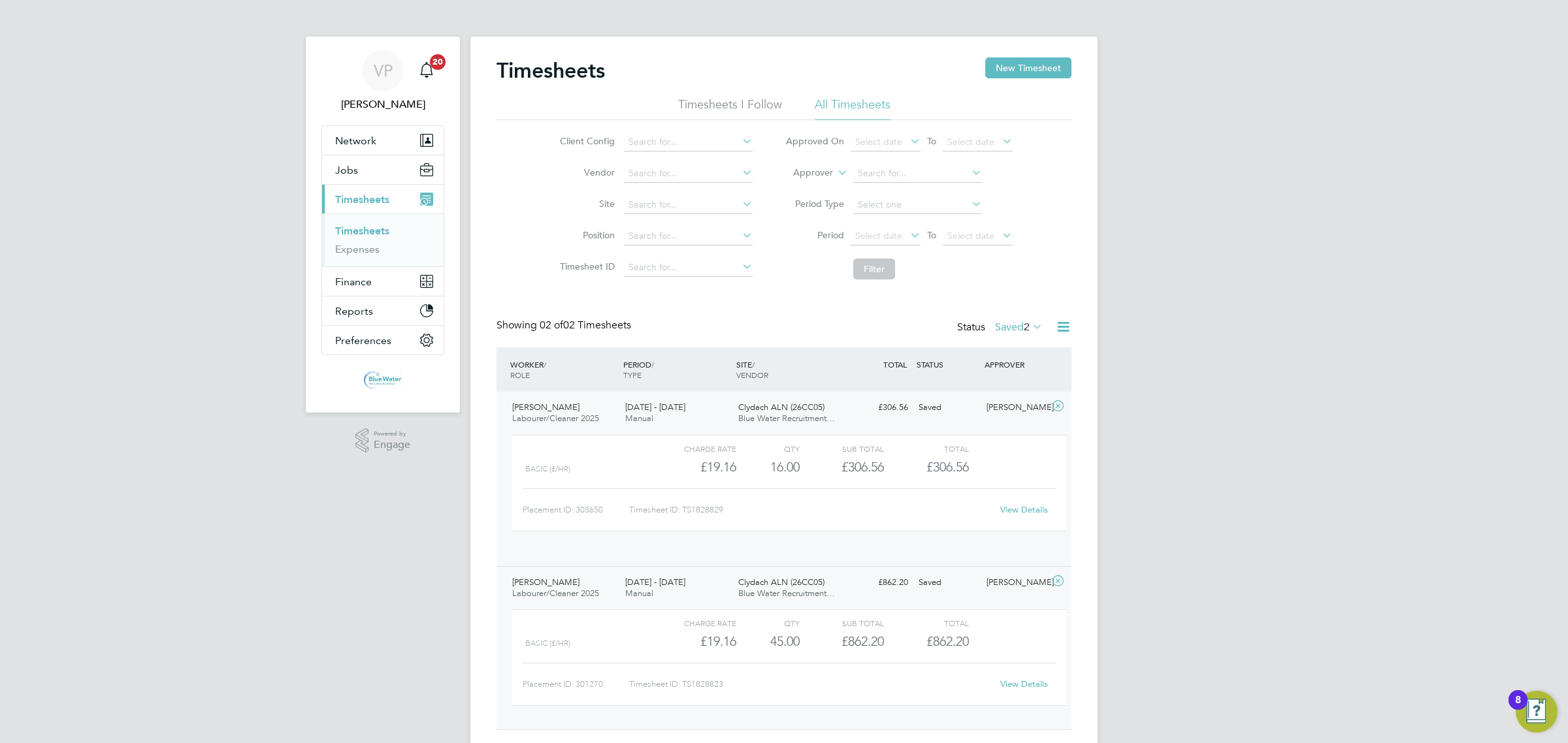
scroll to position [21, 128]
click at [1029, 323] on icon at bounding box center [1029, 326] width 0 height 19
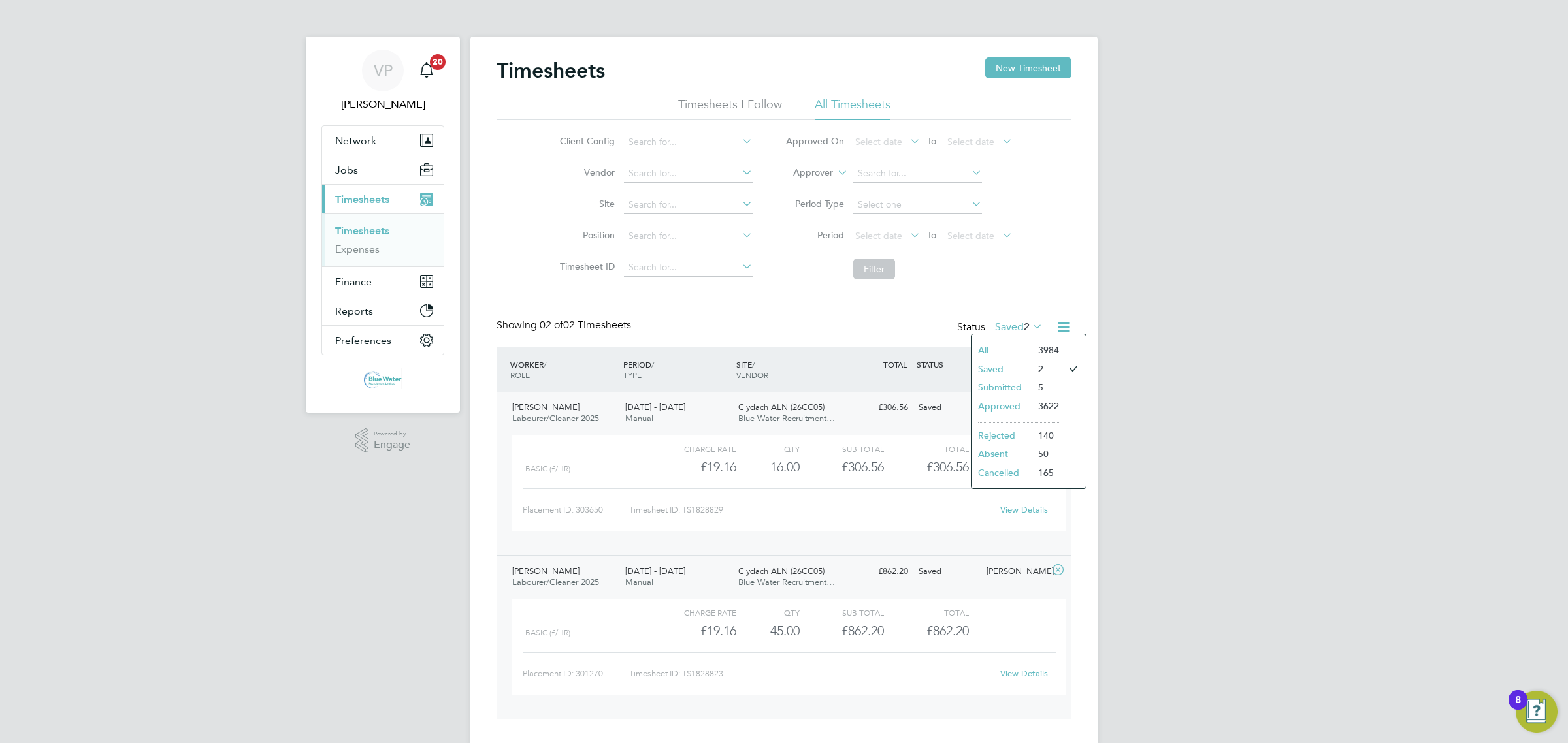
click at [1005, 389] on li "Submitted" at bounding box center [1001, 387] width 60 height 19
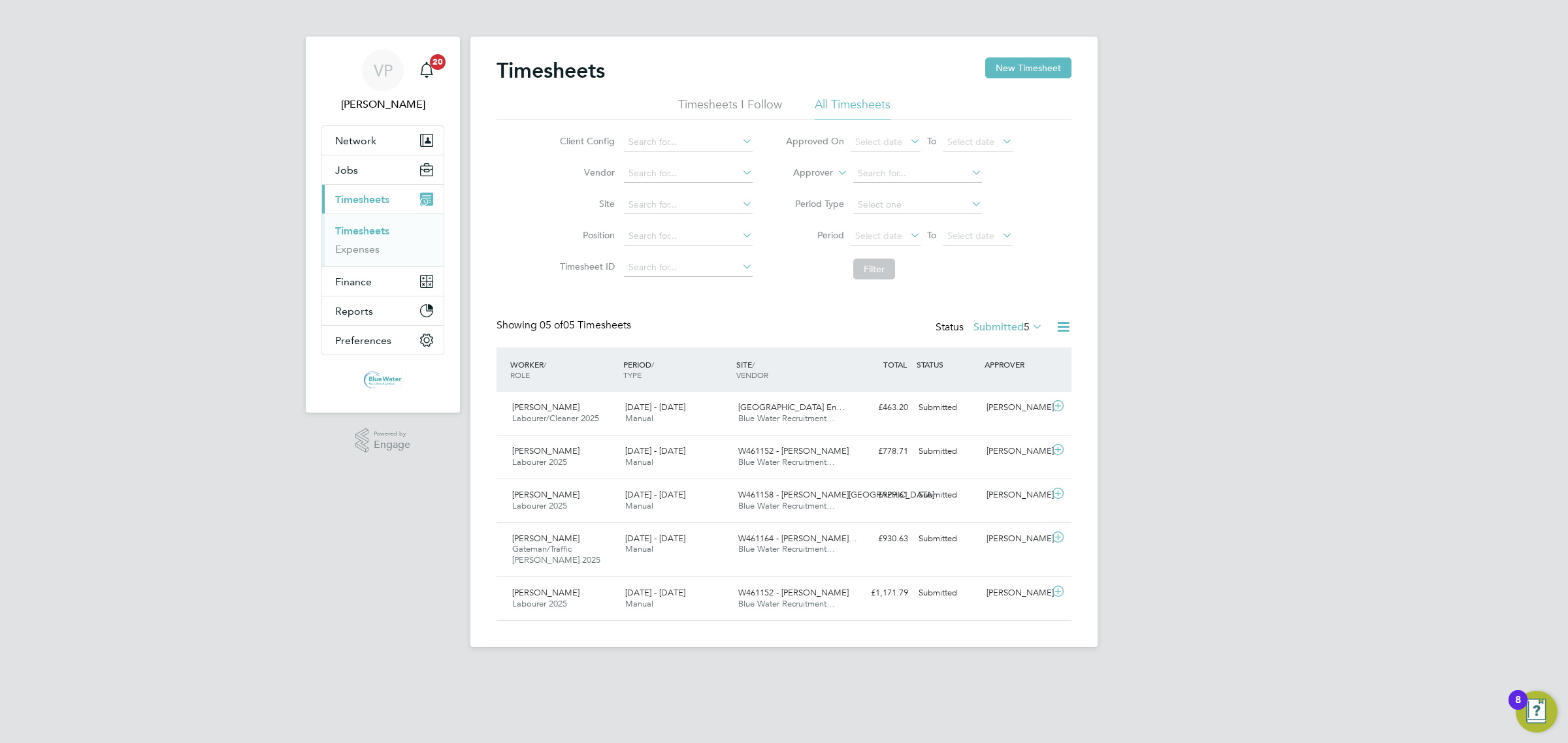
scroll to position [32, 113]
click at [1001, 333] on label "Submitted 5" at bounding box center [1008, 327] width 69 height 13
click at [995, 366] on li "Saved" at bounding box center [990, 369] width 60 height 19
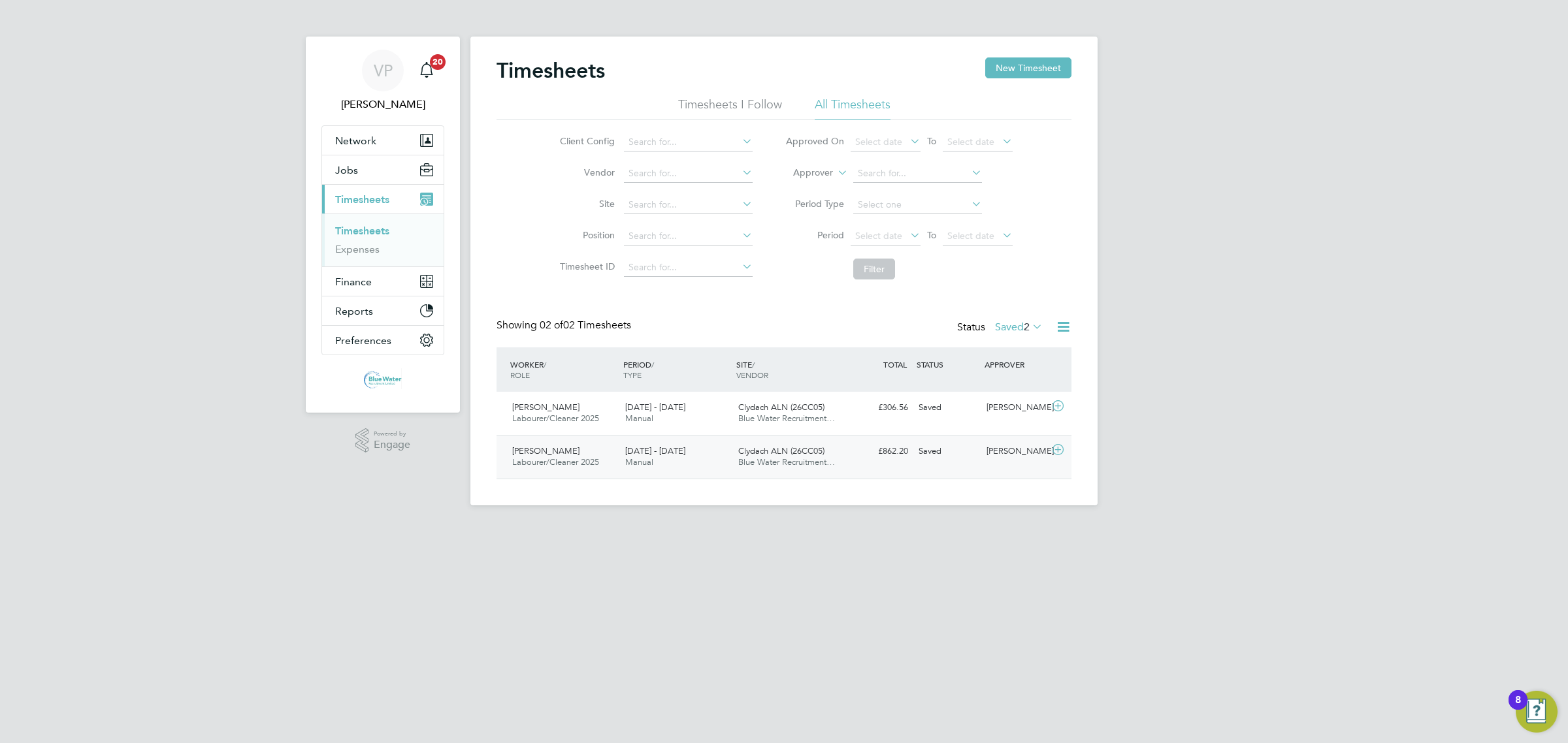
click at [677, 467] on div "20 - 26 Sep 2025 Manual" at bounding box center [676, 457] width 113 height 32
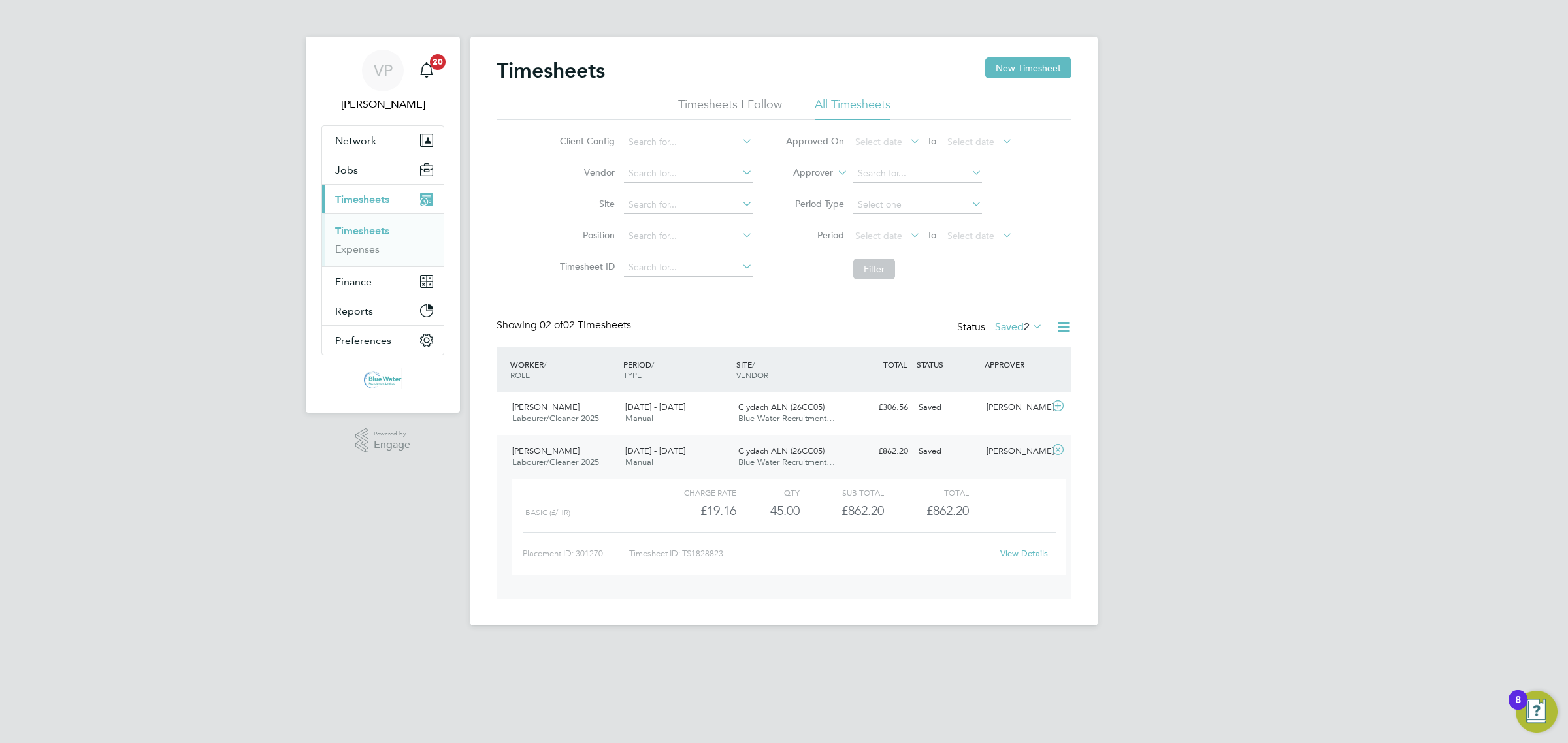
click at [1042, 551] on link "View Details" at bounding box center [1023, 553] width 48 height 11
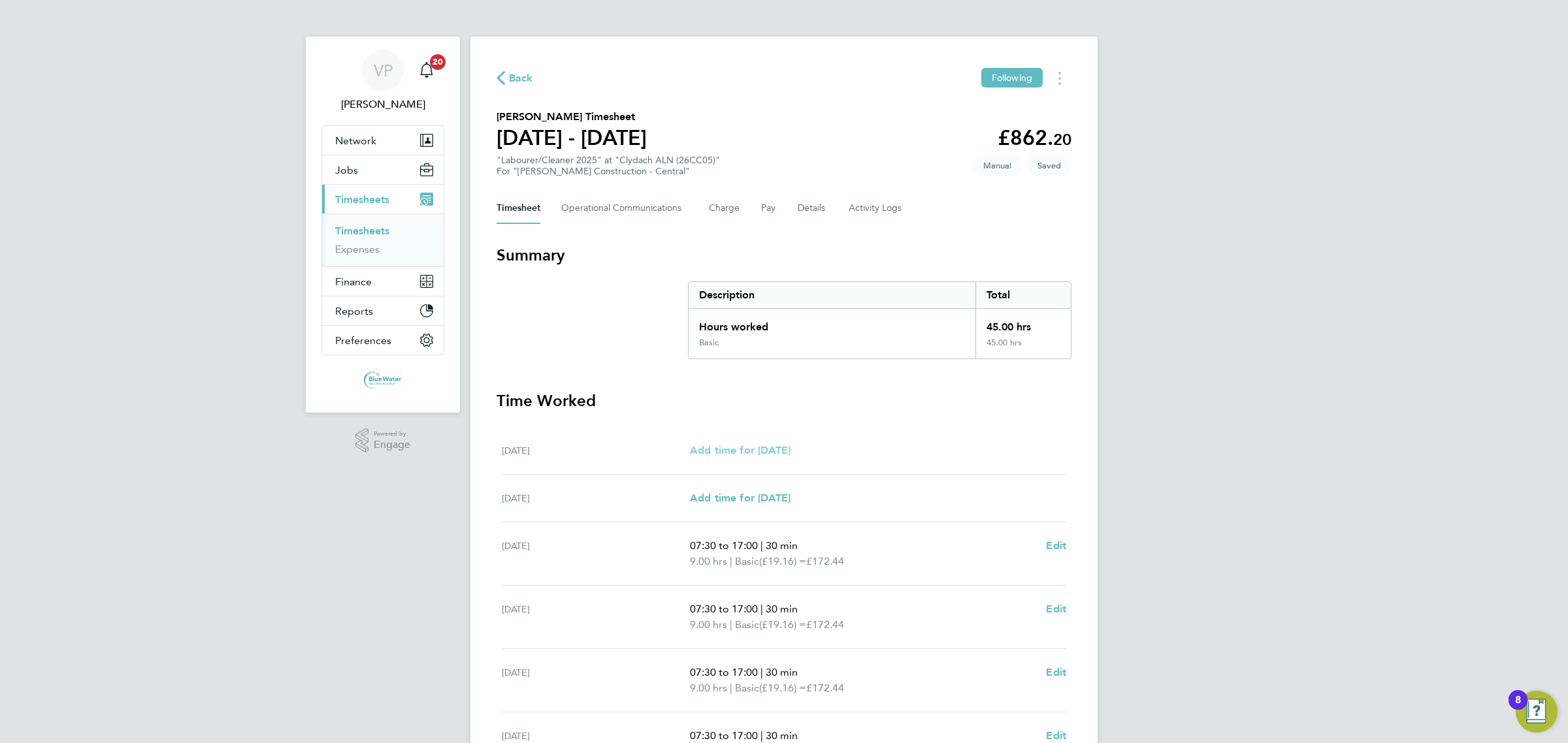
click at [755, 454] on span "Add time for [DATE]" at bounding box center [740, 450] width 101 height 12
select select "30"
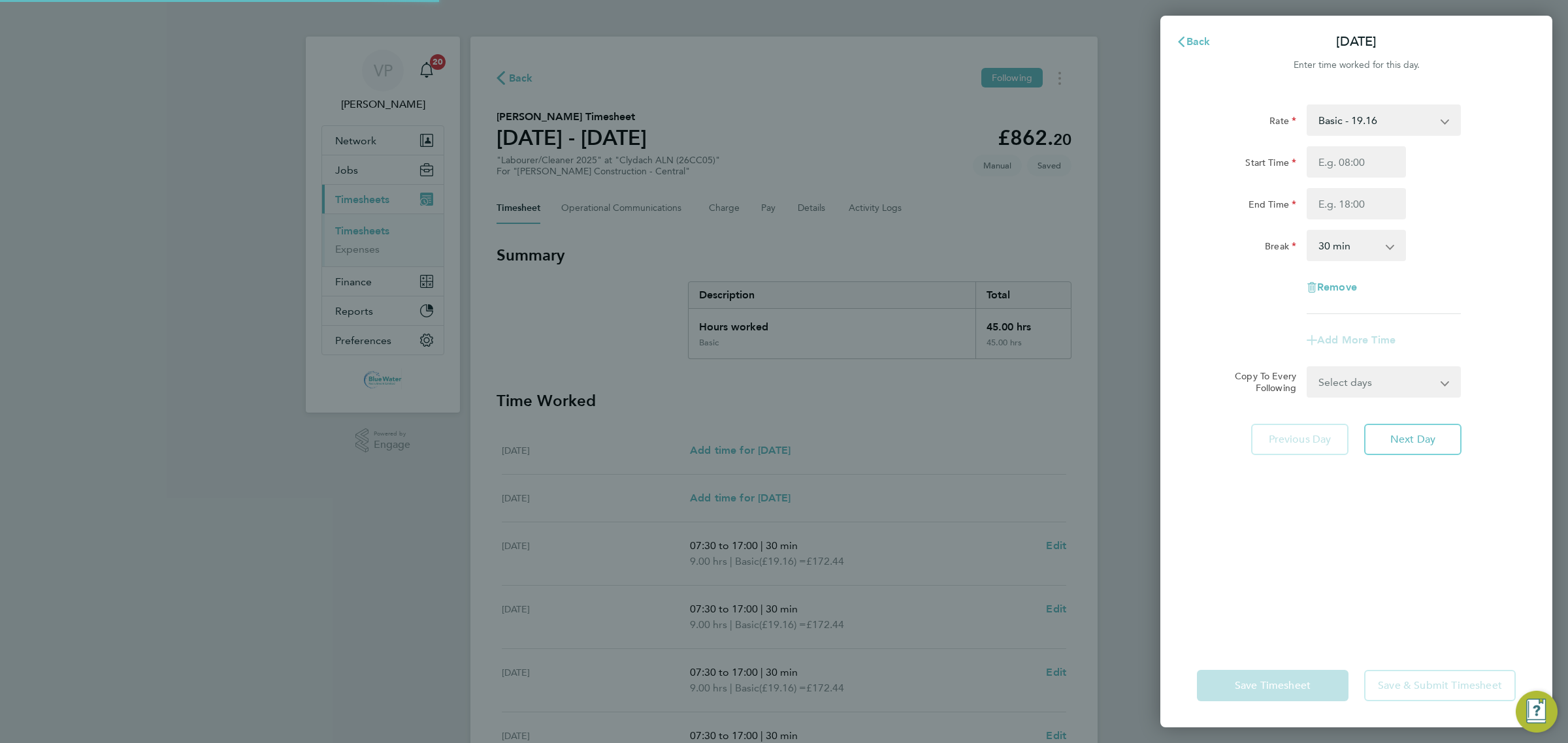
click at [1410, 105] on select "Basic - 19.16" at bounding box center [1376, 120] width 136 height 29
drag, startPoint x: 1088, startPoint y: 196, endPoint x: 1065, endPoint y: 211, distance: 27.5
click at [1088, 196] on div "Back Sat 20 Sep Enter time worked for this day. Rate Basic - 19.16 Start Time E…" at bounding box center [784, 372] width 1568 height 743
click at [563, 81] on div "Back Sat 20 Sep Enter time worked for this day. Rate Basic - 19.16 Start Time E…" at bounding box center [784, 372] width 1568 height 743
click at [1206, 51] on button "Back" at bounding box center [1193, 42] width 61 height 26
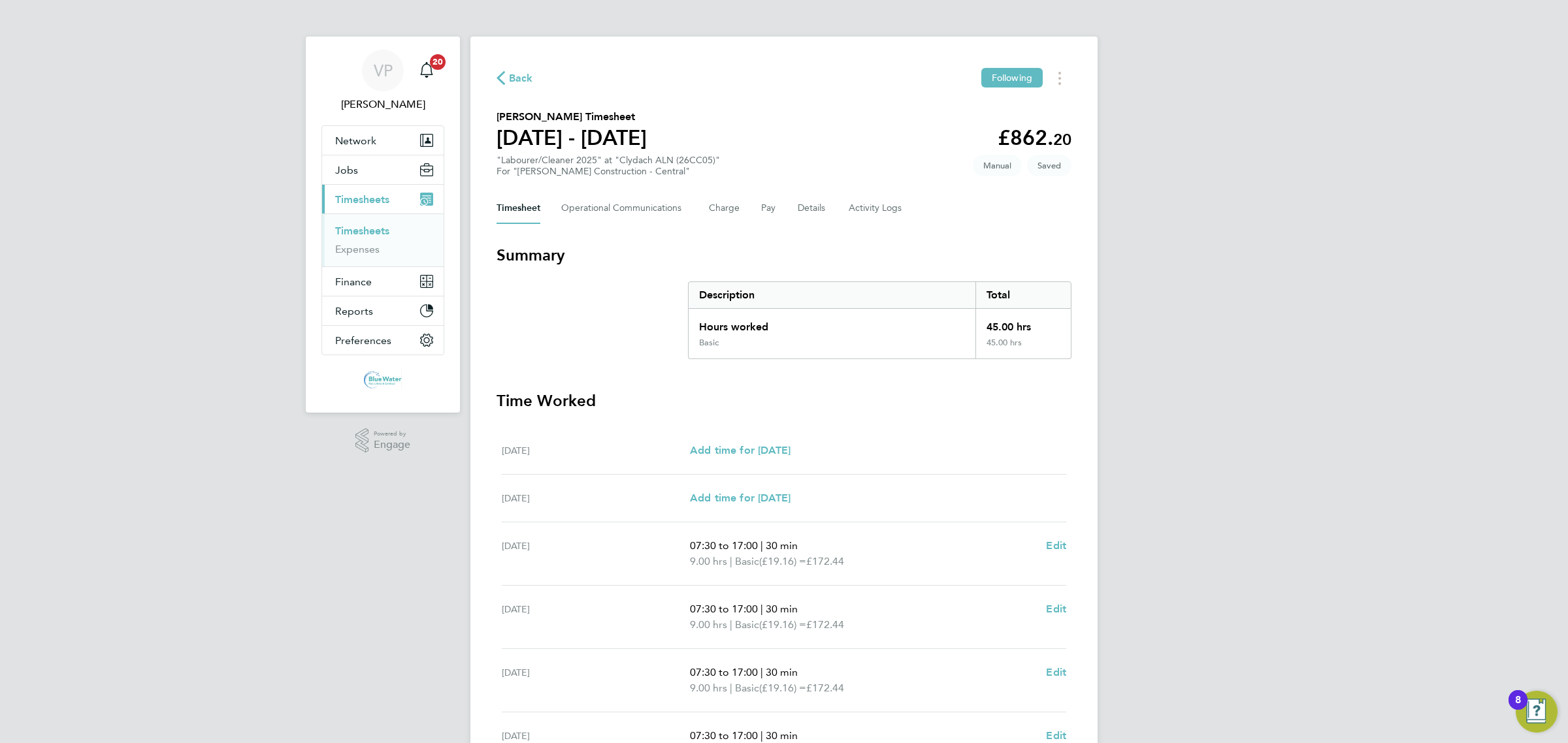
click at [524, 73] on span "Back" at bounding box center [521, 78] width 24 height 16
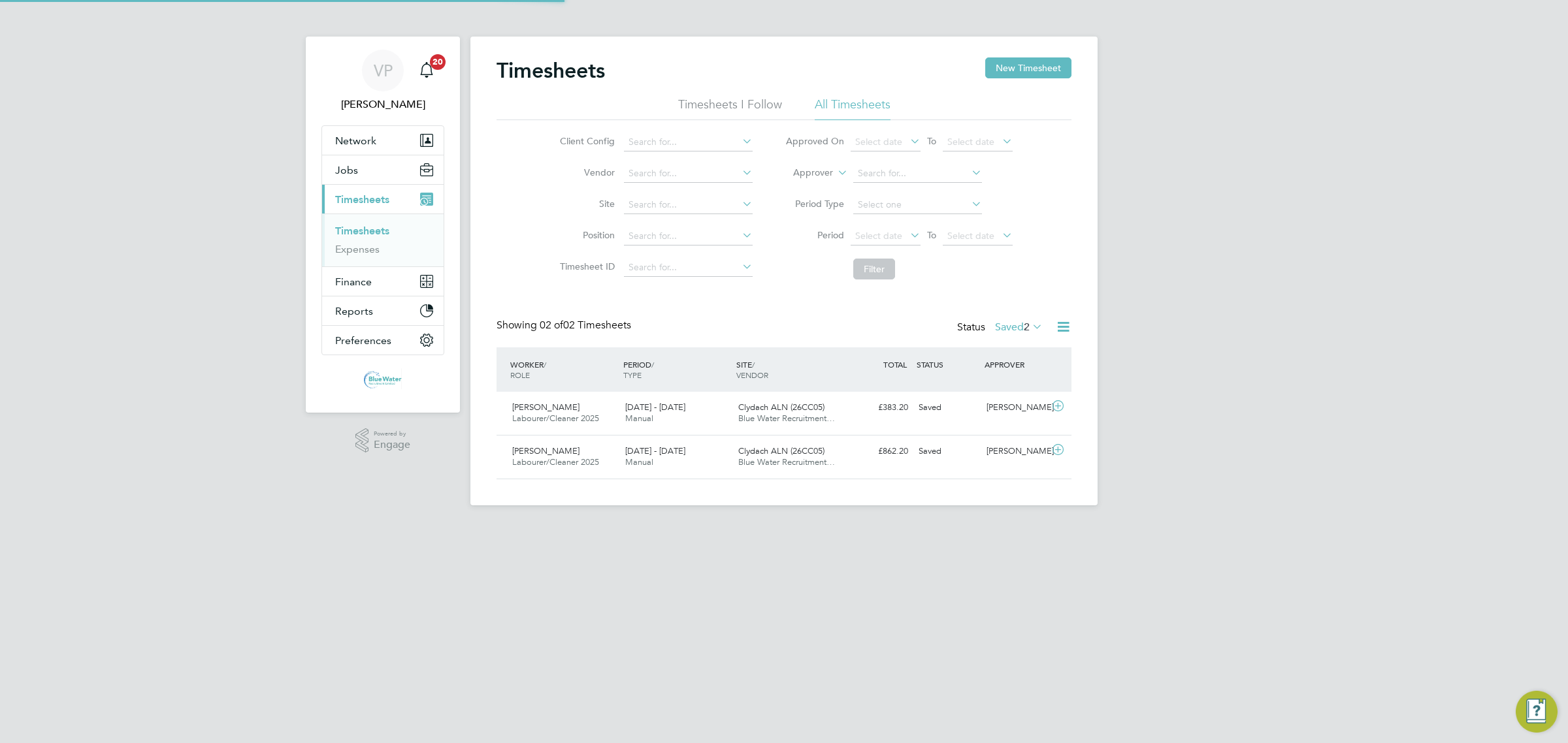
scroll to position [32, 113]
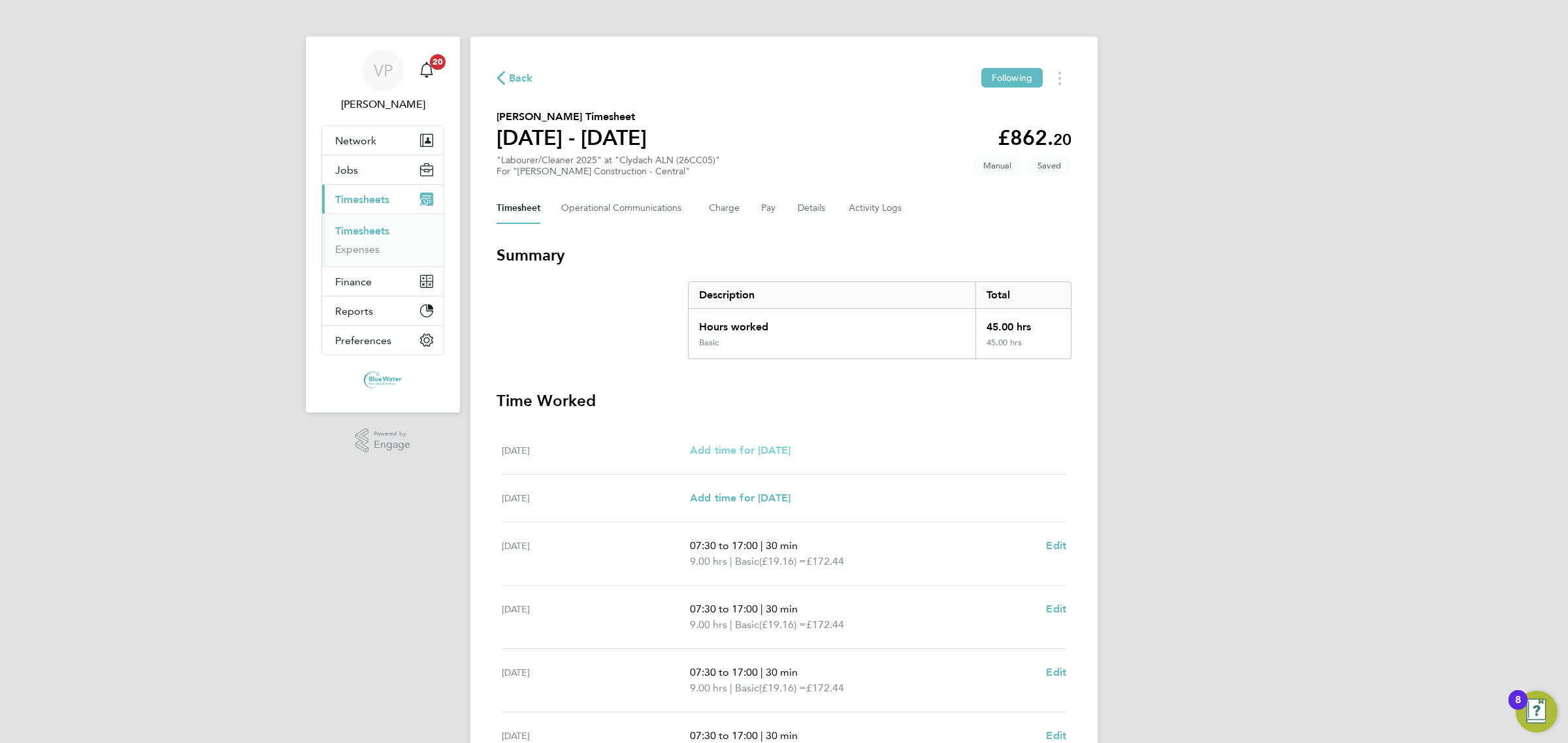
click at [761, 451] on span "Add time for [DATE]" at bounding box center [740, 450] width 101 height 12
select select "30"
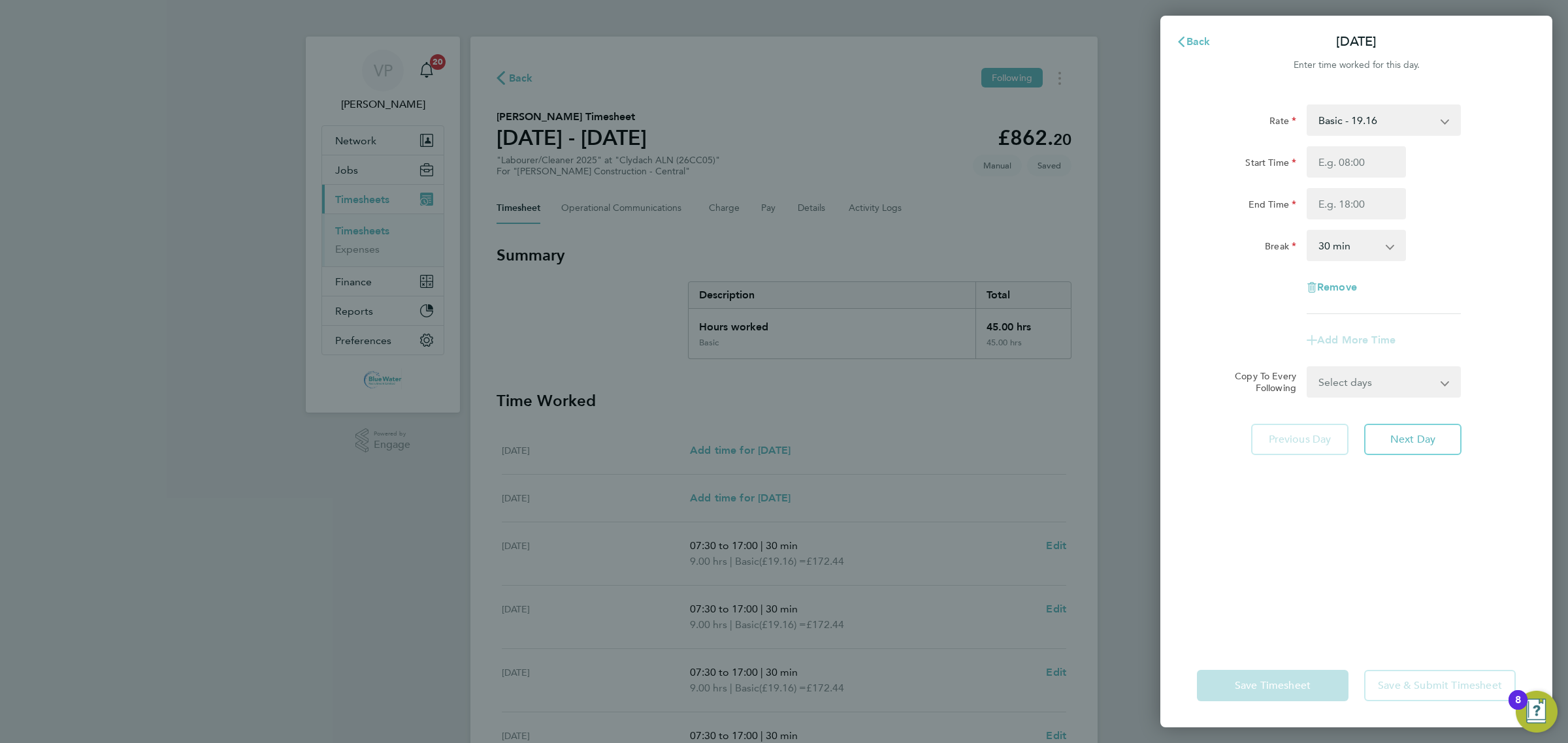
click at [1364, 119] on select "Basic - 19.16 Overtime - 27.44" at bounding box center [1376, 120] width 136 height 29
select select "30"
click at [1356, 168] on input "Start Time" at bounding box center [1356, 161] width 99 height 31
type input "07:30"
click at [1311, 194] on input "End Time" at bounding box center [1356, 203] width 99 height 31
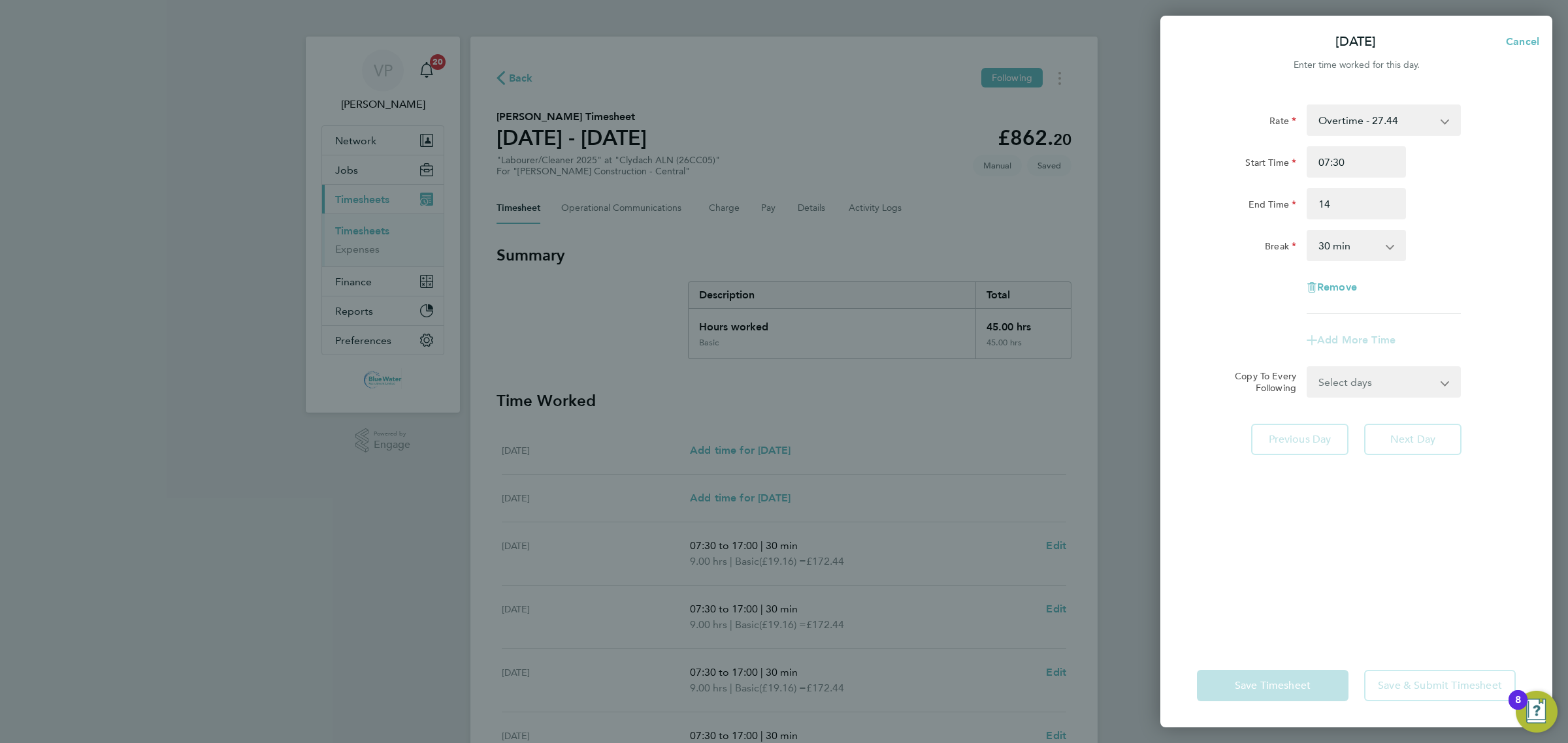
type input "14:00"
click at [1255, 305] on div "Rate Overtime - 27.44 Basic - 19.16 Start Time 07:30 End Time 14:00 Break 0 min…" at bounding box center [1356, 210] width 319 height 210
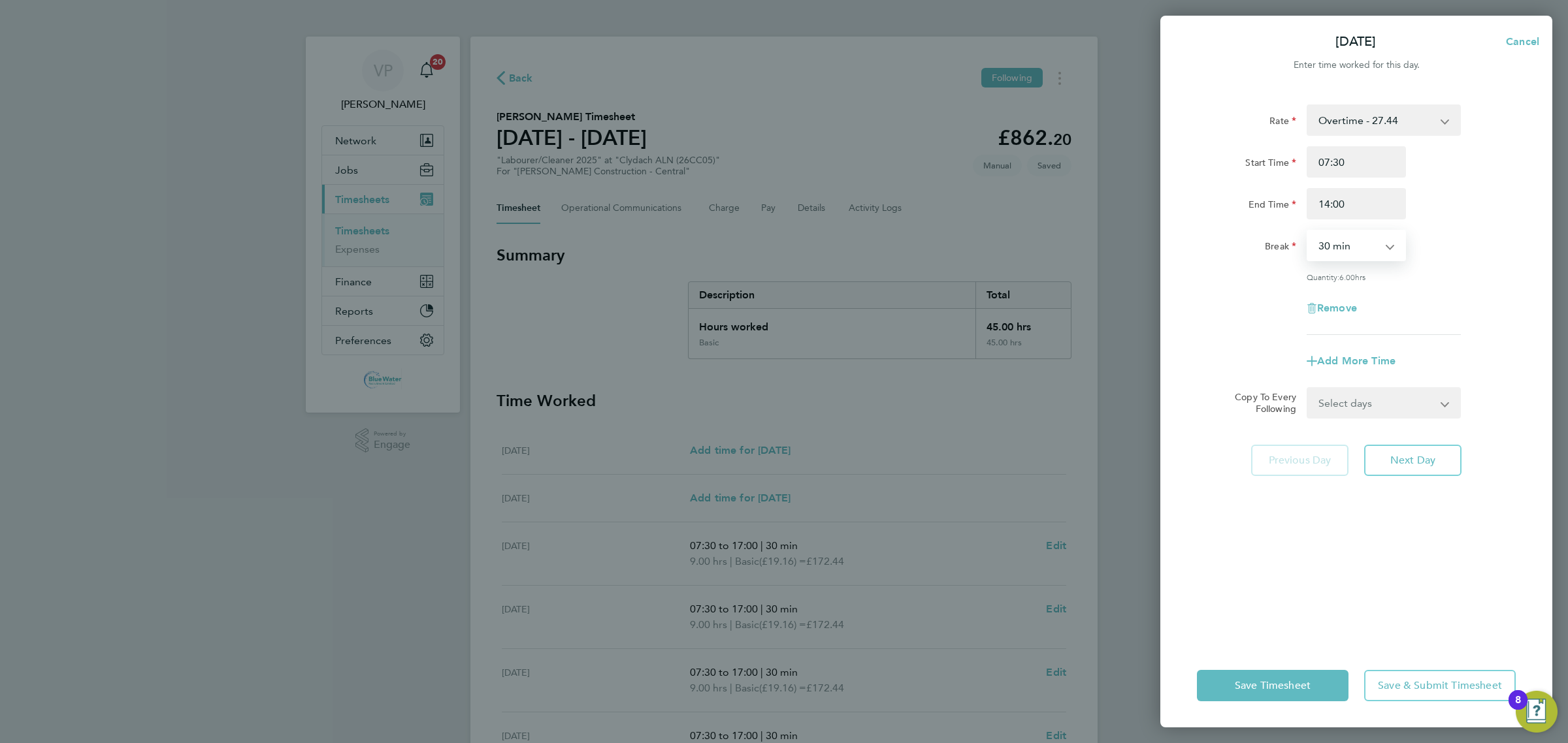
click at [1322, 254] on select "0 min 15 min 30 min 45 min 60 min 75 min 90 min" at bounding box center [1348, 245] width 81 height 29
select select "0"
click at [1308, 231] on select "0 min 15 min 30 min 45 min 60 min 75 min 90 min" at bounding box center [1348, 245] width 81 height 29
click at [1268, 340] on app-timesheet-line-form-group "Rate Overtime - 27.44 Basic - 19.16 Start Time 07:30 End Time 14:00 Break 0 min…" at bounding box center [1356, 241] width 319 height 272
click at [1314, 680] on button "Save Timesheet" at bounding box center [1273, 685] width 152 height 31
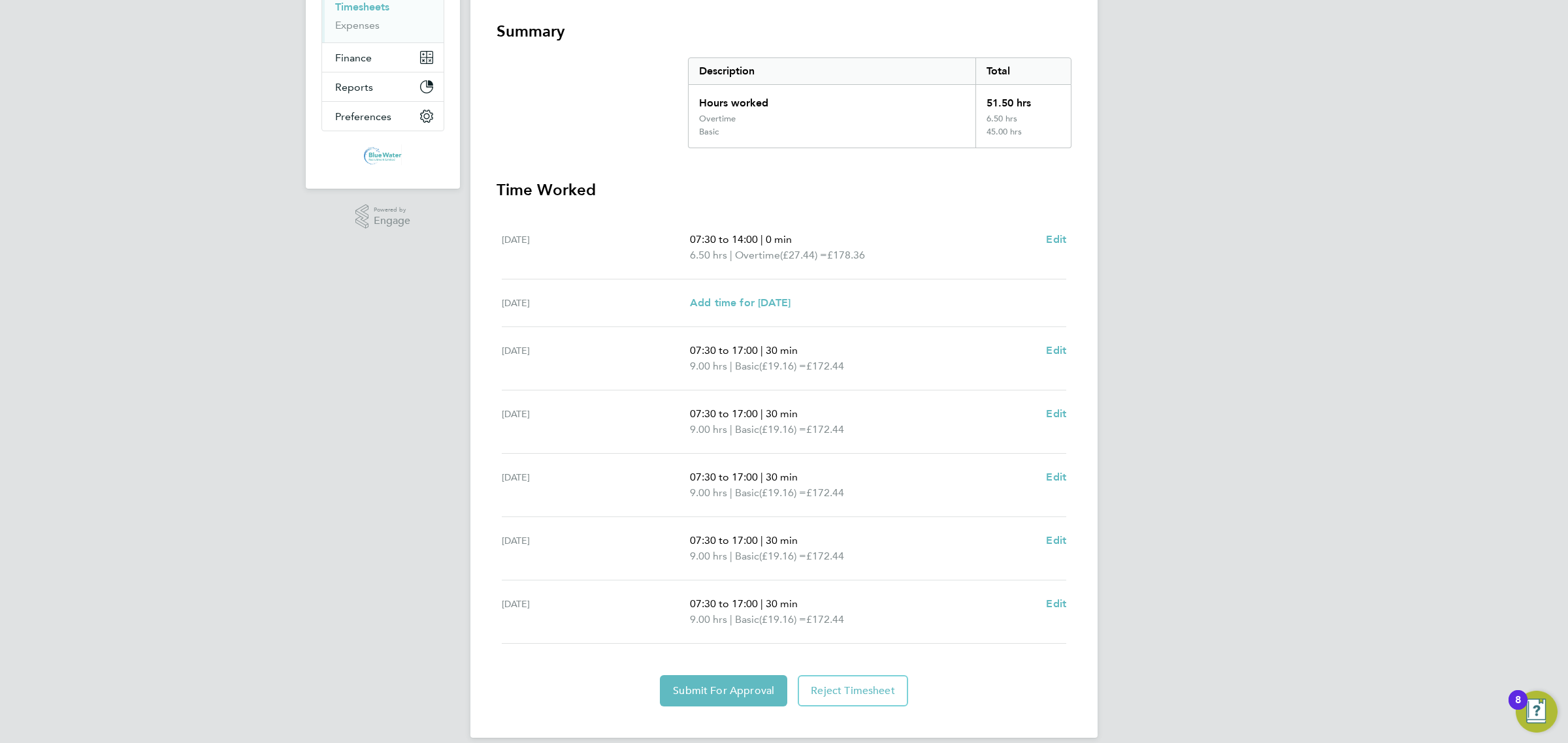
scroll to position [241, 0]
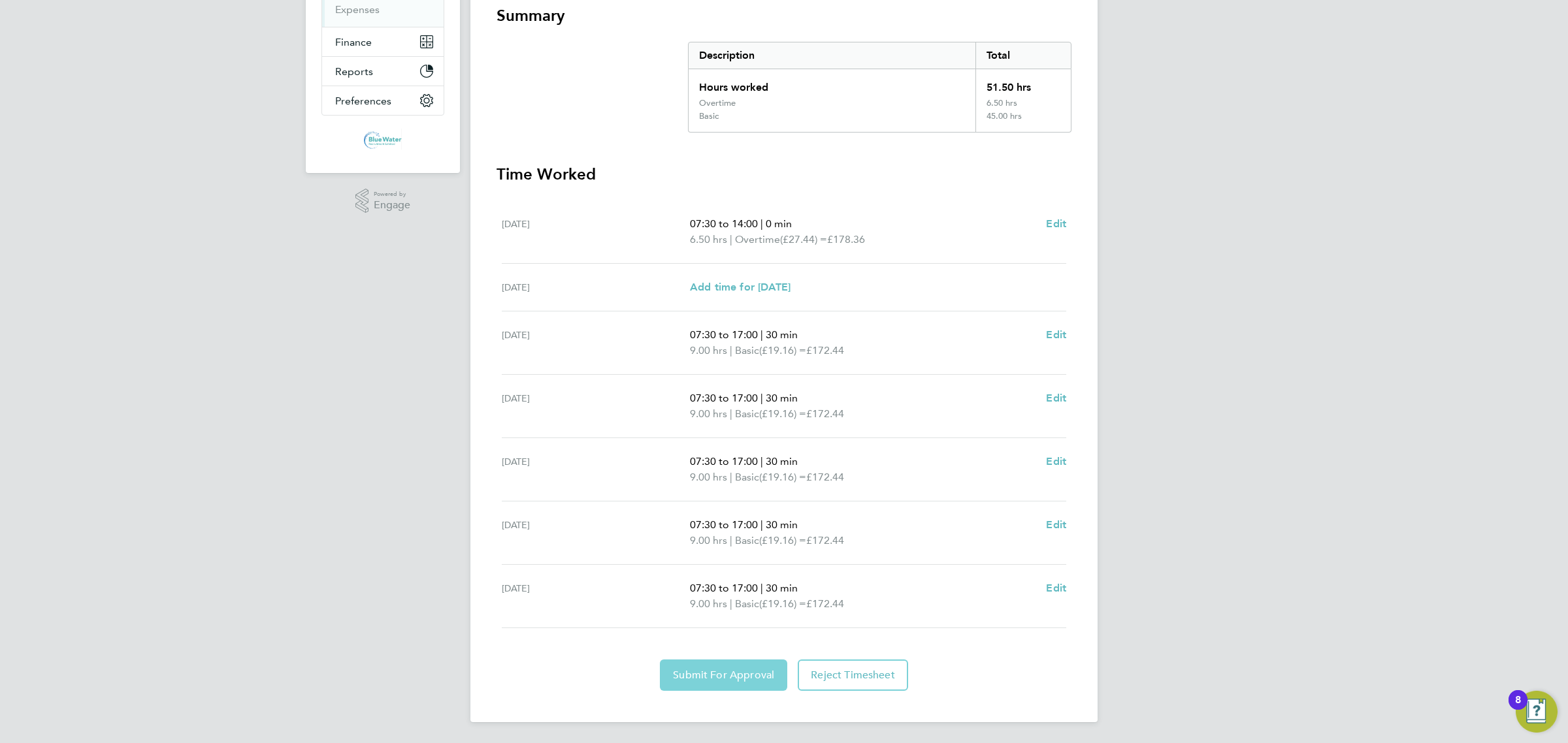
click at [730, 680] on span "Submit For Approval" at bounding box center [723, 675] width 101 height 13
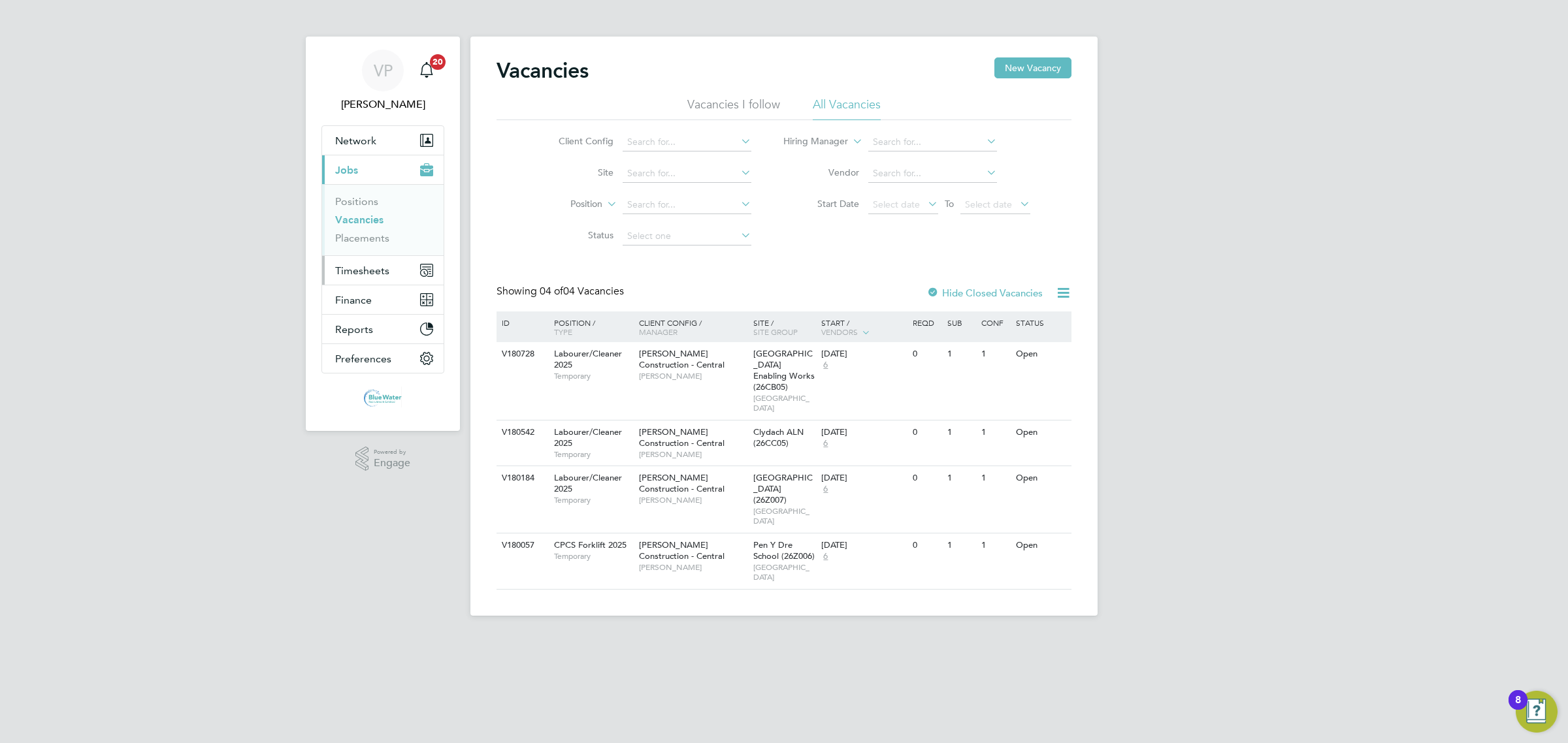
click at [363, 261] on button "Timesheets" at bounding box center [383, 270] width 121 height 29
click at [363, 222] on ul "Timesheets Expenses" at bounding box center [383, 240] width 121 height 53
click at [368, 234] on link "Timesheets" at bounding box center [362, 231] width 54 height 12
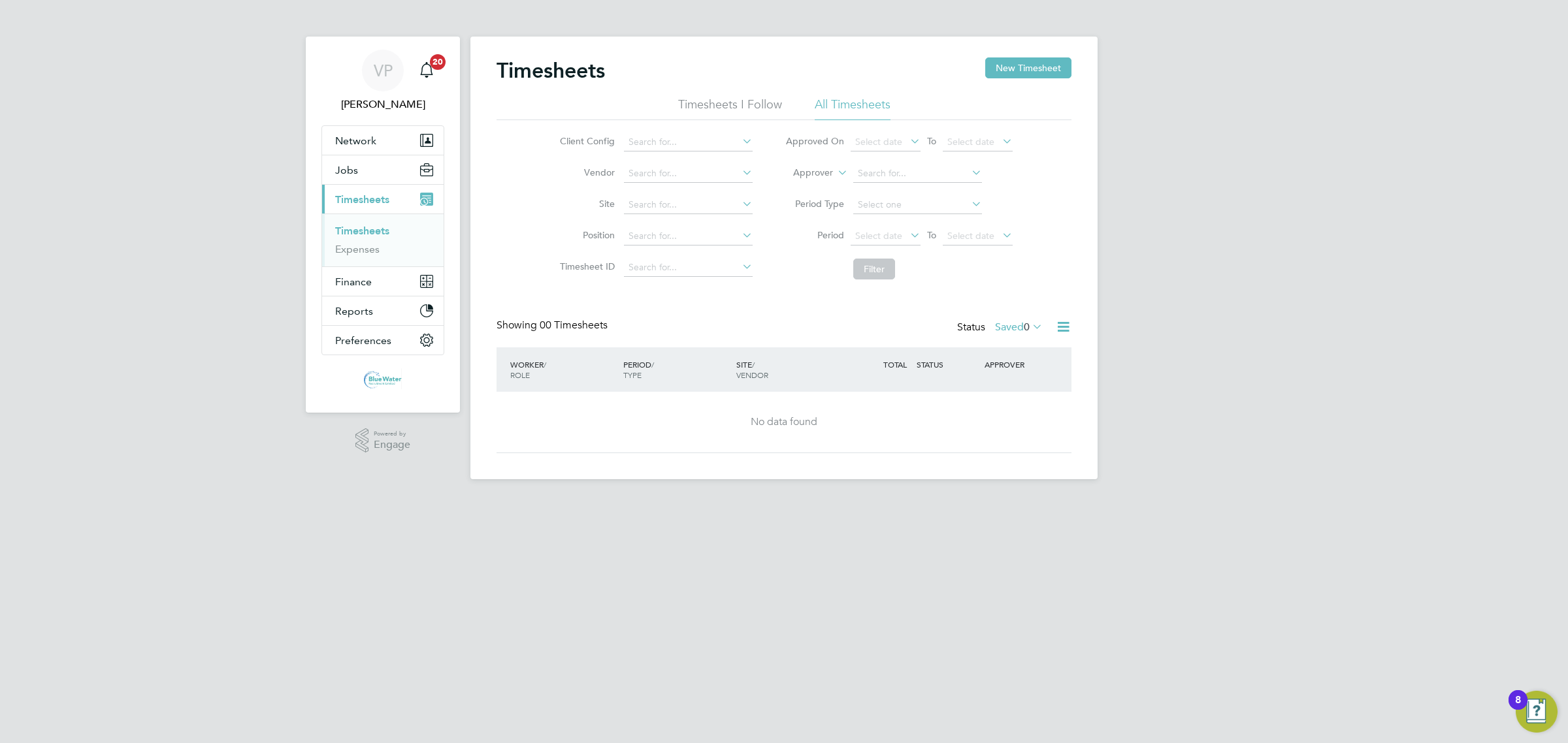
click at [1003, 329] on label "Saved 0" at bounding box center [1018, 327] width 48 height 13
click at [1001, 349] on li "All" at bounding box center [1001, 350] width 60 height 19
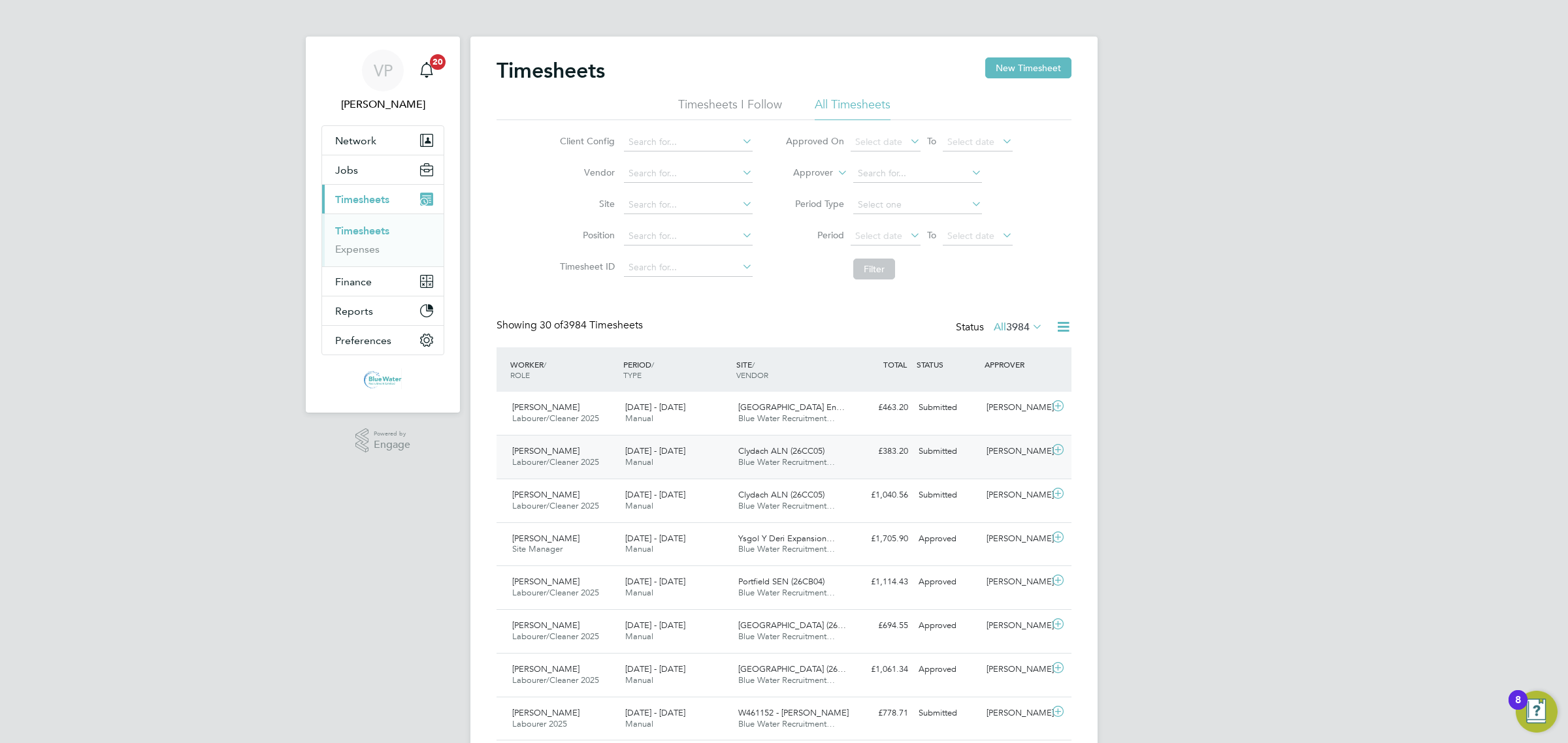
click at [686, 466] on div "20 - 26 Sep 2025 Manual" at bounding box center [676, 457] width 113 height 32
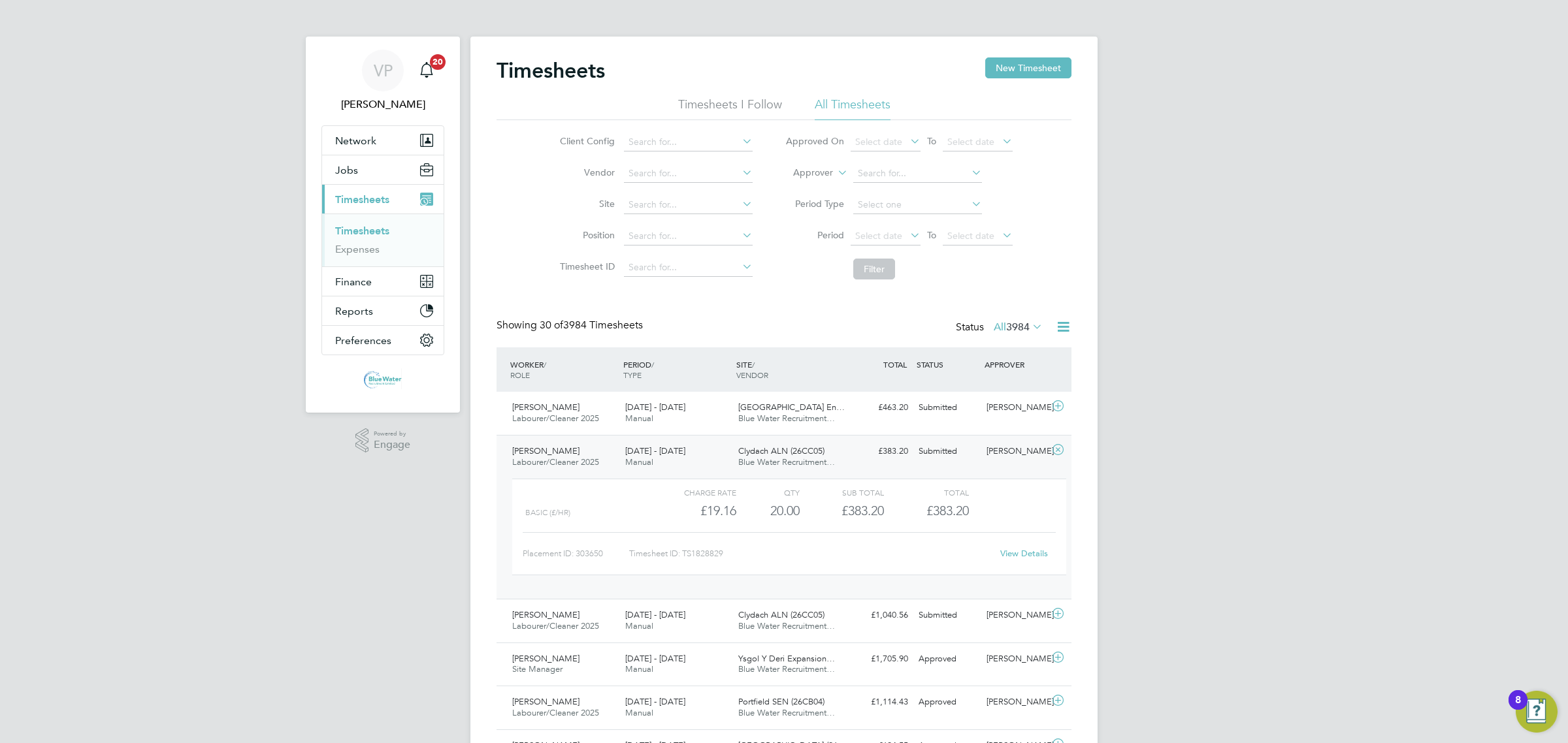
click at [1020, 556] on link "View Details" at bounding box center [1023, 553] width 48 height 11
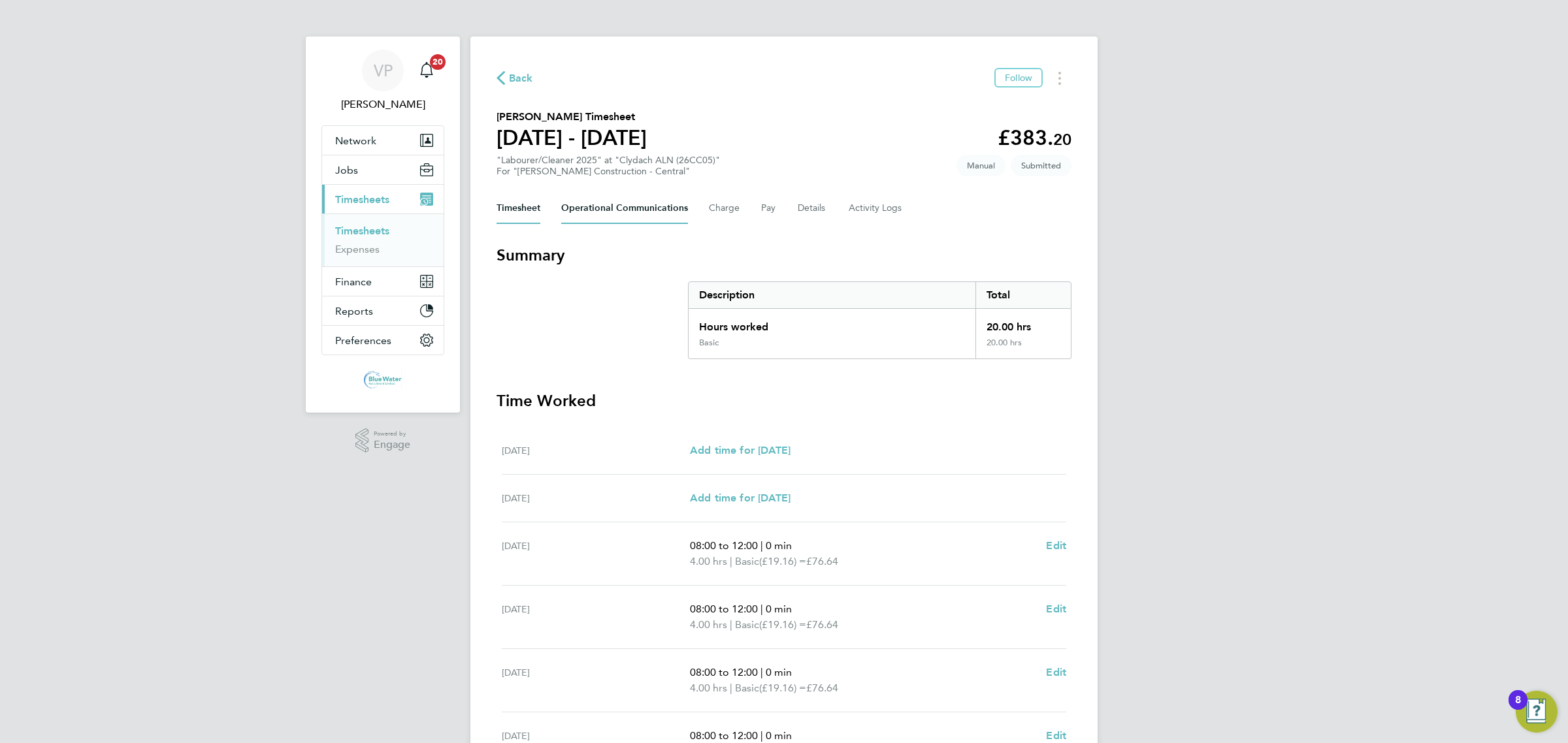
click at [641, 211] on Communications-tab "Operational Communications" at bounding box center [625, 207] width 127 height 31
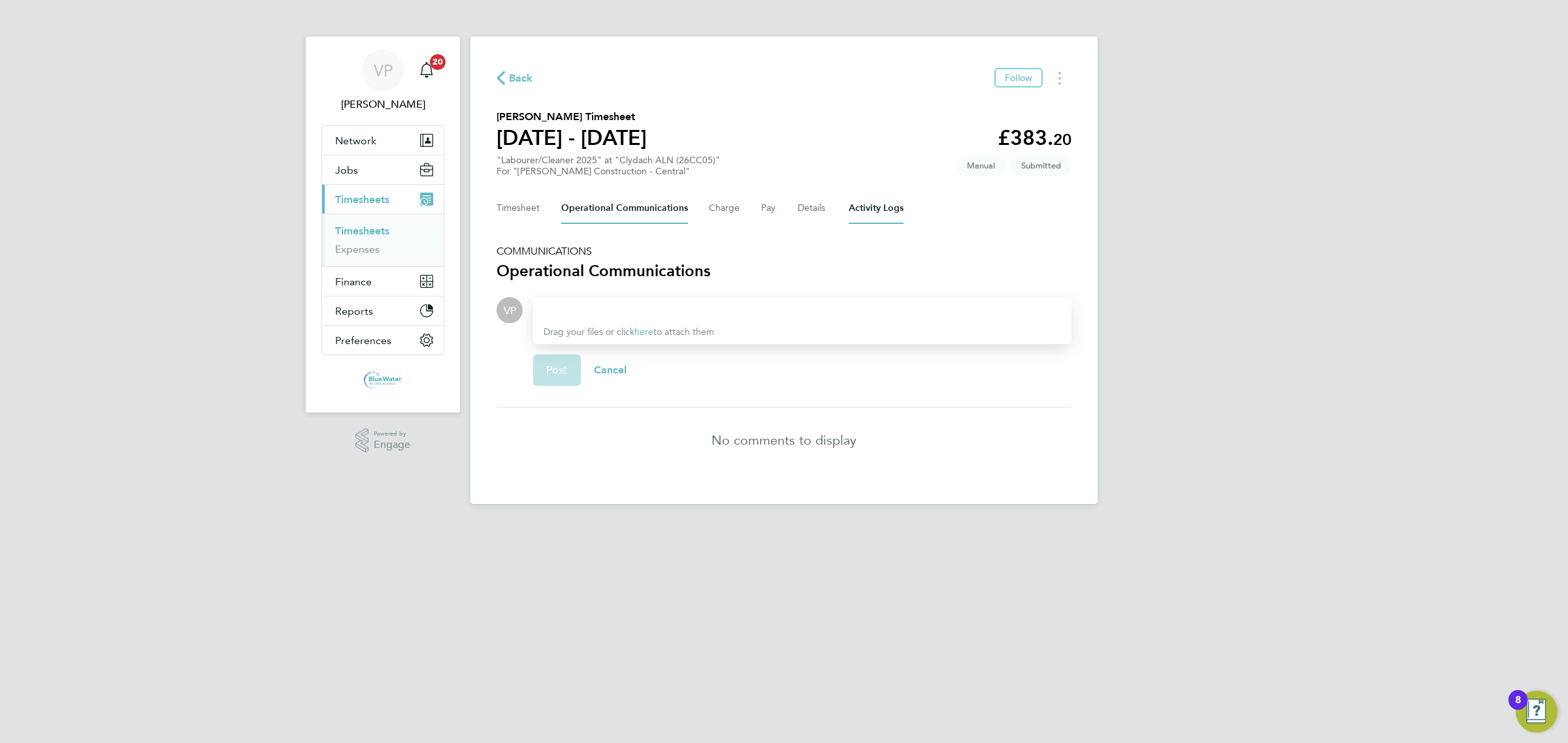
click at [873, 210] on Logs-tab "Activity Logs" at bounding box center [876, 207] width 55 height 31
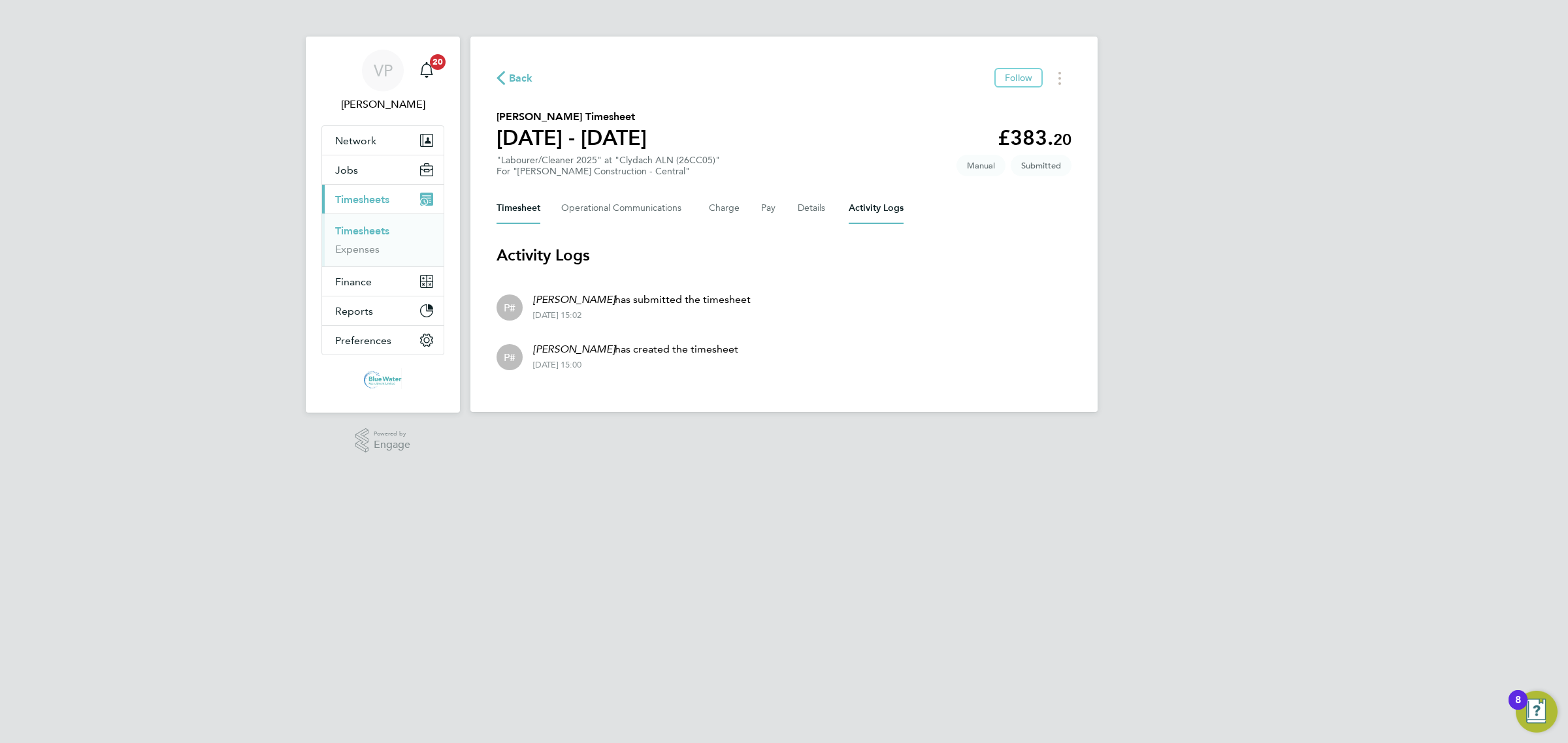
click at [524, 207] on button "Timesheet" at bounding box center [518, 207] width 43 height 31
